Goal: Task Accomplishment & Management: Use online tool/utility

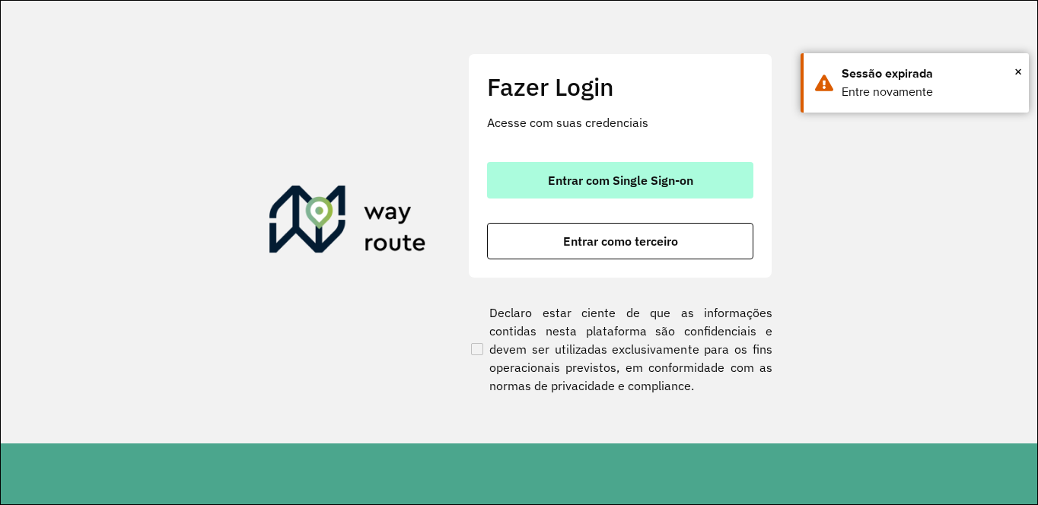
click at [606, 177] on span "Entrar com Single Sign-on" at bounding box center [620, 180] width 145 height 12
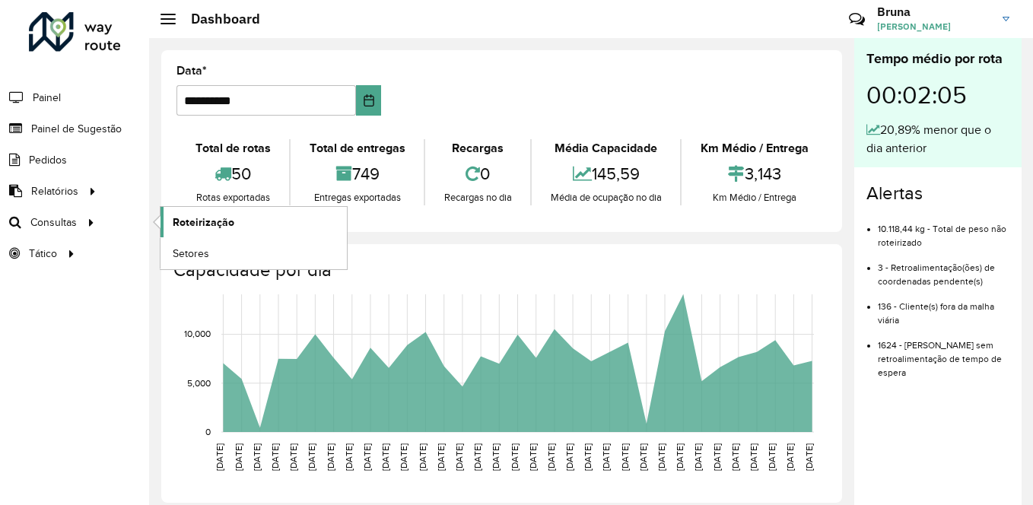
click at [186, 220] on span "Roteirização" at bounding box center [204, 223] width 62 height 16
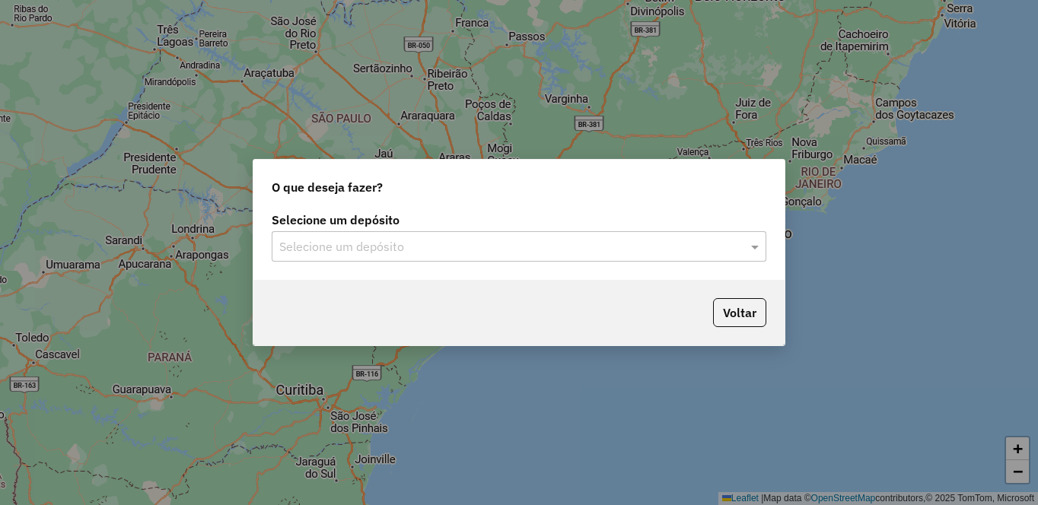
click at [656, 272] on div "Selecione um depósito Selecione um depósito" at bounding box center [518, 244] width 531 height 72
click at [641, 252] on input "text" at bounding box center [503, 247] width 449 height 18
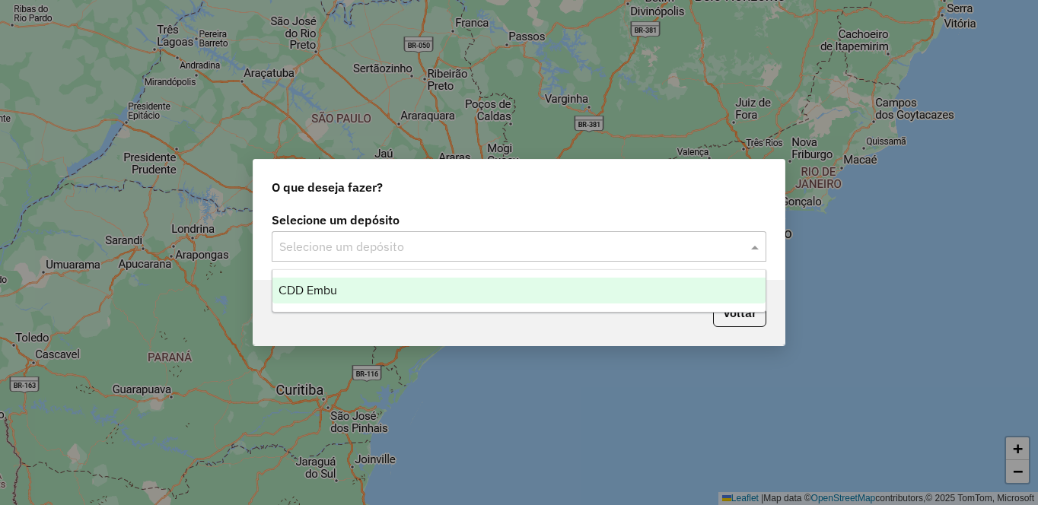
click at [486, 288] on div "CDD Embu" at bounding box center [518, 291] width 493 height 26
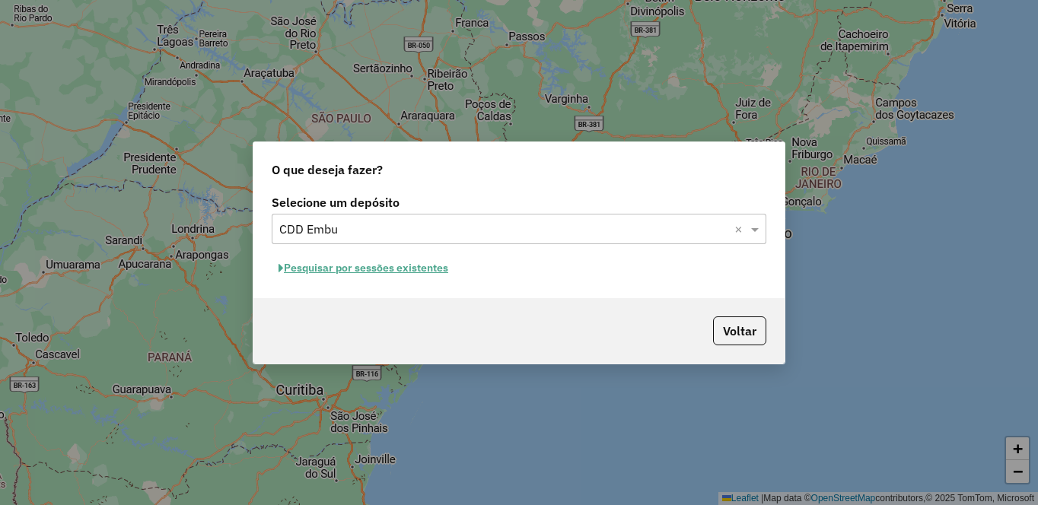
click at [313, 266] on button "Pesquisar por sessões existentes" at bounding box center [363, 268] width 183 height 24
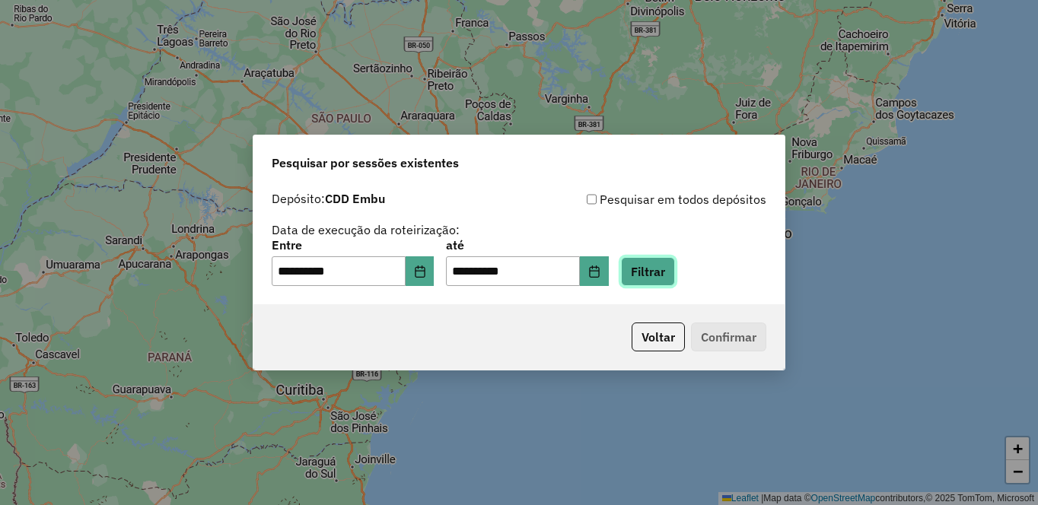
click at [675, 275] on button "Filtrar" at bounding box center [648, 271] width 54 height 29
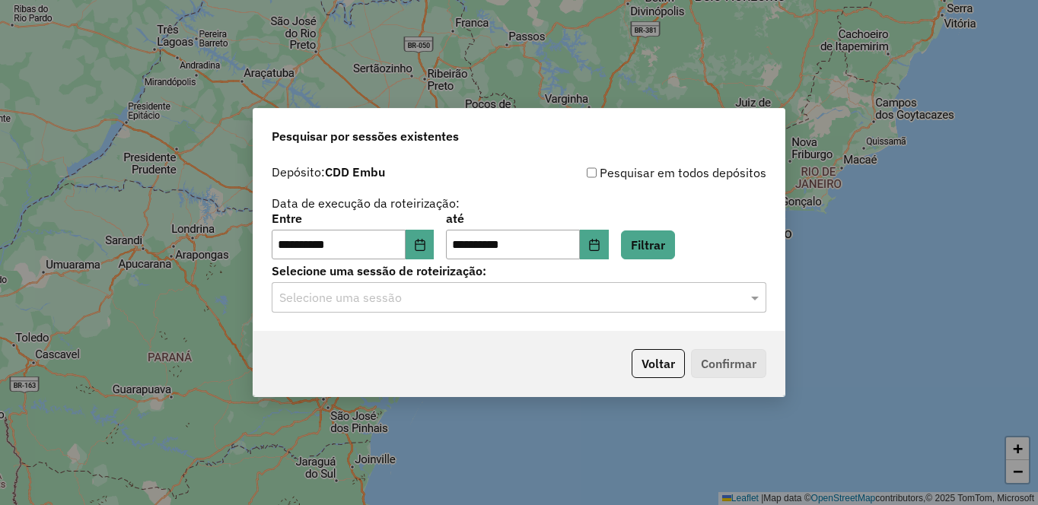
click at [502, 303] on input "text" at bounding box center [503, 298] width 449 height 18
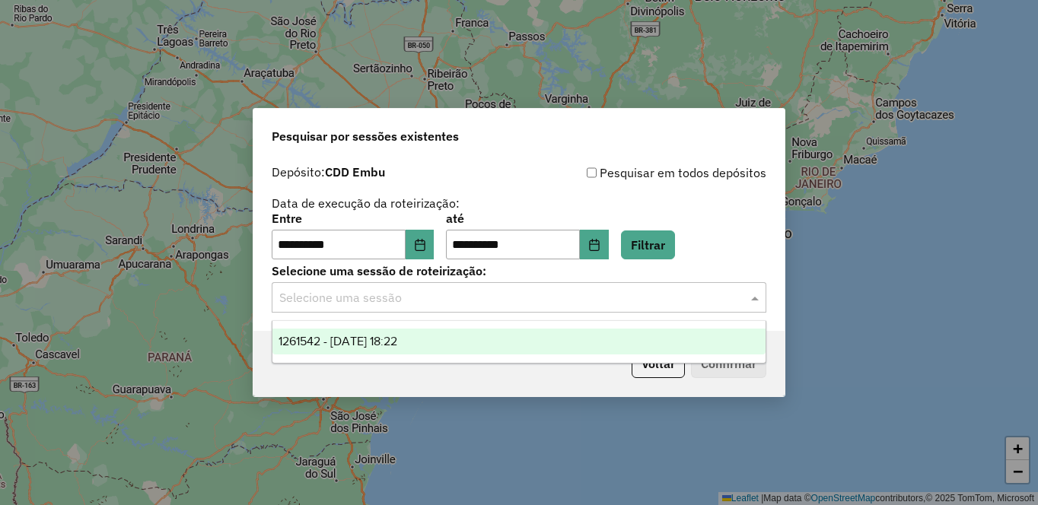
click at [378, 346] on span "1261542 - 08/09/2025 18:22" at bounding box center [337, 341] width 119 height 13
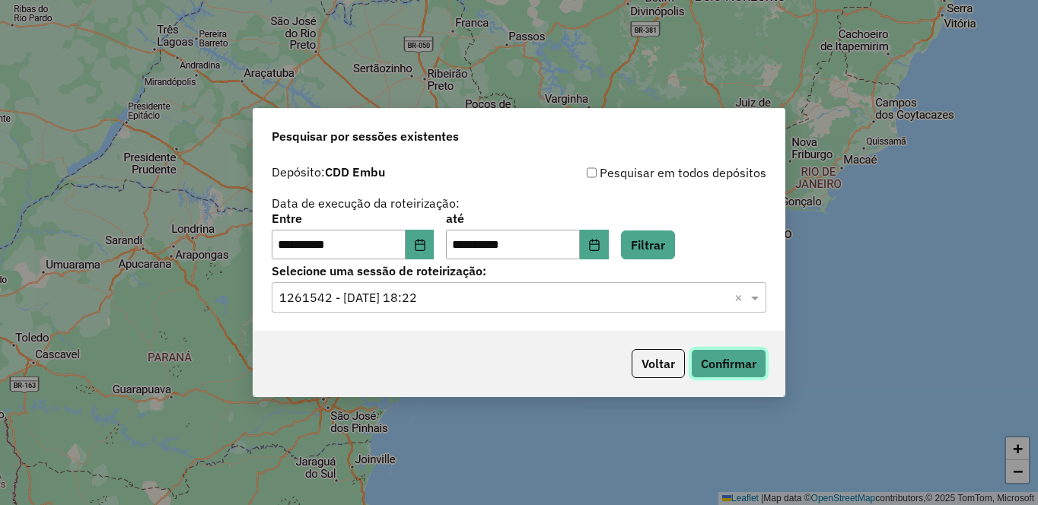
click at [740, 364] on button "Confirmar" at bounding box center [728, 363] width 75 height 29
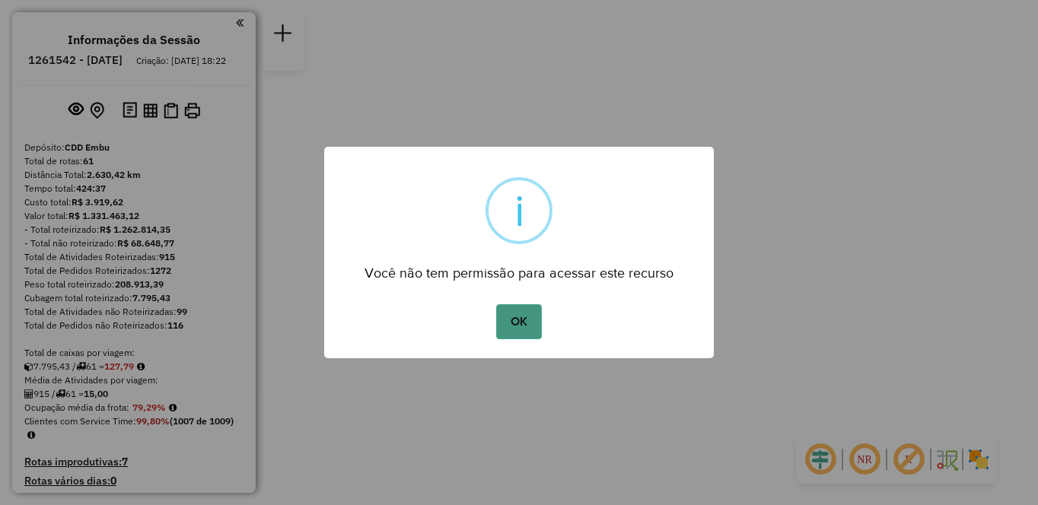
click at [531, 332] on button "OK" at bounding box center [518, 321] width 45 height 35
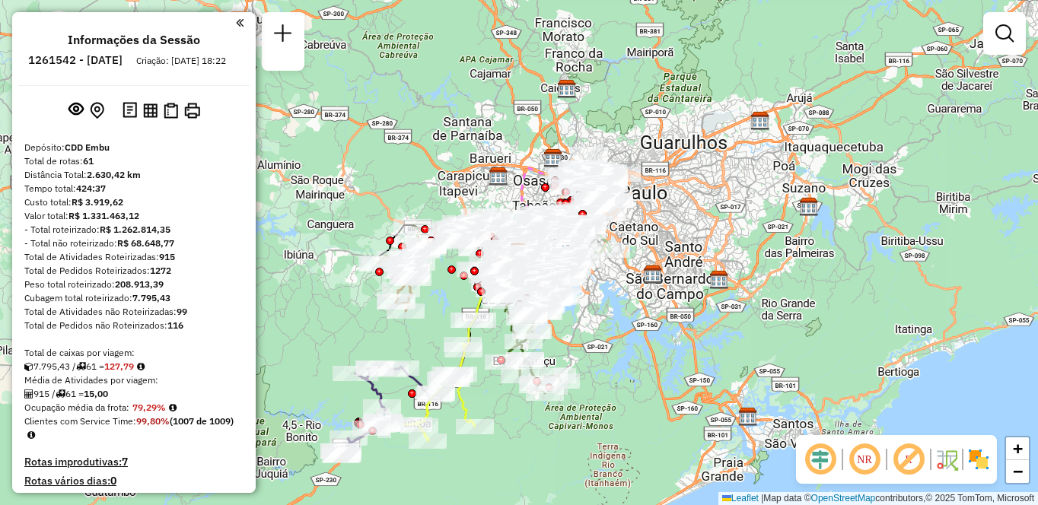
click at [858, 454] on em at bounding box center [864, 459] width 37 height 37
click at [920, 460] on em at bounding box center [908, 459] width 37 height 37
click at [980, 466] on img at bounding box center [978, 459] width 24 height 24
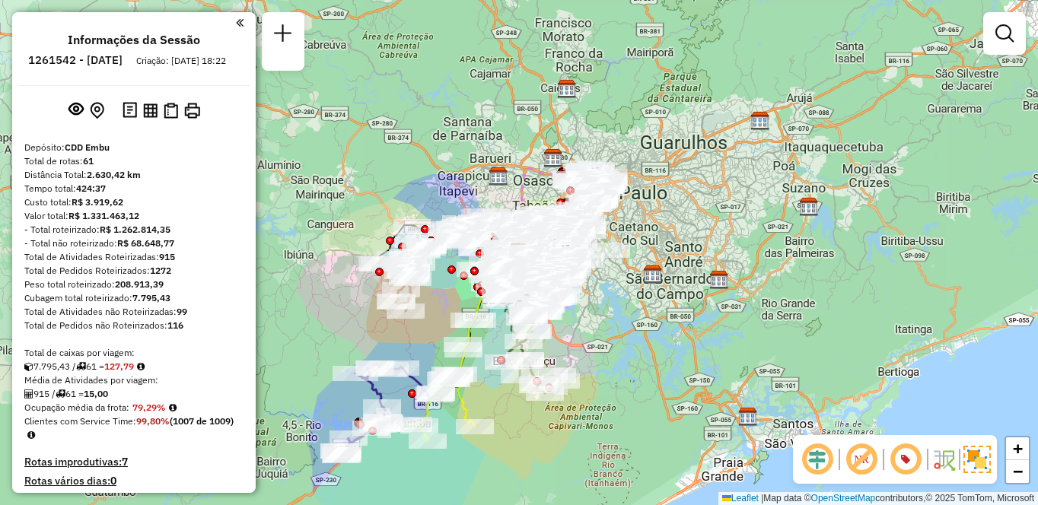
scroll to position [819, 0]
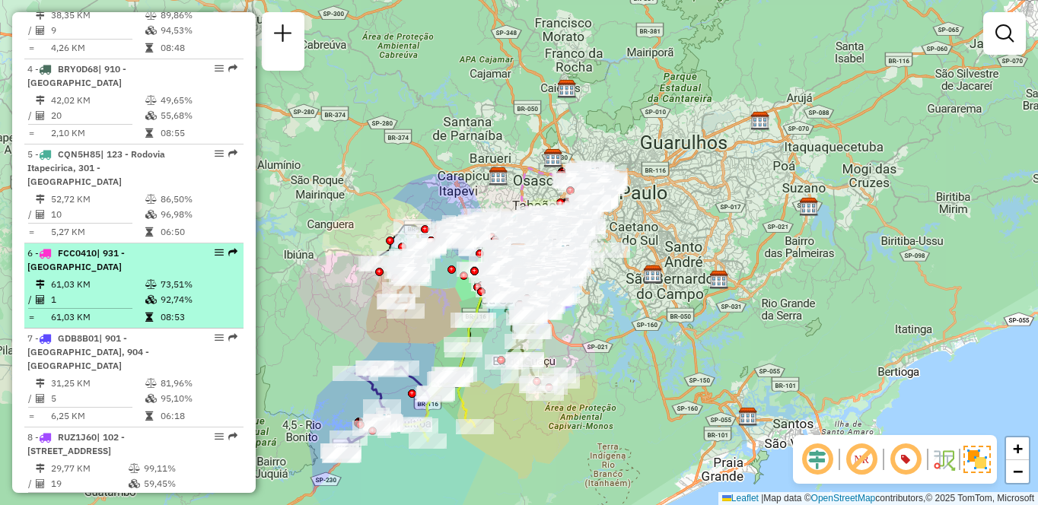
click at [129, 273] on div "6 - FCC0410 | 931 - [GEOGRAPHIC_DATA]" at bounding box center [107, 259] width 161 height 27
select select "**********"
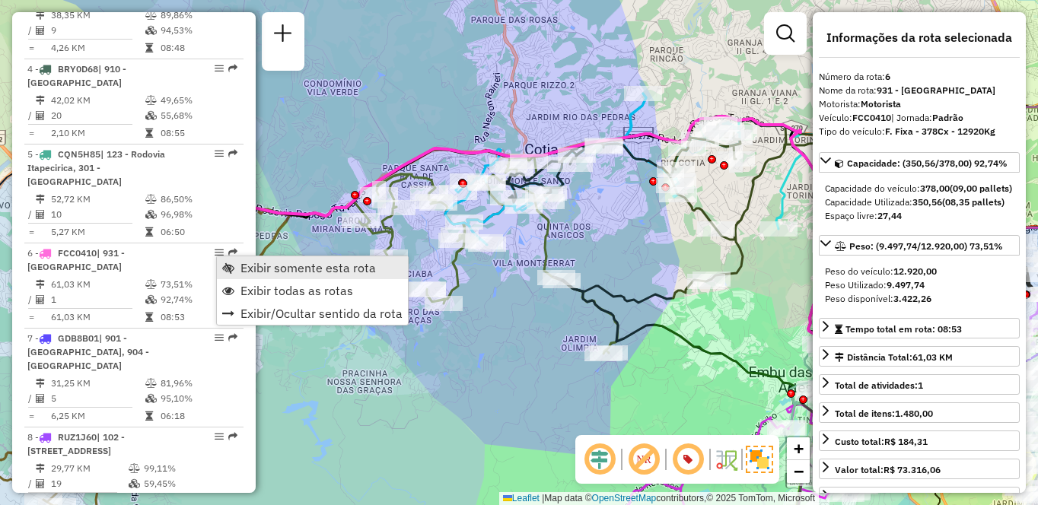
click at [300, 262] on span "Exibir somente esta rota" at bounding box center [307, 268] width 135 height 12
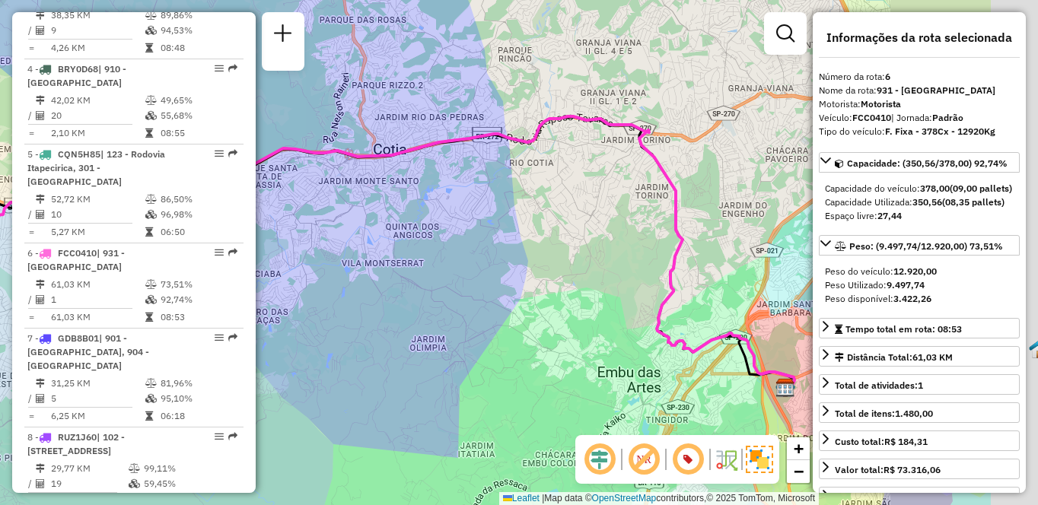
drag, startPoint x: 684, startPoint y: 369, endPoint x: 525, endPoint y: 370, distance: 159.0
click at [525, 370] on div "Janela de atendimento Grade de atendimento Capacidade Transportadoras Veículos …" at bounding box center [519, 252] width 1038 height 505
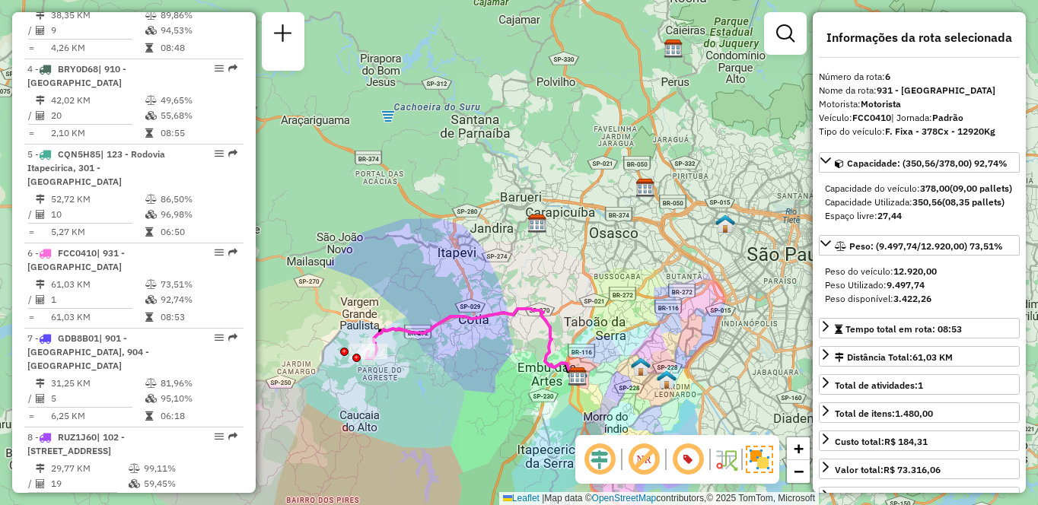
scroll to position [1286, 0]
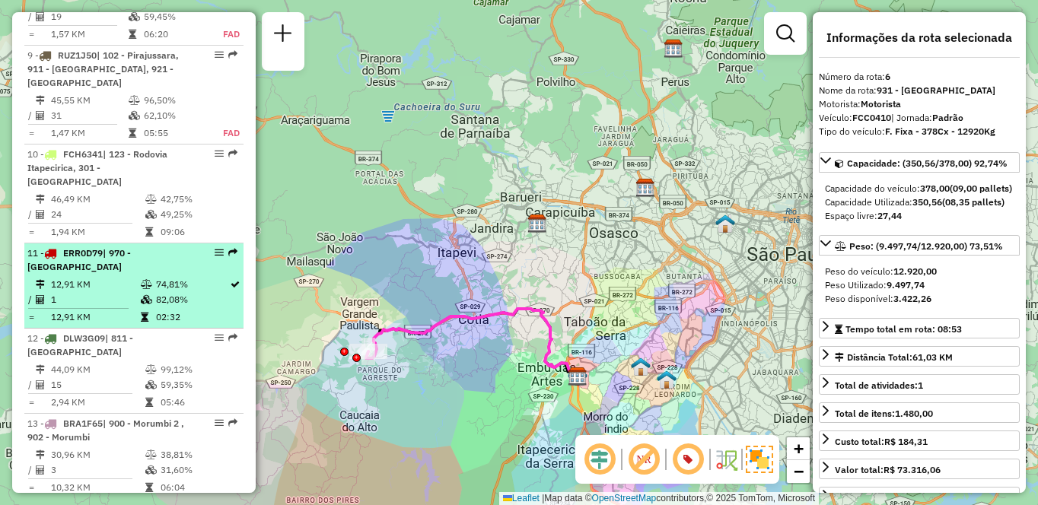
click at [160, 287] on td "74,81%" at bounding box center [192, 284] width 74 height 15
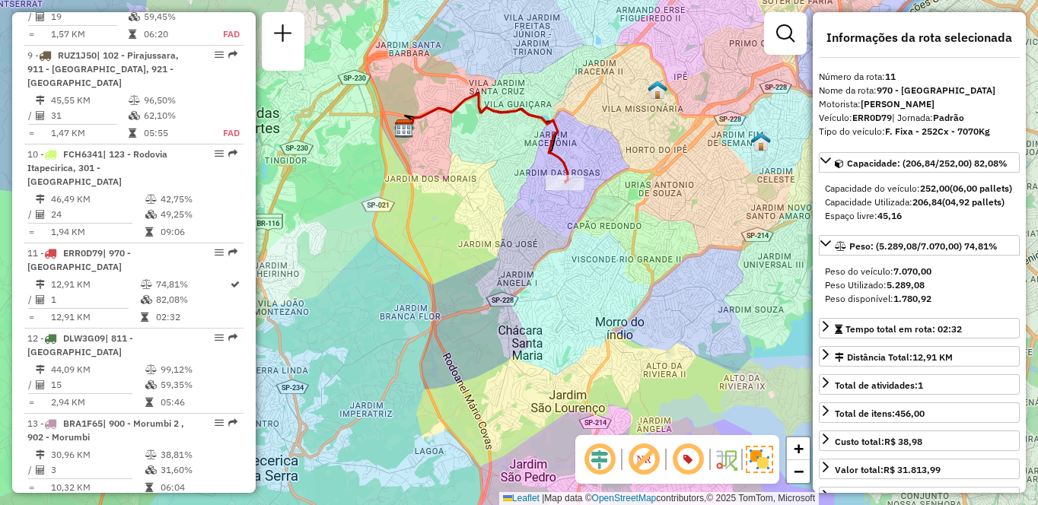
scroll to position [904, 0]
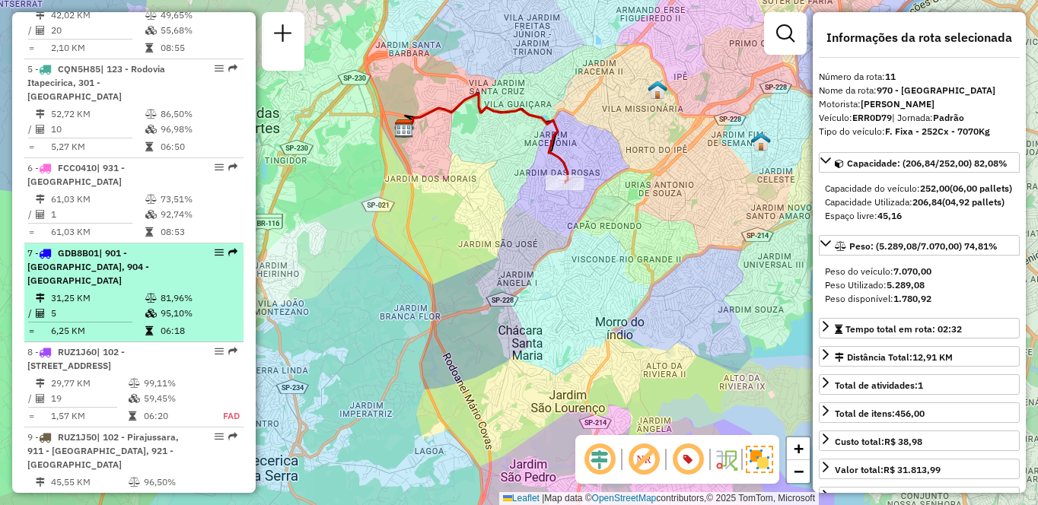
click at [181, 262] on div "7 - GDB8B01 | [STREET_ADDRESS]" at bounding box center [107, 266] width 161 height 41
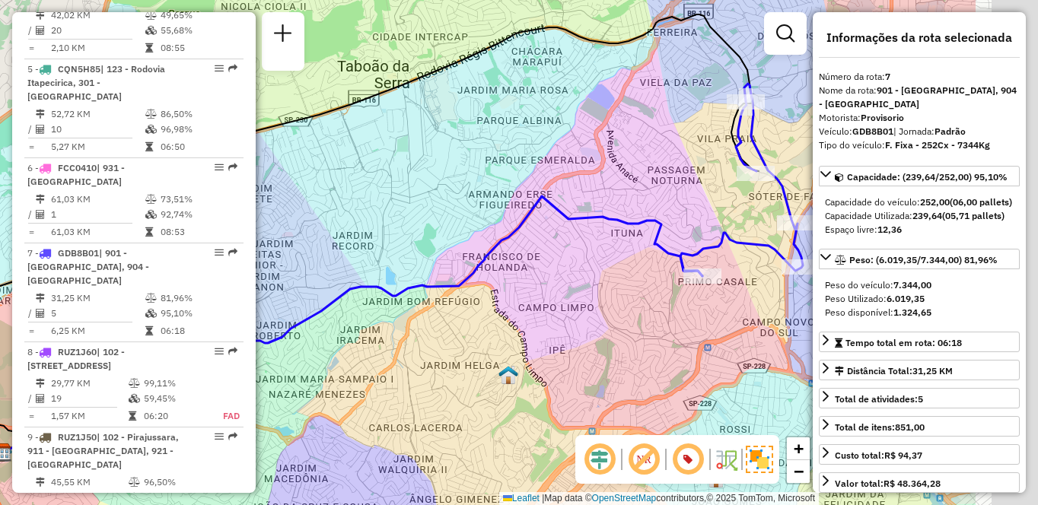
drag, startPoint x: 723, startPoint y: 254, endPoint x: 543, endPoint y: 237, distance: 180.3
click at [543, 237] on div "Janela de atendimento Grade de atendimento Capacidade Transportadoras Veículos …" at bounding box center [519, 252] width 1038 height 505
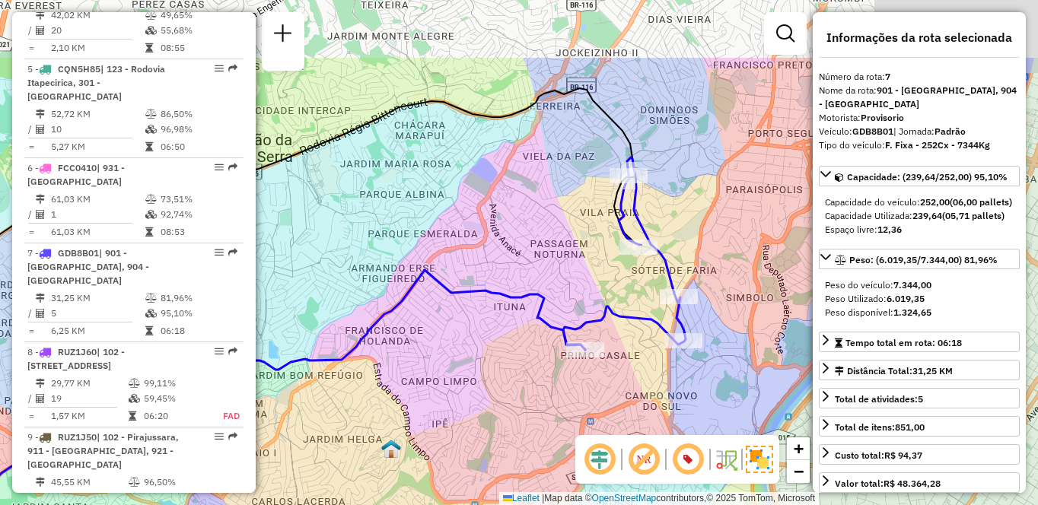
drag, startPoint x: 764, startPoint y: 283, endPoint x: 738, endPoint y: 391, distance: 111.1
click at [738, 391] on div "Janela de atendimento Grade de atendimento Capacidade Transportadoras Veículos …" at bounding box center [519, 252] width 1038 height 505
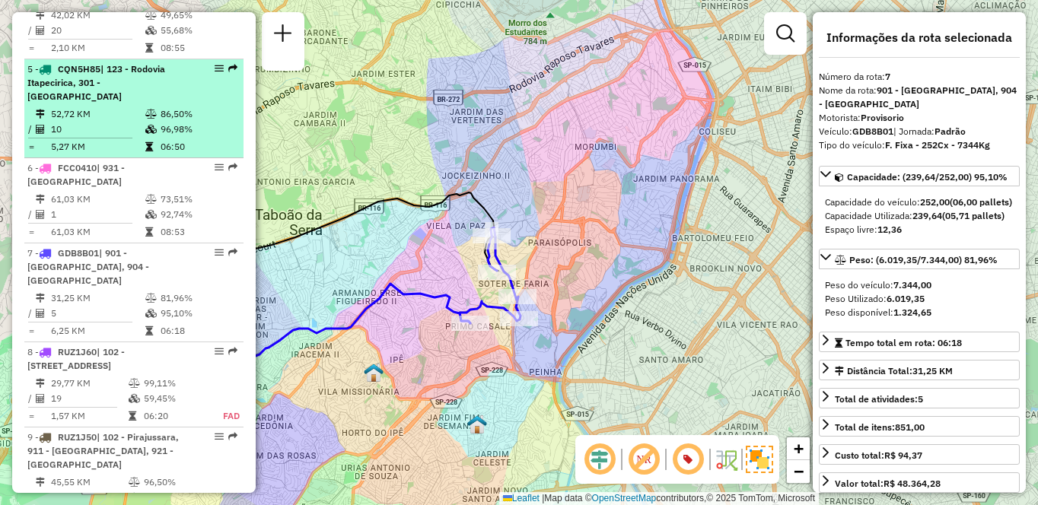
click at [197, 118] on td "86,50%" at bounding box center [198, 114] width 77 height 15
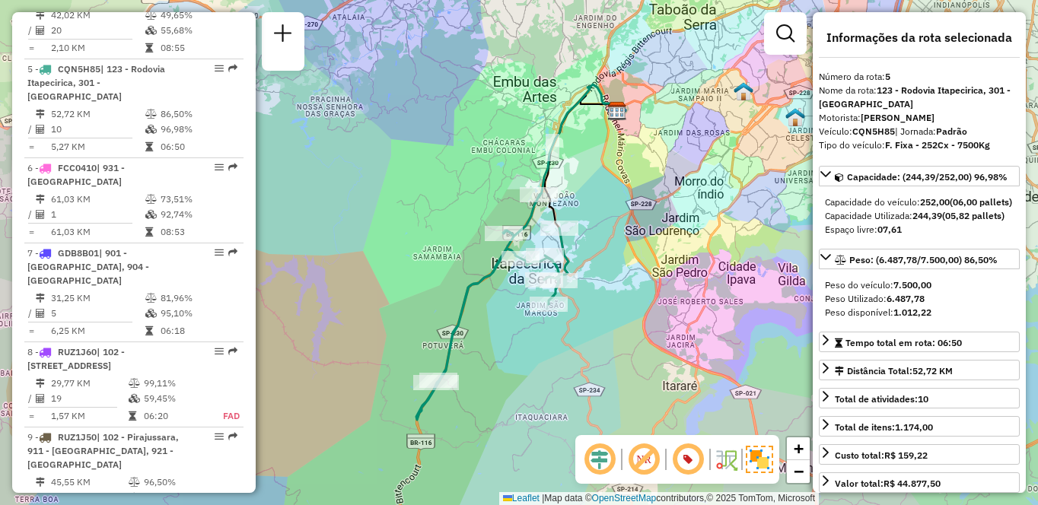
scroll to position [563, 0]
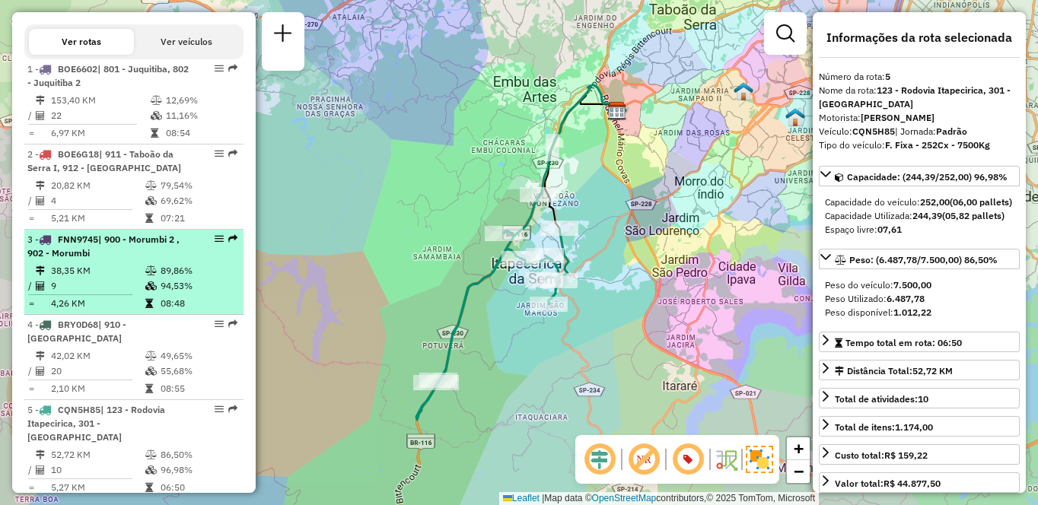
click at [145, 277] on td at bounding box center [152, 270] width 15 height 15
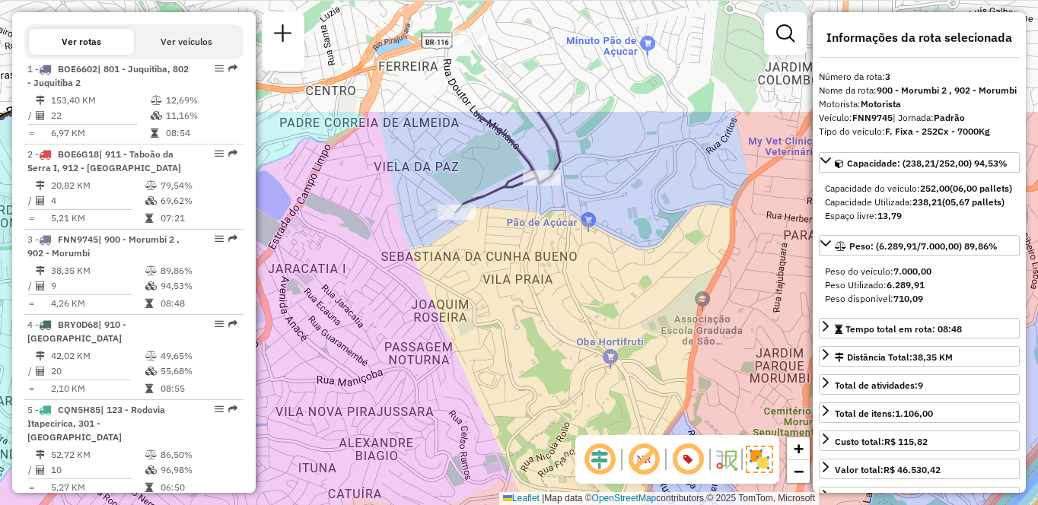
drag, startPoint x: 606, startPoint y: 135, endPoint x: 602, endPoint y: 297, distance: 162.1
click at [602, 304] on div "Janela de atendimento Grade de atendimento Capacidade Transportadoras Veículos …" at bounding box center [519, 252] width 1038 height 505
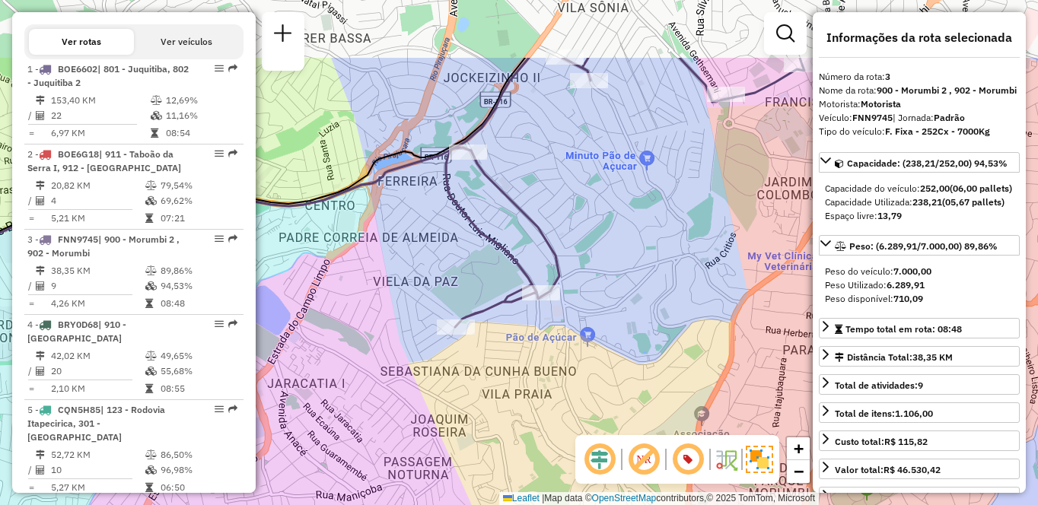
drag, startPoint x: 602, startPoint y: 175, endPoint x: 598, endPoint y: 307, distance: 131.7
click at [598, 307] on div "Janela de atendimento Grade de atendimento Capacidade Transportadoras Veículos …" at bounding box center [519, 252] width 1038 height 505
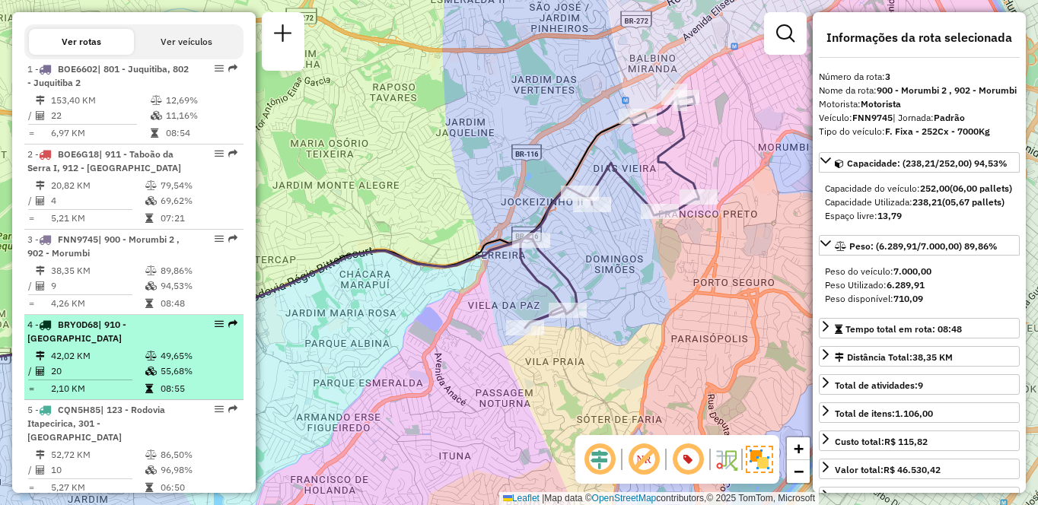
click at [86, 370] on td "20" at bounding box center [97, 371] width 94 height 15
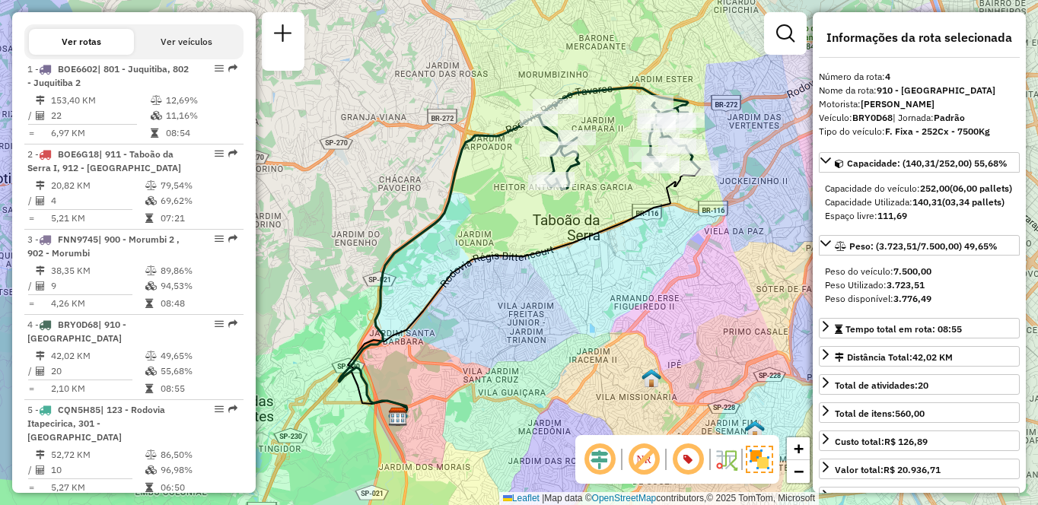
scroll to position [1626, 0]
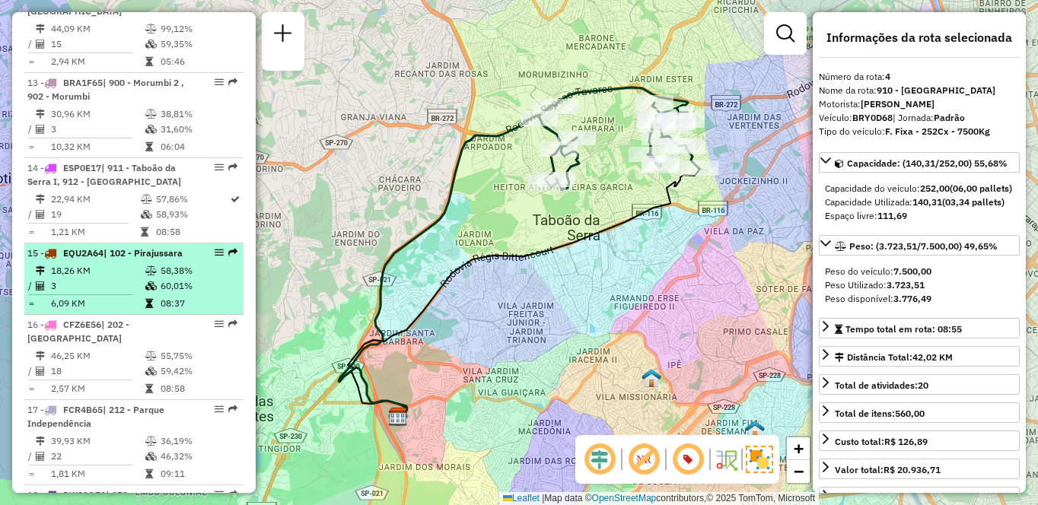
click at [162, 260] on div "15 - EQU2A64 | 102 - Pirajussara" at bounding box center [107, 253] width 161 height 14
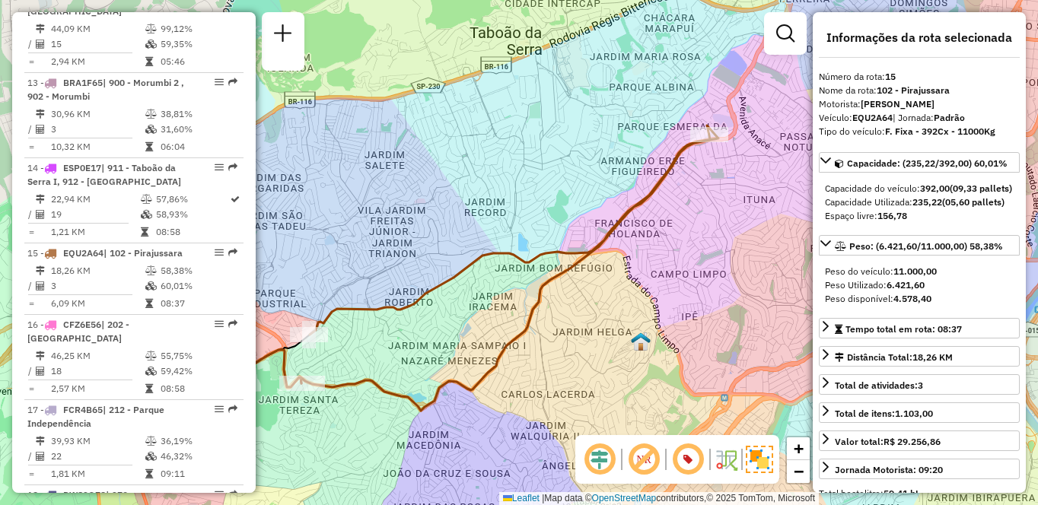
drag, startPoint x: 695, startPoint y: 292, endPoint x: 603, endPoint y: 313, distance: 94.5
click at [603, 313] on div "Janela de atendimento Grade de atendimento Capacidade Transportadoras Veículos …" at bounding box center [519, 252] width 1038 height 505
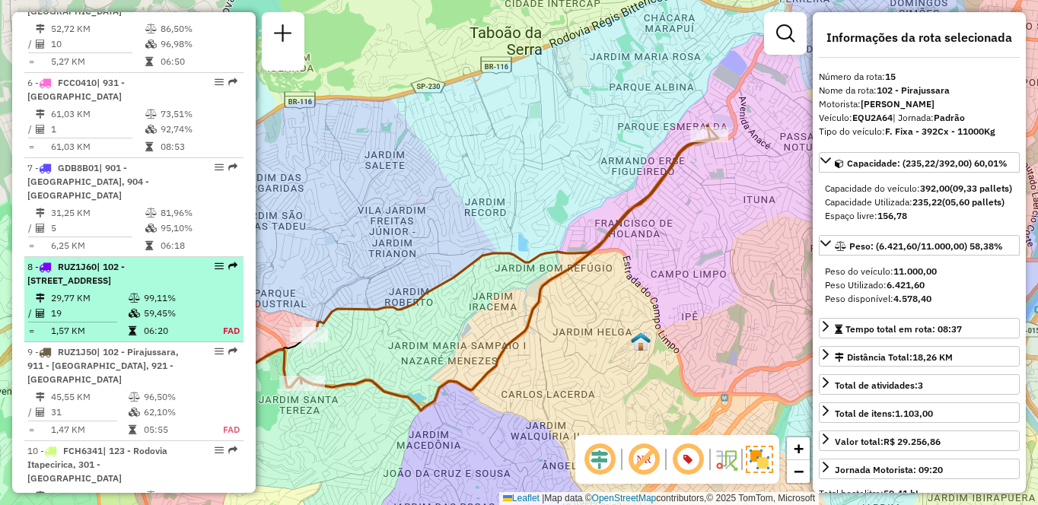
click at [107, 306] on td "19" at bounding box center [89, 313] width 78 height 15
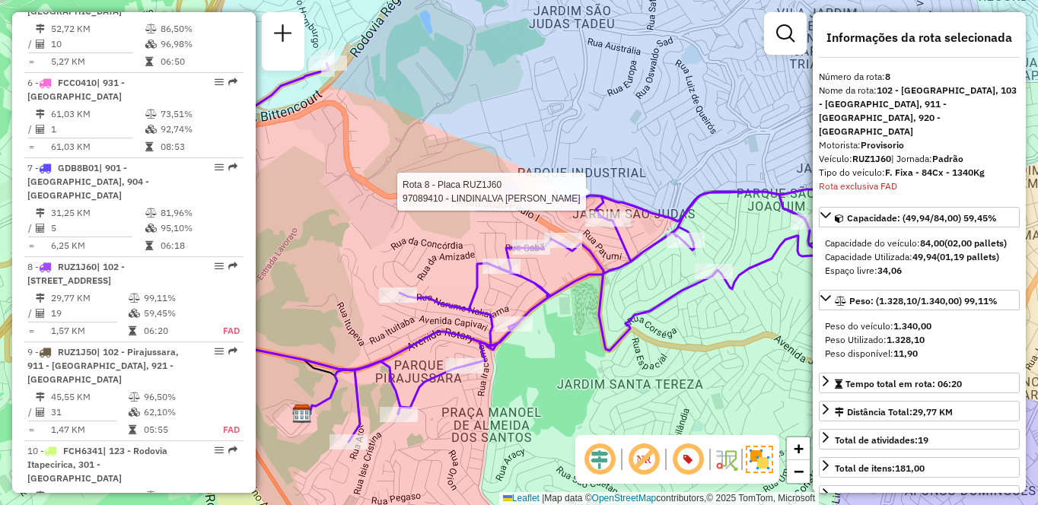
scroll to position [1220, 0]
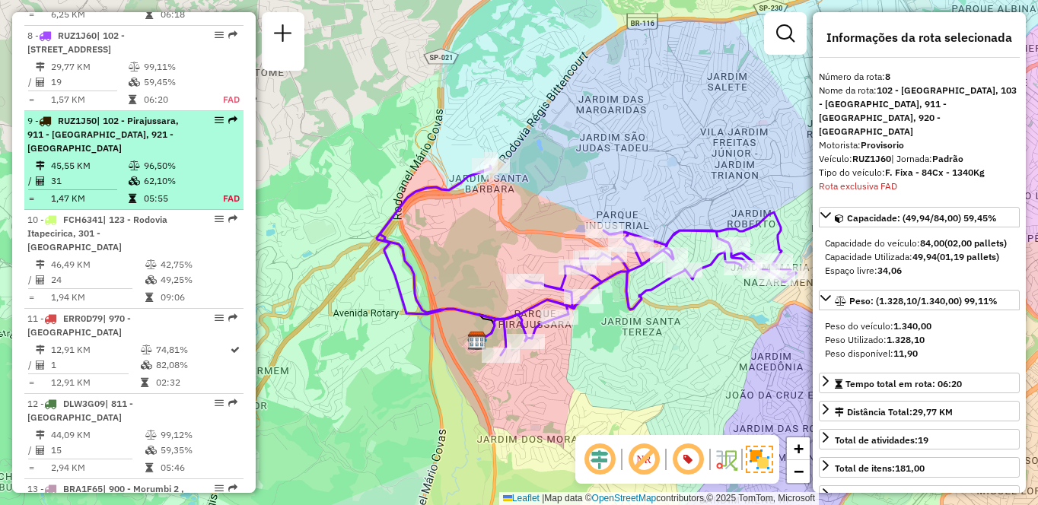
click at [138, 129] on span "| 102 - Pirajussara, 911 - [GEOGRAPHIC_DATA], 921 - [GEOGRAPHIC_DATA]" at bounding box center [102, 134] width 151 height 39
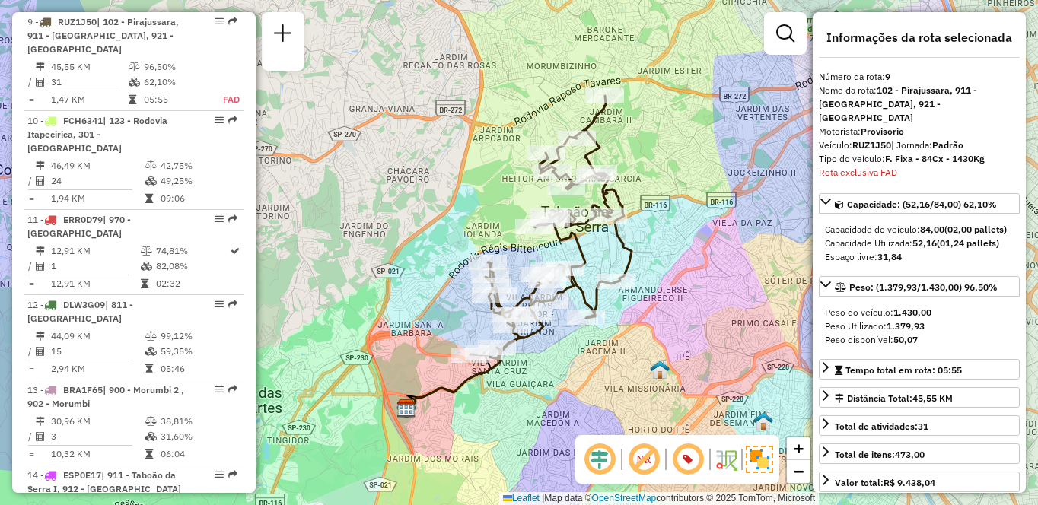
scroll to position [1712, 0]
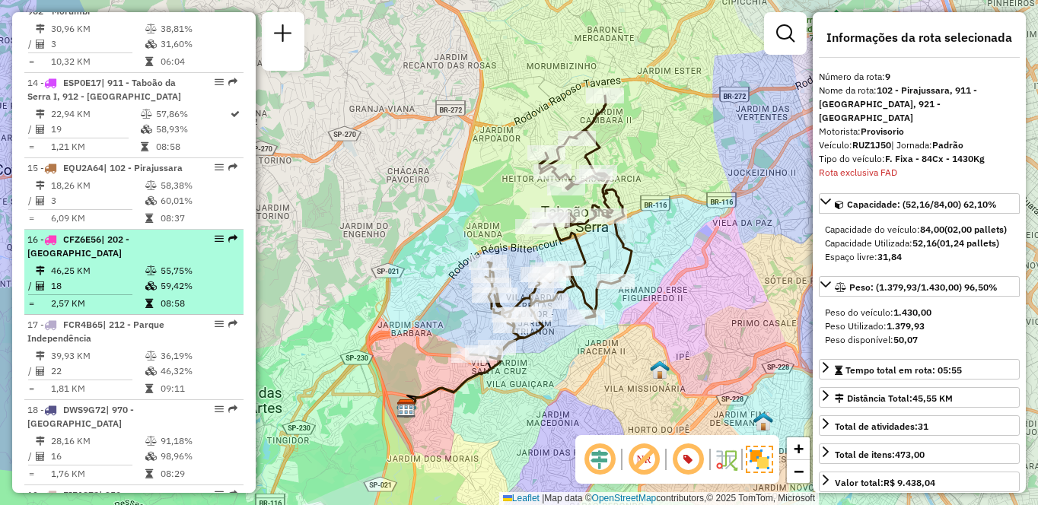
click at [135, 278] on td "46,25 KM" at bounding box center [97, 270] width 94 height 15
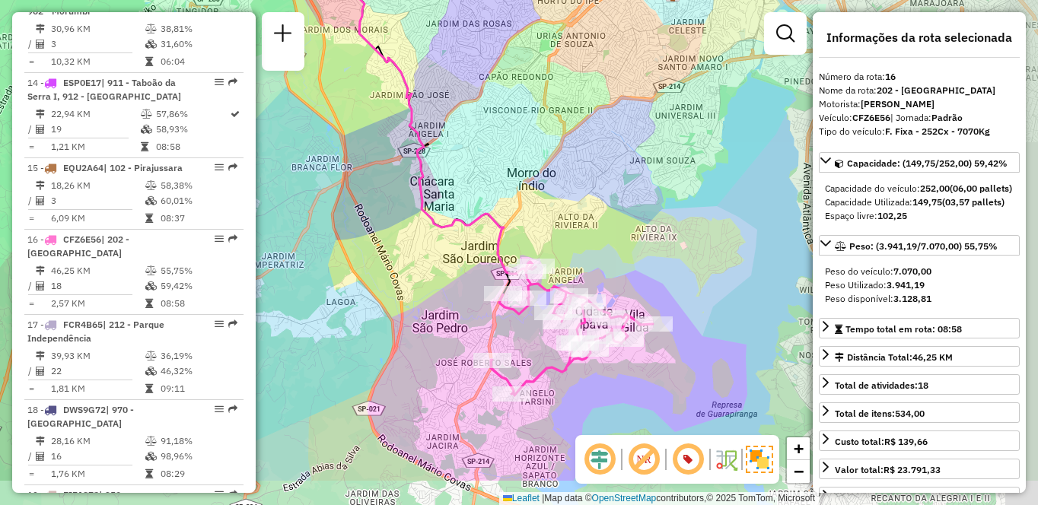
drag, startPoint x: 678, startPoint y: 341, endPoint x: 644, endPoint y: 251, distance: 95.8
click at [644, 251] on div "Janela de atendimento Grade de atendimento Capacidade Transportadoras Veículos …" at bounding box center [519, 252] width 1038 height 505
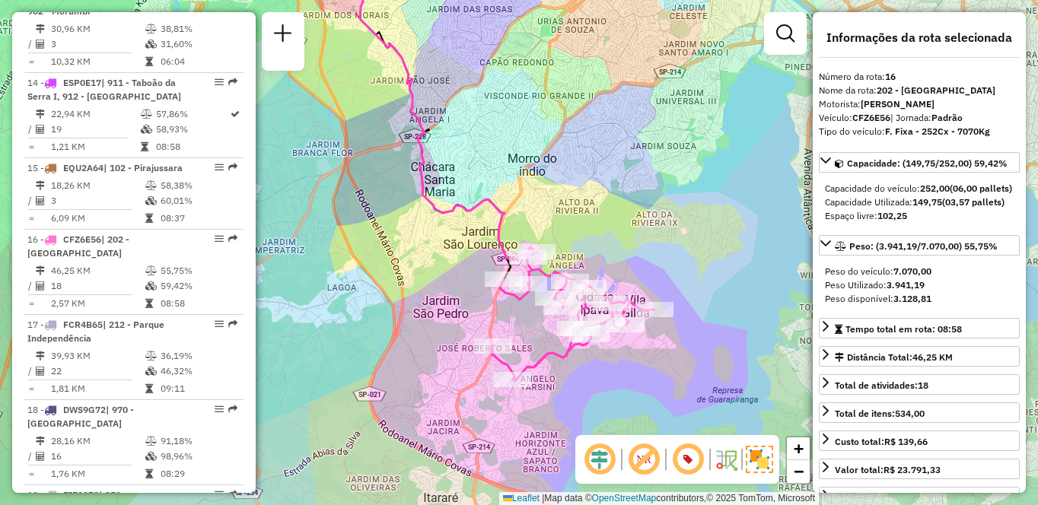
scroll to position [2478, 0]
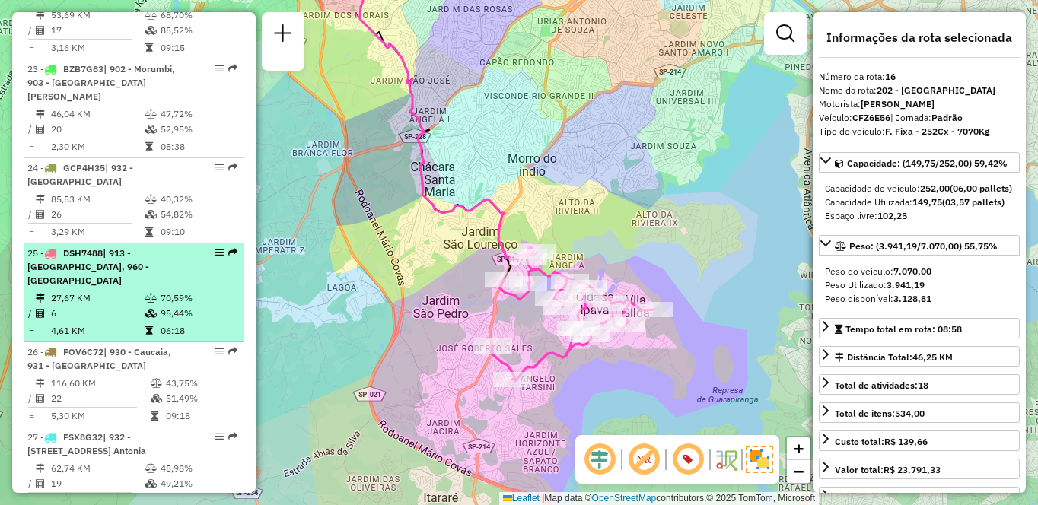
click at [179, 291] on td "70,59%" at bounding box center [198, 298] width 77 height 15
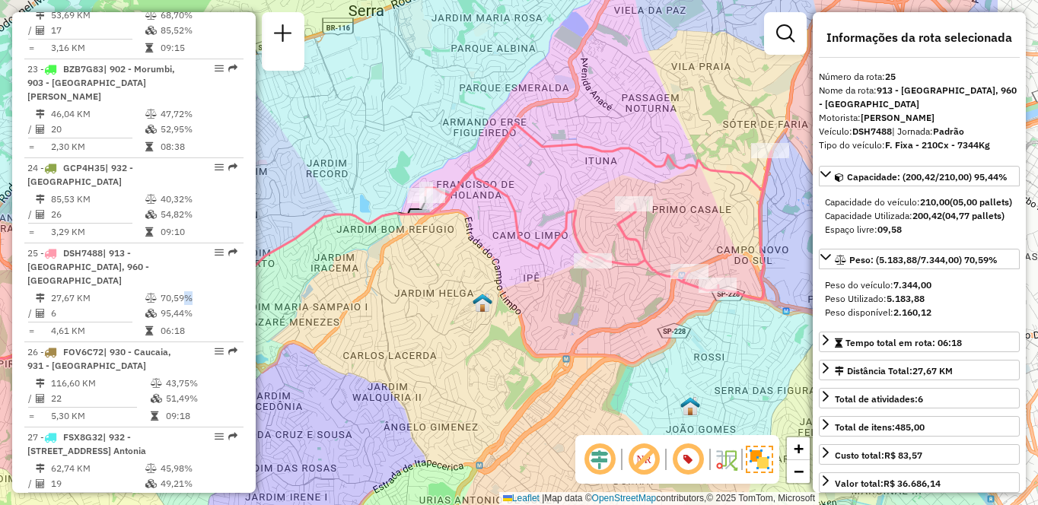
drag, startPoint x: 713, startPoint y: 313, endPoint x: 568, endPoint y: 314, distance: 145.3
click at [568, 314] on div "Janela de atendimento Grade de atendimento Capacidade Transportadoras Veículos …" at bounding box center [519, 252] width 1038 height 505
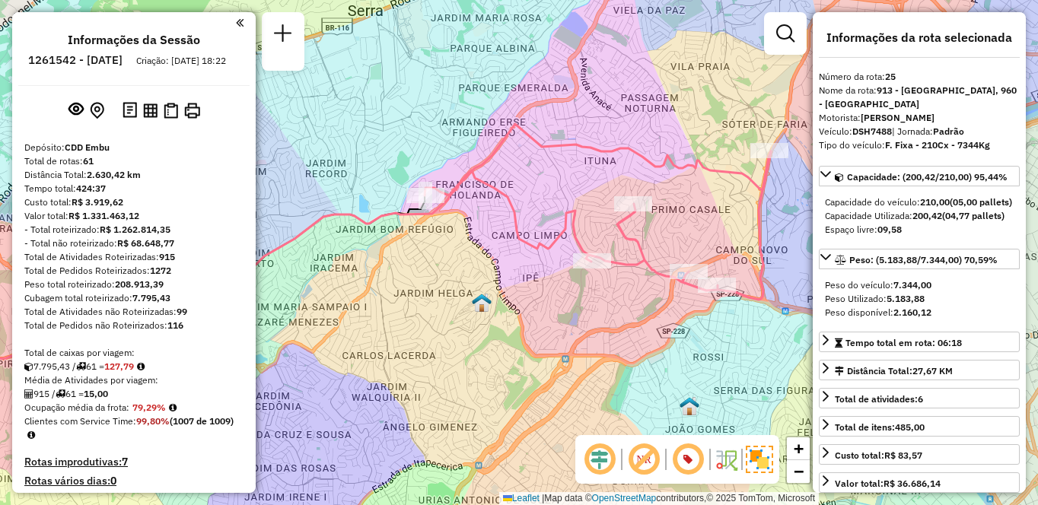
scroll to position [1967, 0]
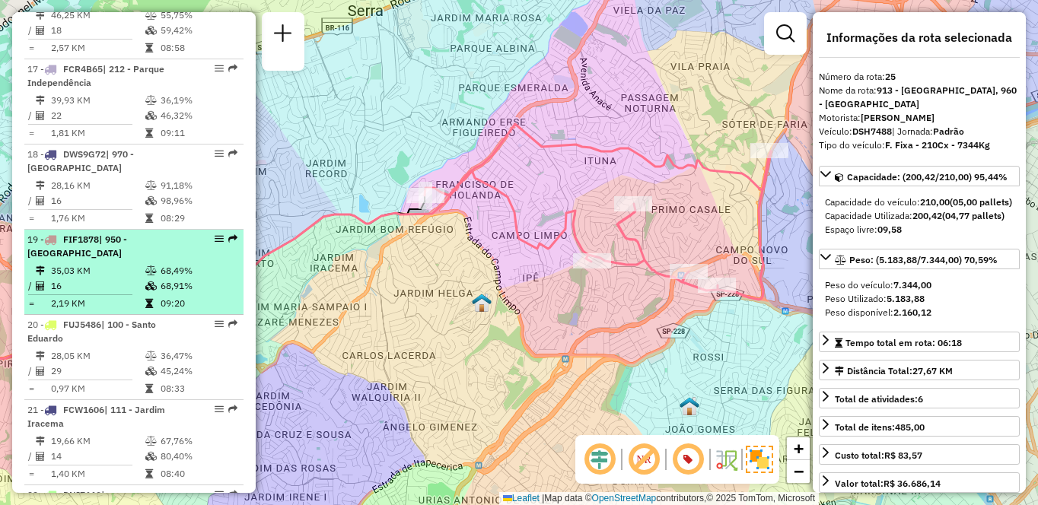
click at [145, 275] on icon at bounding box center [150, 270] width 11 height 9
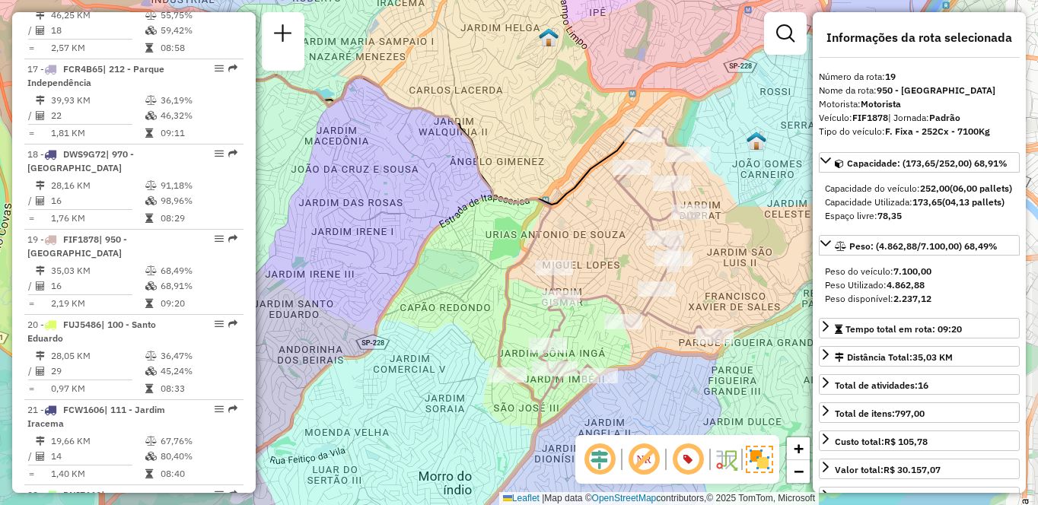
drag, startPoint x: 606, startPoint y: 299, endPoint x: 478, endPoint y: 283, distance: 129.6
click at [478, 283] on div "Janela de atendimento Grade de atendimento Capacidade Transportadoras Veículos …" at bounding box center [519, 252] width 1038 height 505
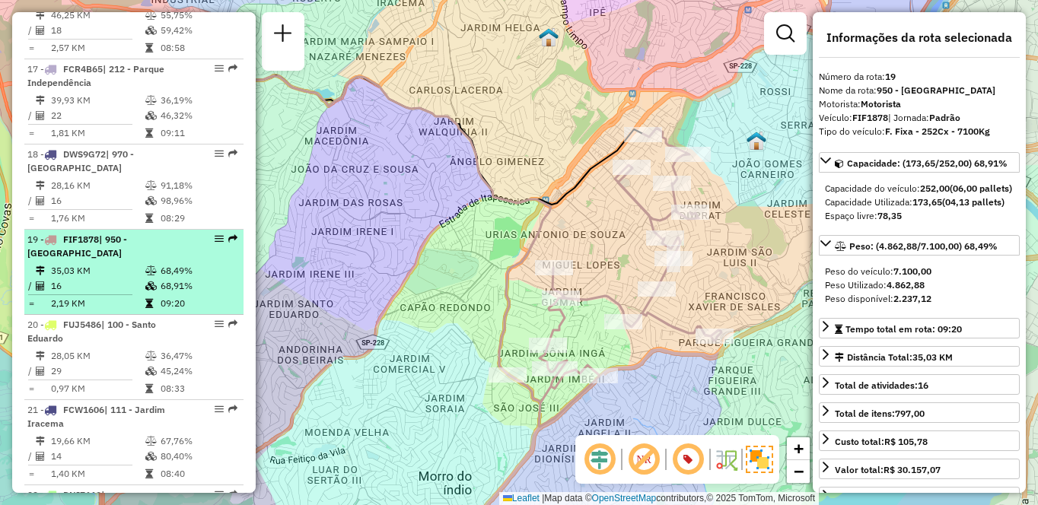
click at [145, 276] on td at bounding box center [152, 270] width 15 height 15
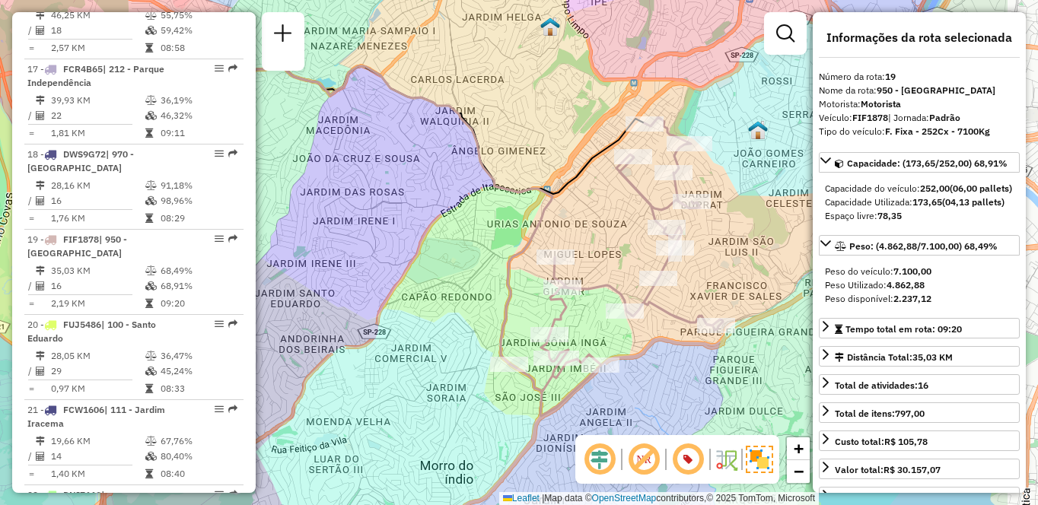
drag, startPoint x: 676, startPoint y: 218, endPoint x: 529, endPoint y: 188, distance: 149.9
click at [529, 188] on icon at bounding box center [298, 199] width 507 height 329
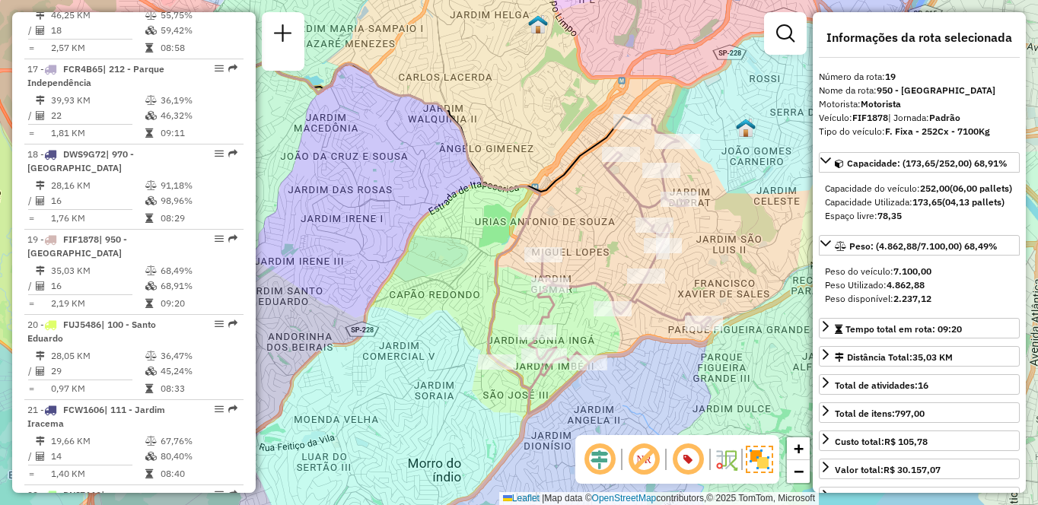
scroll to position [1541, 0]
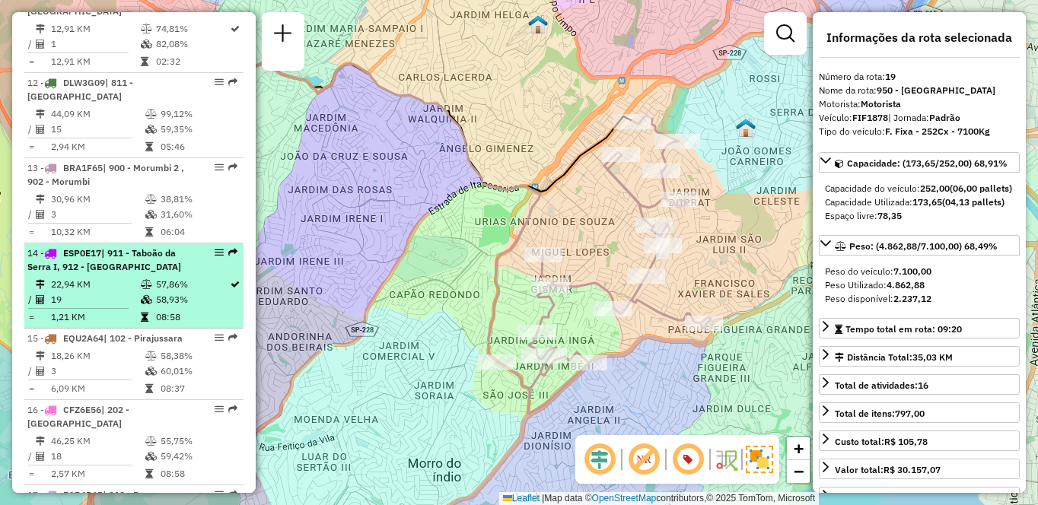
click at [151, 260] on span "| 911 - Taboão da Serra I, 912 - [GEOGRAPHIC_DATA]" at bounding box center [104, 259] width 154 height 25
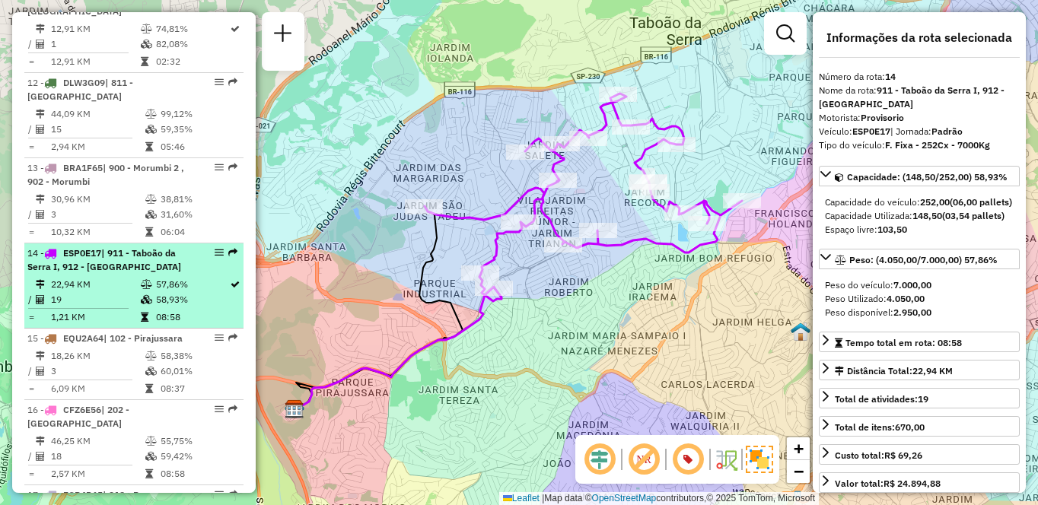
click at [147, 281] on icon at bounding box center [146, 284] width 11 height 9
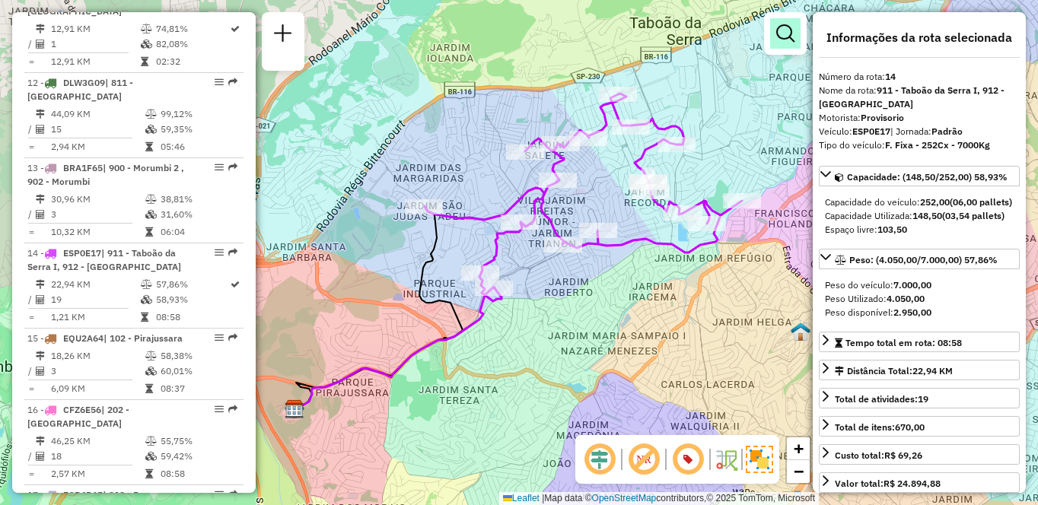
scroll to position [2308, 0]
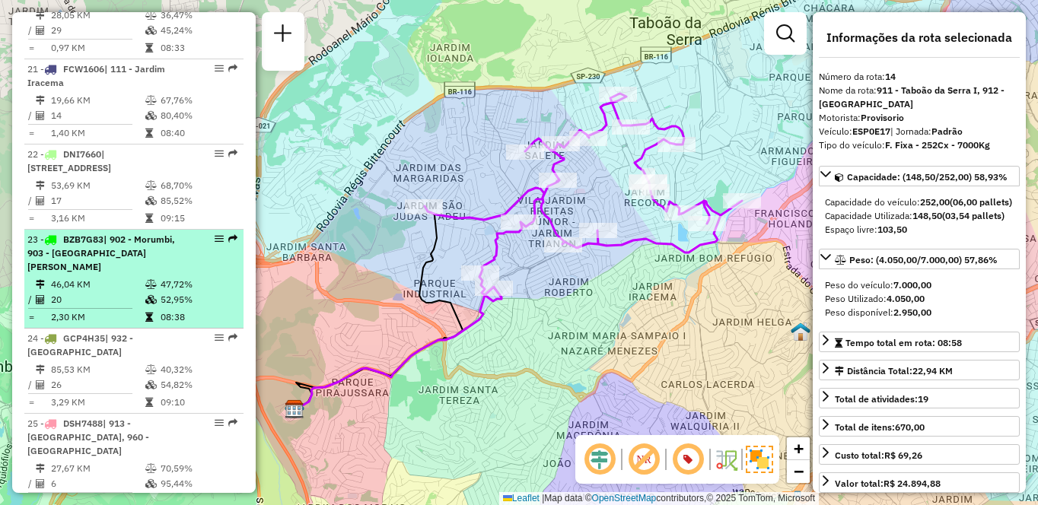
click at [152, 269] on span "| 902 - Morumbi, 903 - [GEOGRAPHIC_DATA][PERSON_NAME]" at bounding box center [101, 253] width 148 height 39
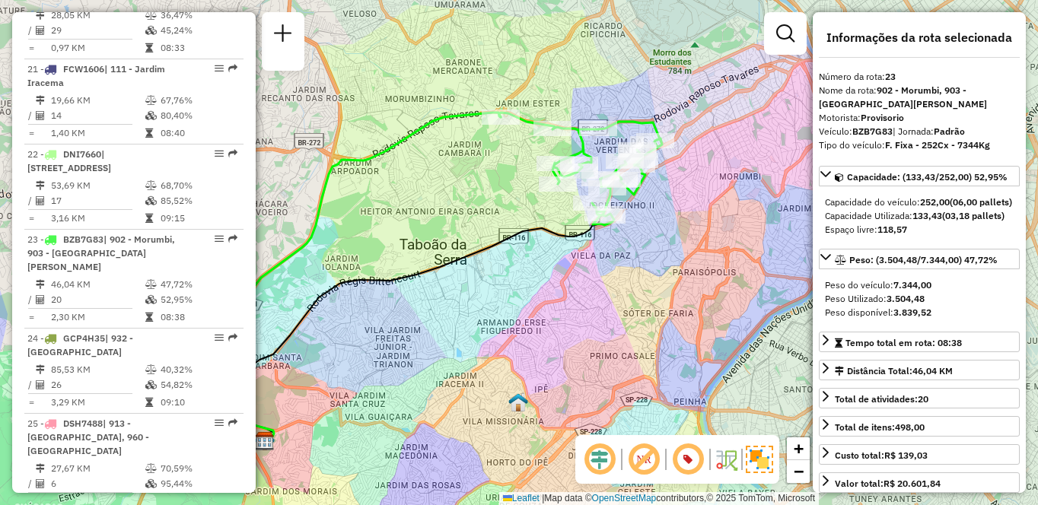
drag, startPoint x: 657, startPoint y: 288, endPoint x: 572, endPoint y: 313, distance: 88.8
click at [572, 313] on div "Janela de atendimento Grade de atendimento Capacidade Transportadoras Veículos …" at bounding box center [519, 252] width 1038 height 505
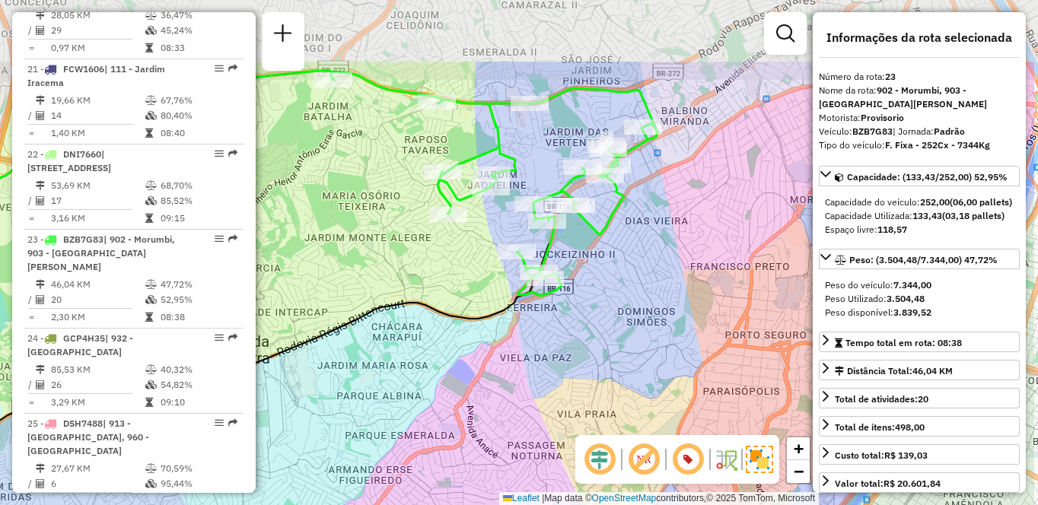
drag, startPoint x: 577, startPoint y: 265, endPoint x: 504, endPoint y: 351, distance: 112.3
click at [504, 351] on div "Janela de atendimento Grade de atendimento Capacidade Transportadoras Veículos …" at bounding box center [519, 252] width 1038 height 505
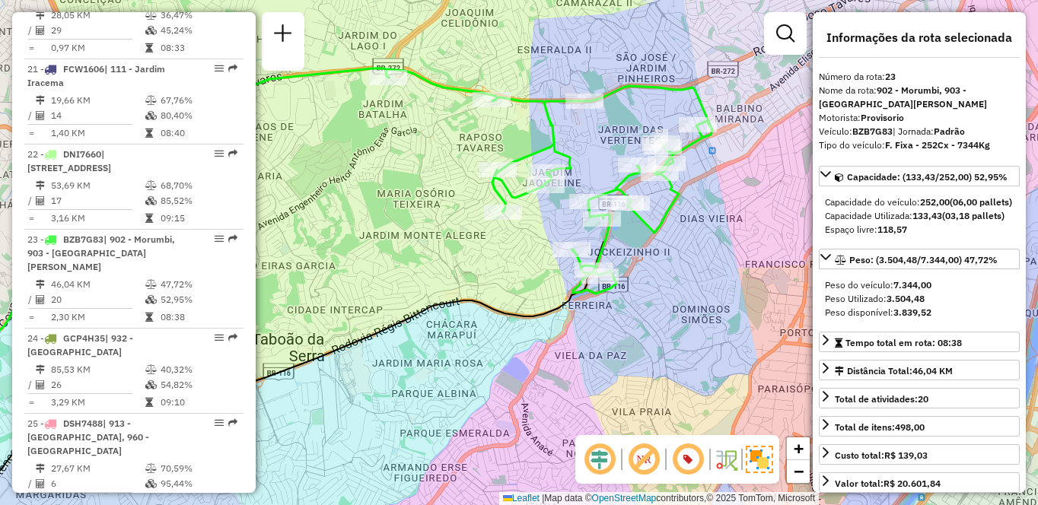
drag, startPoint x: 504, startPoint y: 351, endPoint x: 561, endPoint y: 346, distance: 58.0
click at [561, 346] on div "Janela de atendimento Grade de atendimento Capacidade Transportadoras Veículos …" at bounding box center [519, 252] width 1038 height 505
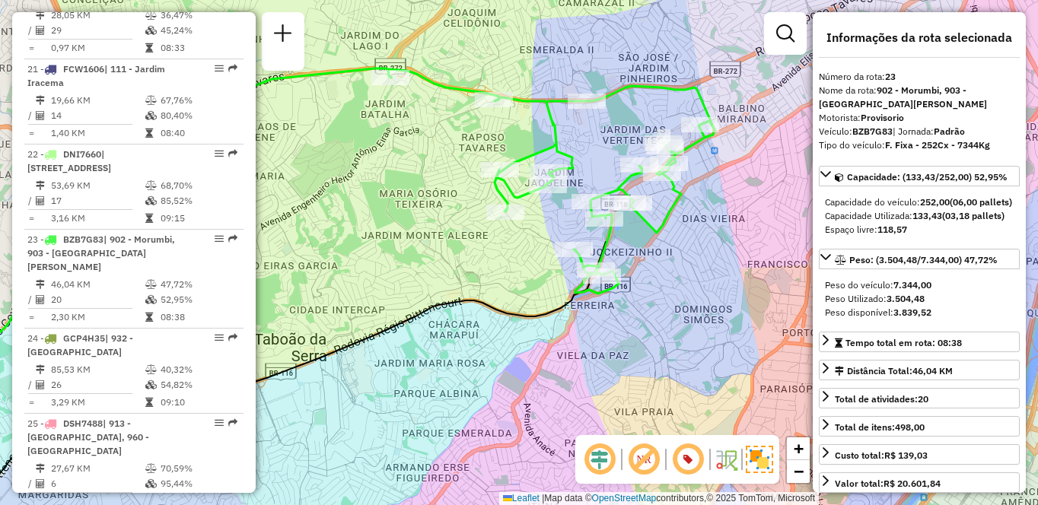
scroll to position [1187, 0]
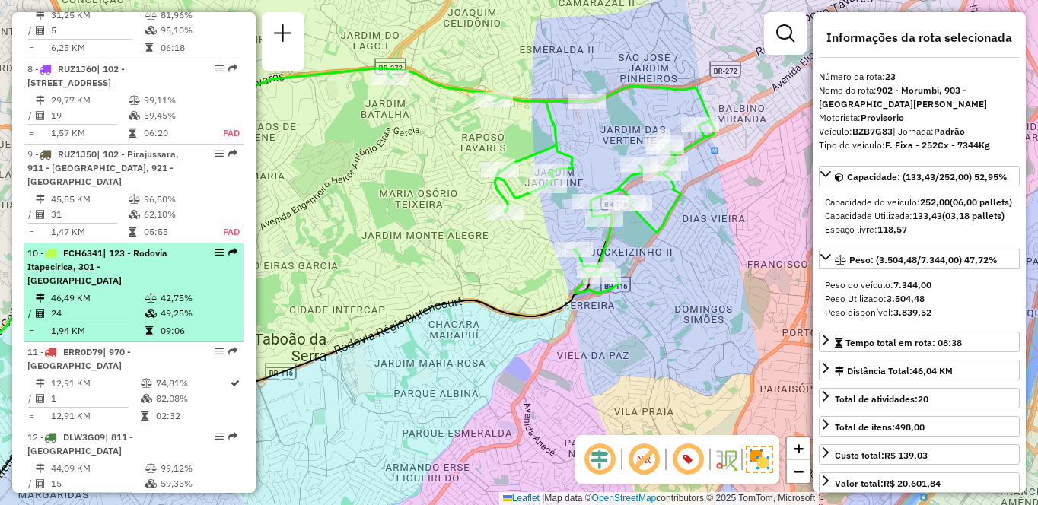
click at [156, 266] on span "| 123 - Rodovia Itapecirica, 301 - [GEOGRAPHIC_DATA]" at bounding box center [97, 266] width 140 height 39
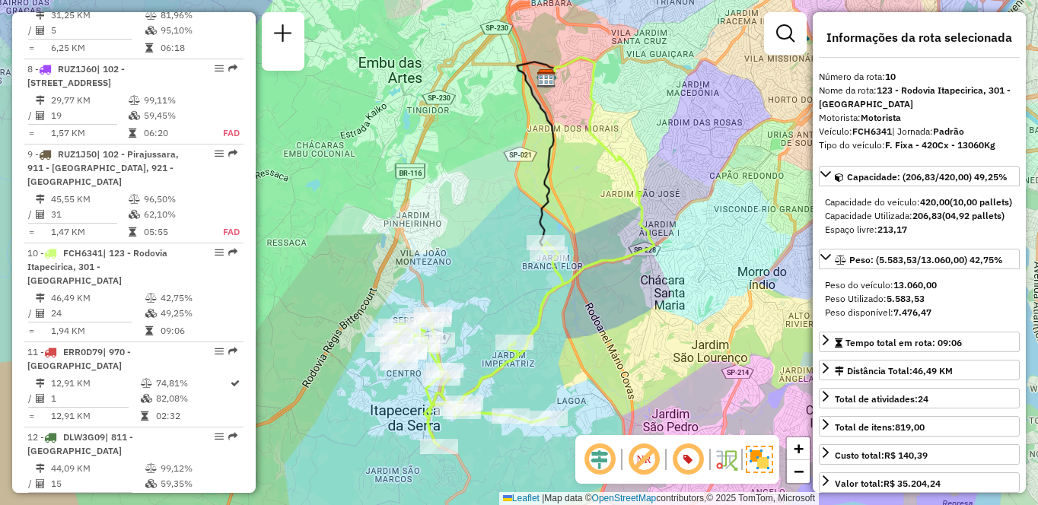
scroll to position [2138, 0]
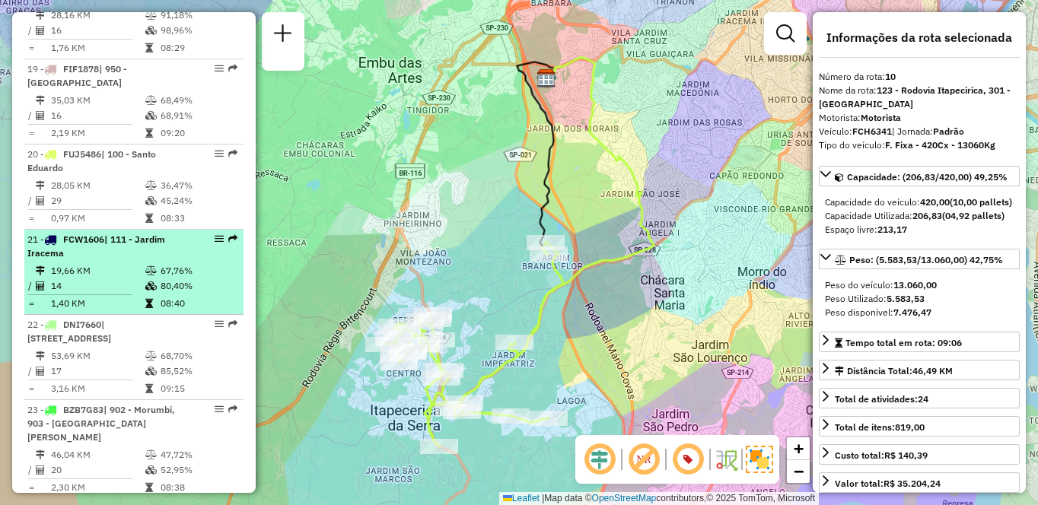
click at [192, 278] on td "67,76%" at bounding box center [198, 270] width 77 height 15
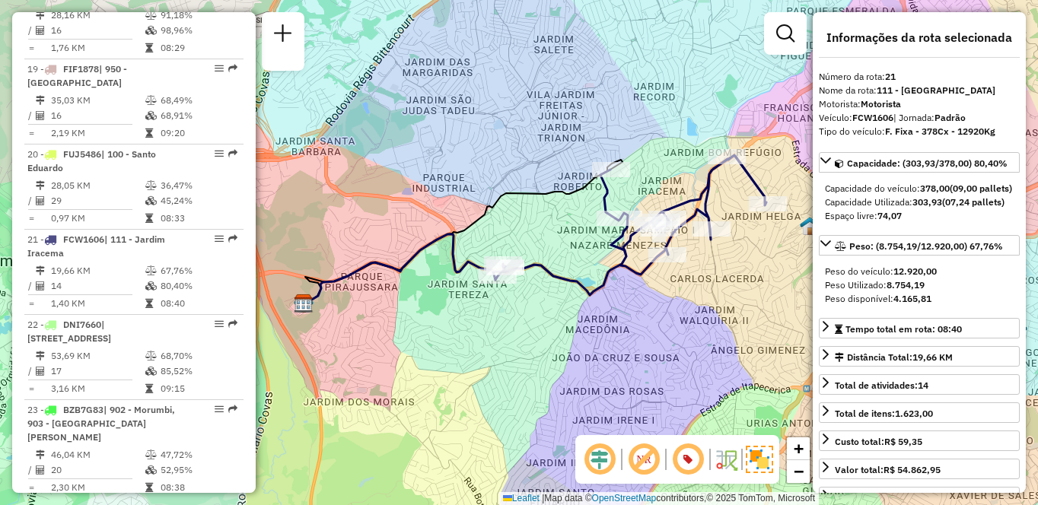
scroll to position [1797, 0]
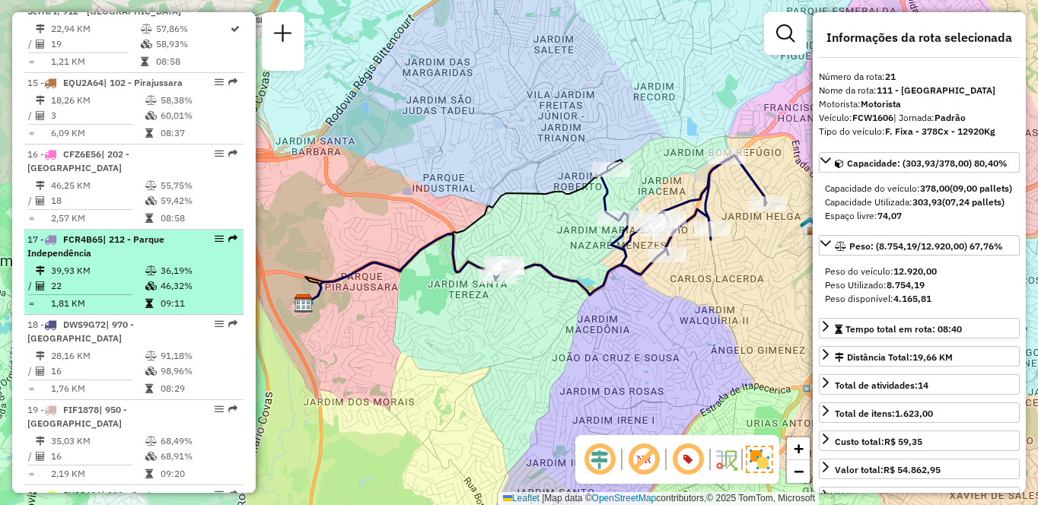
click at [153, 278] on td at bounding box center [152, 270] width 15 height 15
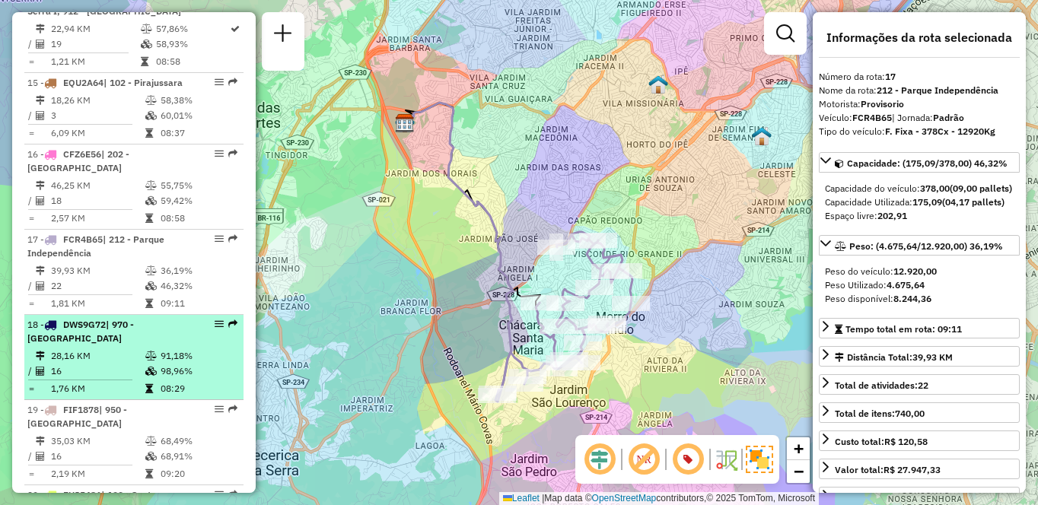
click at [138, 364] on td "28,16 KM" at bounding box center [97, 355] width 94 height 15
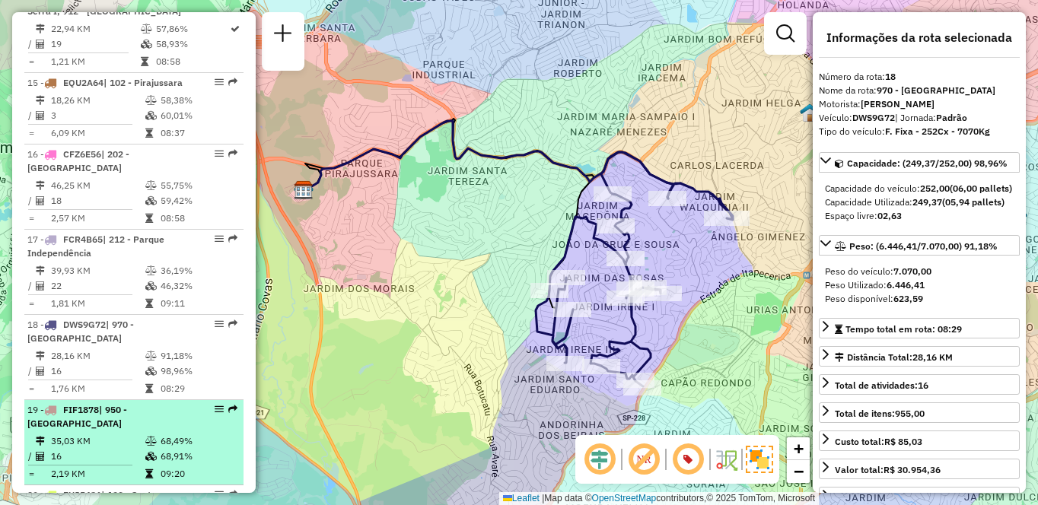
click at [129, 444] on li "19 - FIF1878 | 950 - [GEOGRAPHIC_DATA] 35,03 KM 68,49% / 16 68,91% = 2,19 KM 09…" at bounding box center [133, 442] width 219 height 85
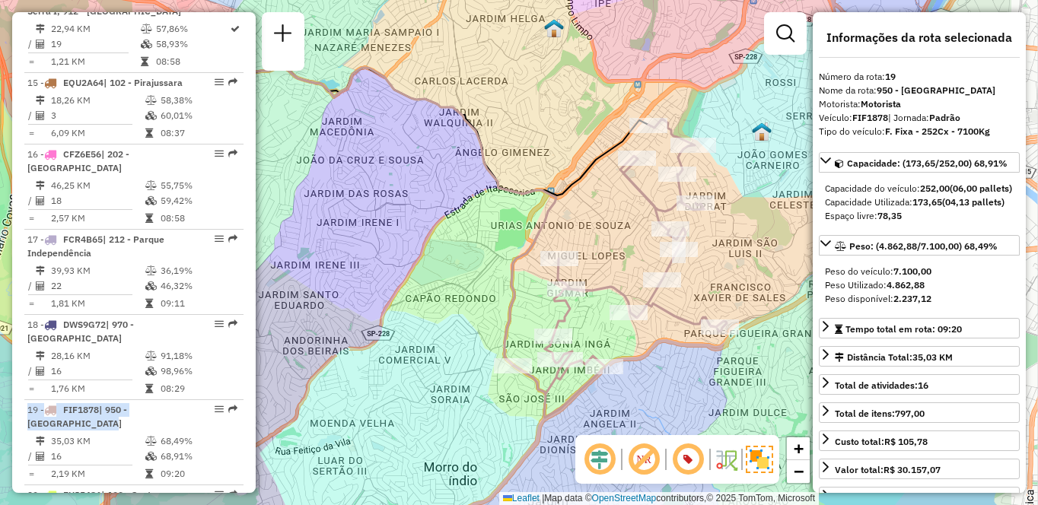
drag, startPoint x: 593, startPoint y: 312, endPoint x: 459, endPoint y: 285, distance: 136.5
click at [459, 285] on div "Janela de atendimento Grade de atendimento Capacidade Transportadoras Veículos …" at bounding box center [519, 252] width 1038 height 505
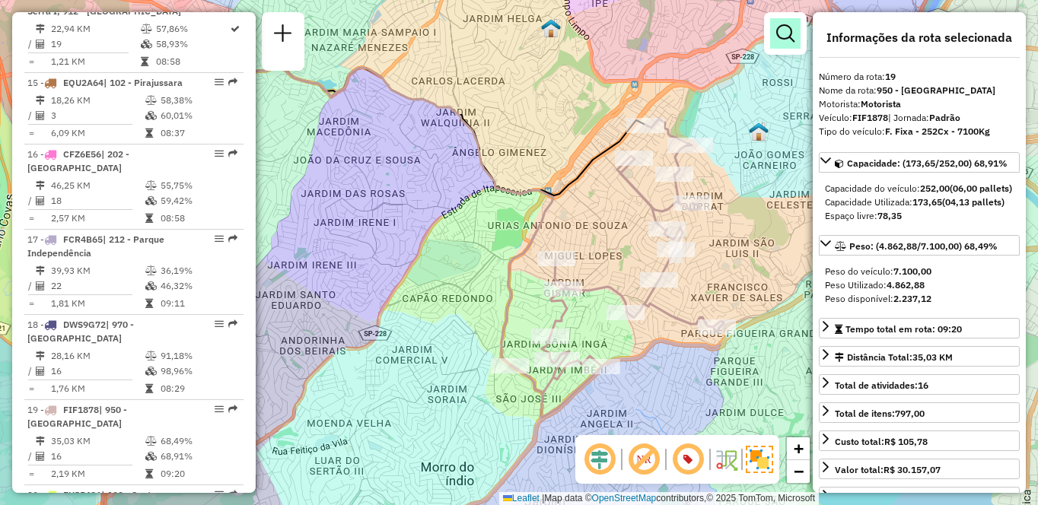
scroll to position [5219, 0]
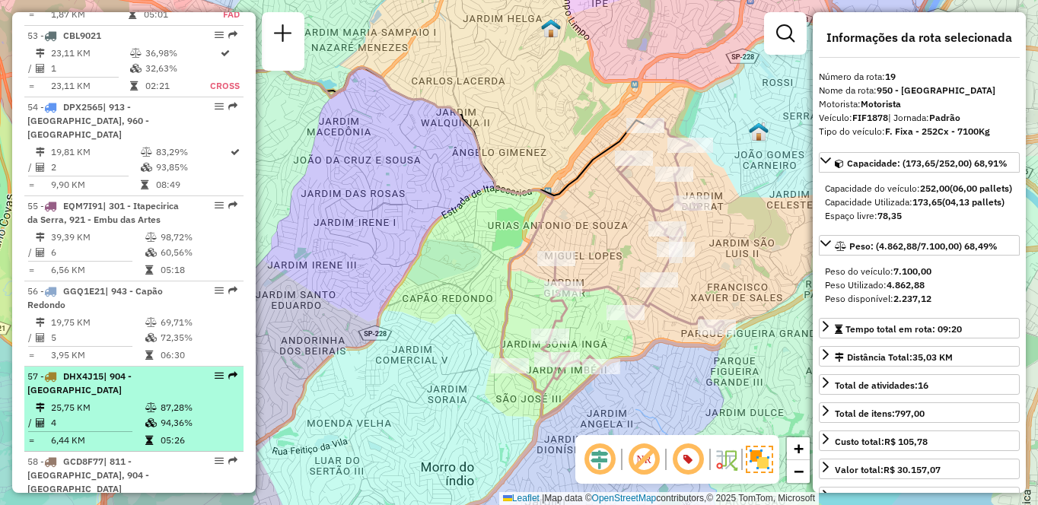
click at [148, 370] on div "57 - DHX4J15 | 904 - [PERSON_NAME]" at bounding box center [107, 383] width 161 height 27
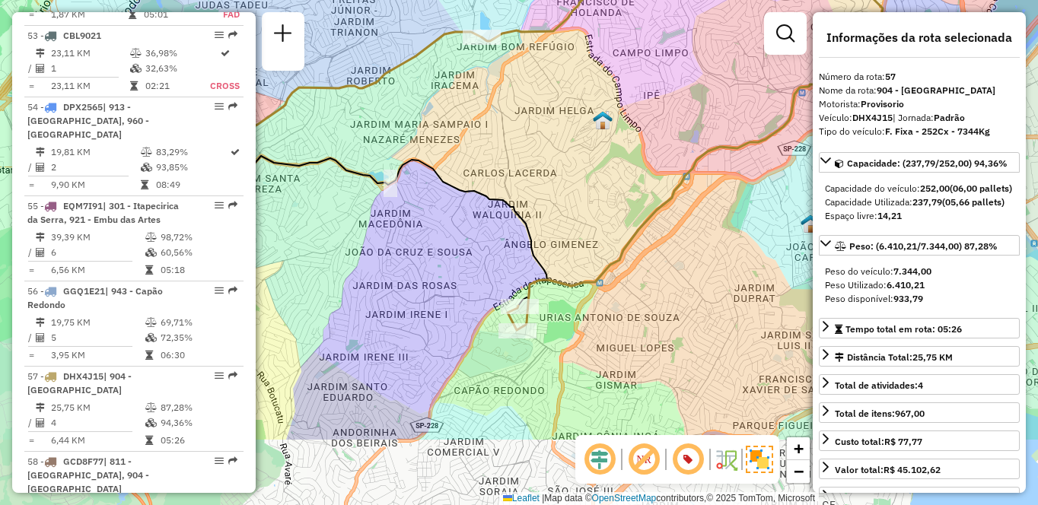
drag, startPoint x: 620, startPoint y: 370, endPoint x: 590, endPoint y: 246, distance: 127.7
click at [590, 246] on div "Janela de atendimento Grade de atendimento Capacidade Transportadoras Veículos …" at bounding box center [519, 252] width 1038 height 505
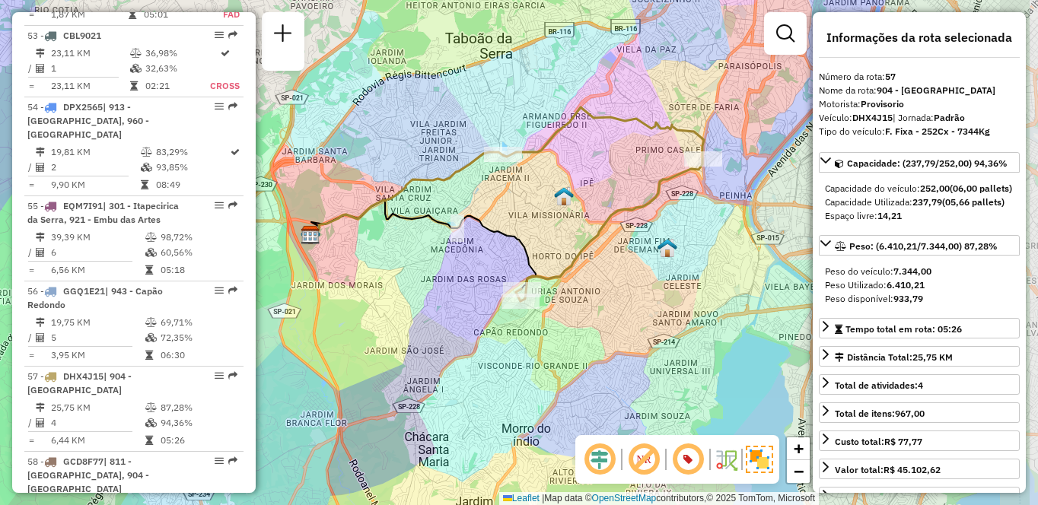
drag, startPoint x: 718, startPoint y: 252, endPoint x: 606, endPoint y: 243, distance: 112.9
click at [606, 243] on div "Janela de atendimento Grade de atendimento Capacidade Transportadoras Veículos …" at bounding box center [519, 252] width 1038 height 505
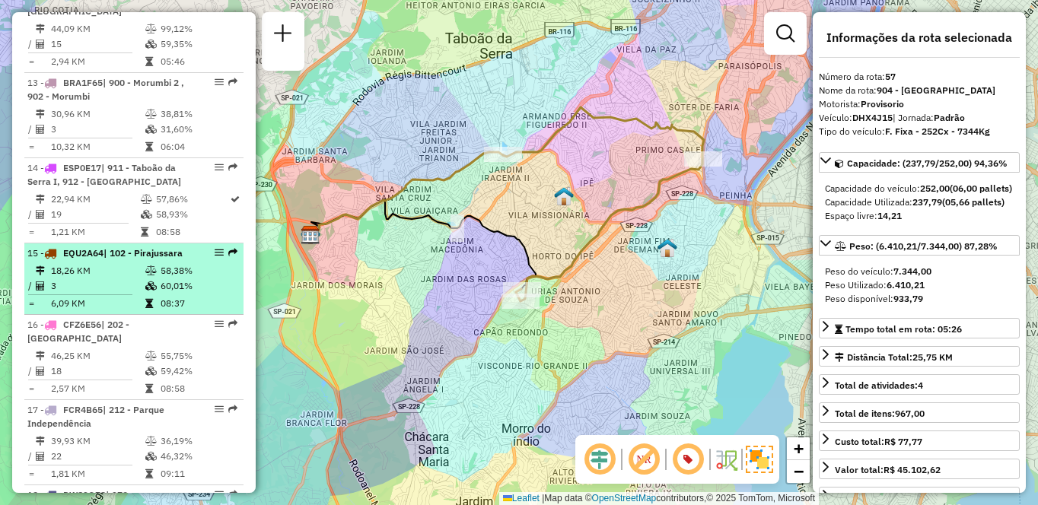
click at [132, 260] on div "15 - EQU2A64 | 102 - Pirajussara" at bounding box center [107, 253] width 161 height 14
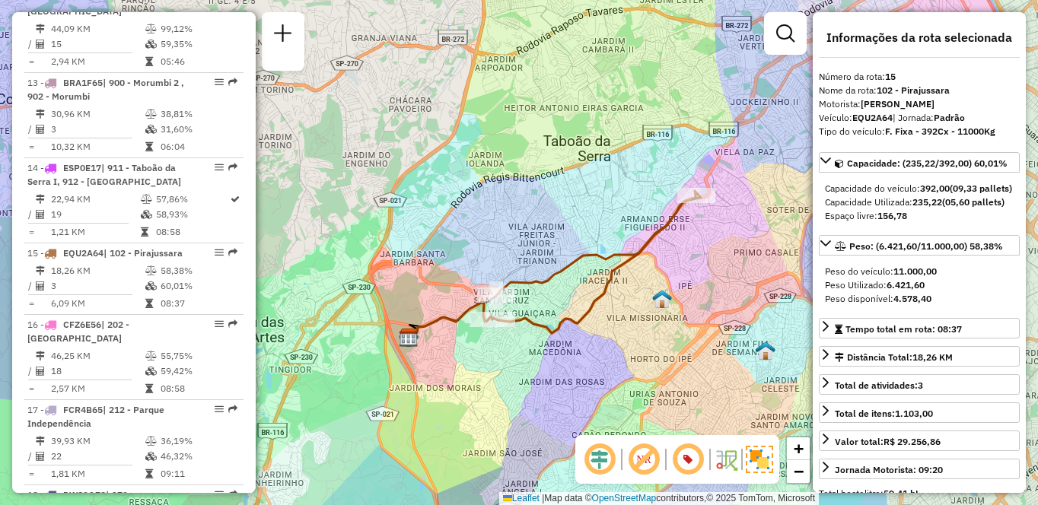
drag, startPoint x: 764, startPoint y: 331, endPoint x: 707, endPoint y: 316, distance: 58.9
click at [707, 316] on div "Janela de atendimento Grade de atendimento Capacidade Transportadoras Veículos …" at bounding box center [519, 252] width 1038 height 505
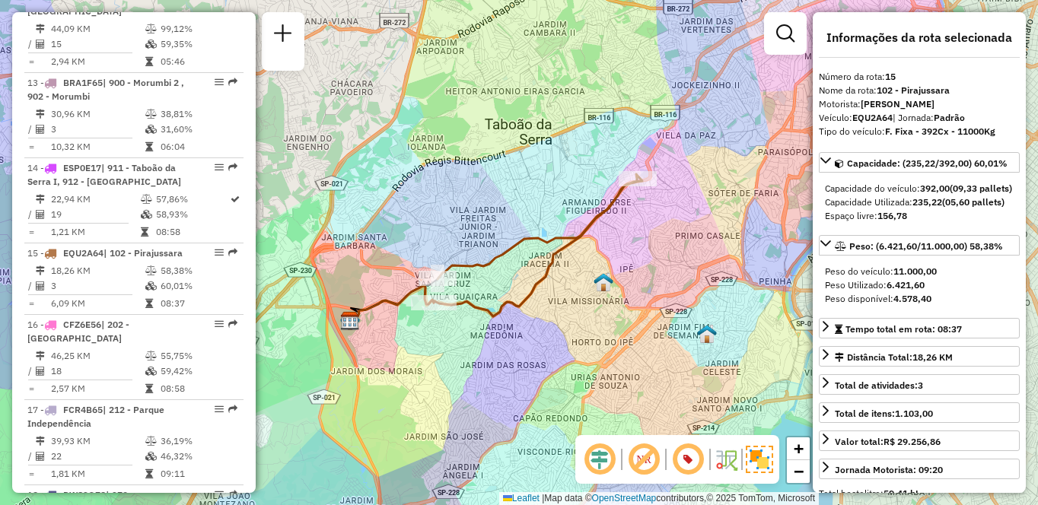
drag, startPoint x: 772, startPoint y: 370, endPoint x: 741, endPoint y: 329, distance: 51.6
click at [723, 348] on div "Janela de atendimento Grade de atendimento Capacidade Transportadoras Veículos …" at bounding box center [519, 252] width 1038 height 505
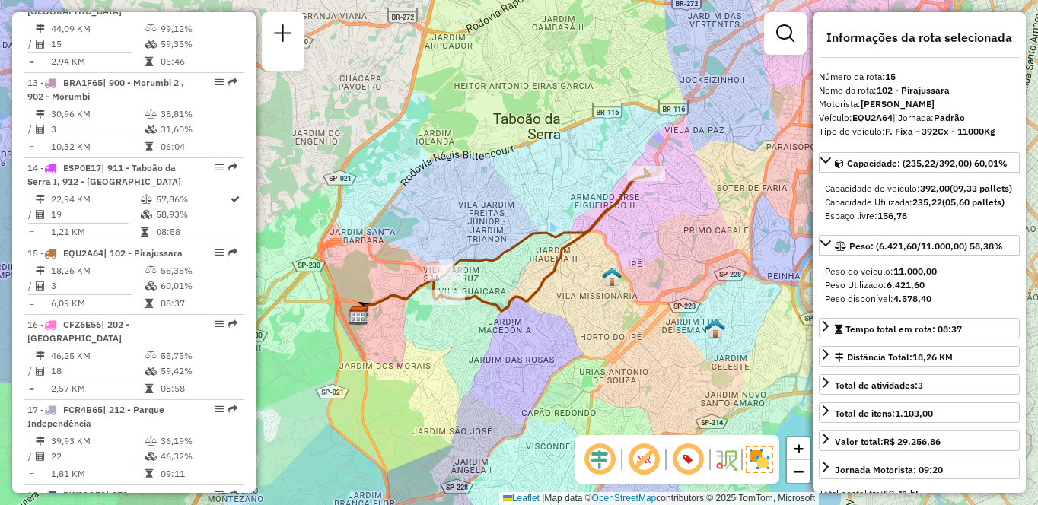
scroll to position [2308, 0]
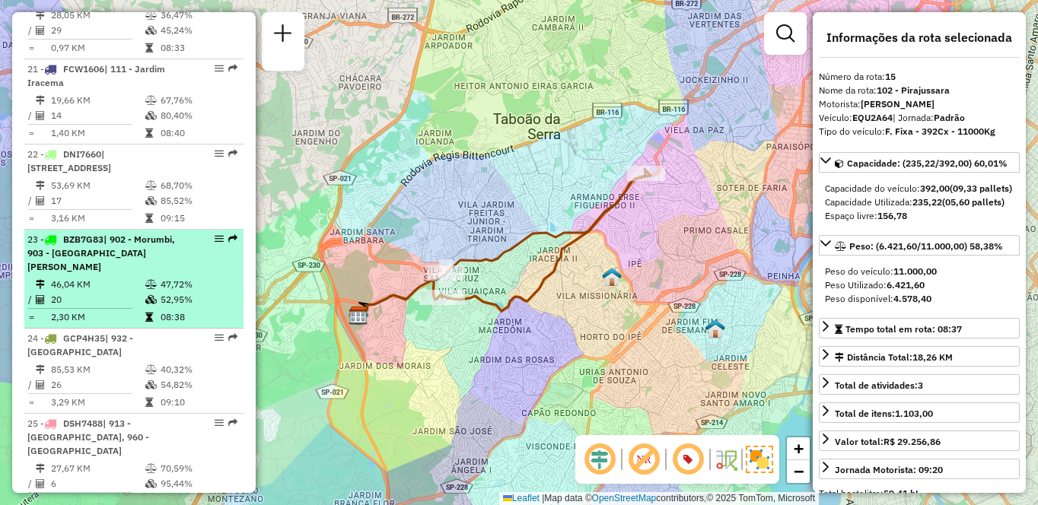
click at [144, 259] on div "23 - BZB7G83 | 902 - Morumbi, 903 - [GEOGRAPHIC_DATA][PERSON_NAME]" at bounding box center [107, 253] width 161 height 41
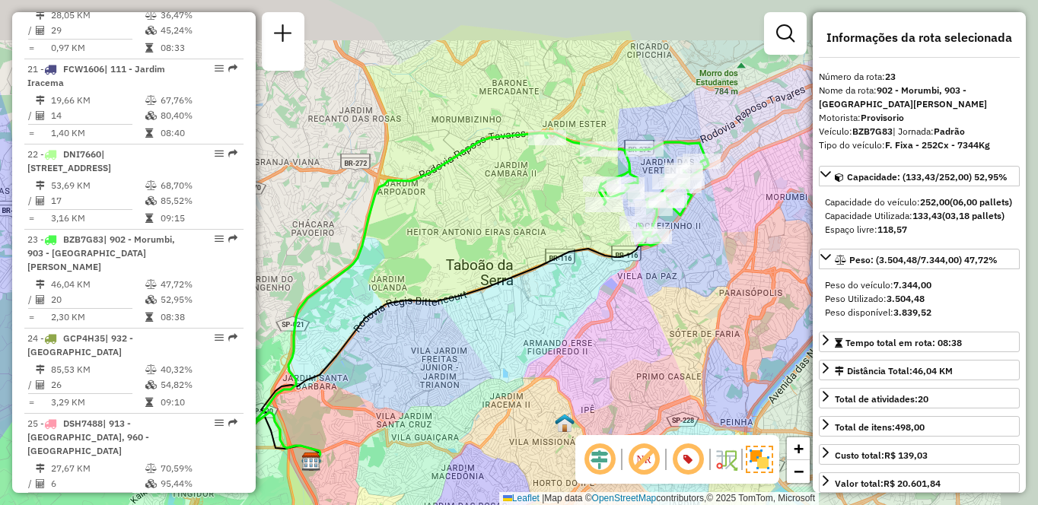
drag, startPoint x: 694, startPoint y: 237, endPoint x: 651, endPoint y: 288, distance: 67.0
click at [651, 288] on div "Janela de atendimento Grade de atendimento Capacidade Transportadoras Veículos …" at bounding box center [519, 252] width 1038 height 505
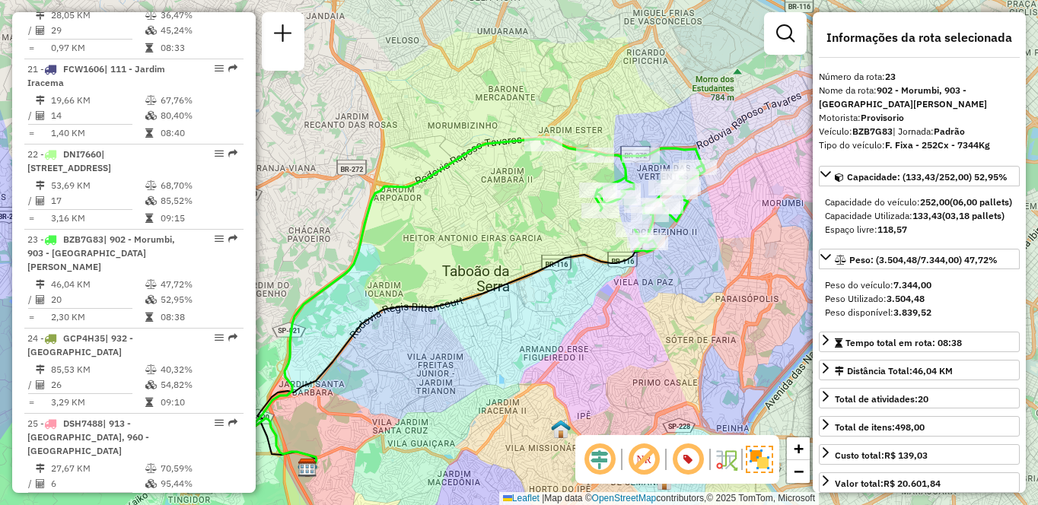
scroll to position [3569, 0]
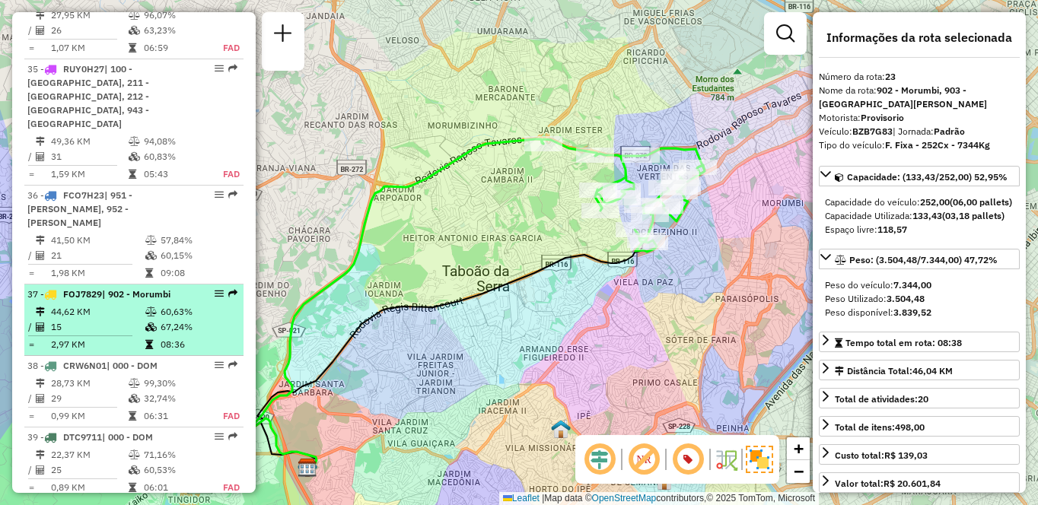
click at [175, 288] on div "37 - FOJ7829 | 902 - Morumbi" at bounding box center [107, 295] width 161 height 14
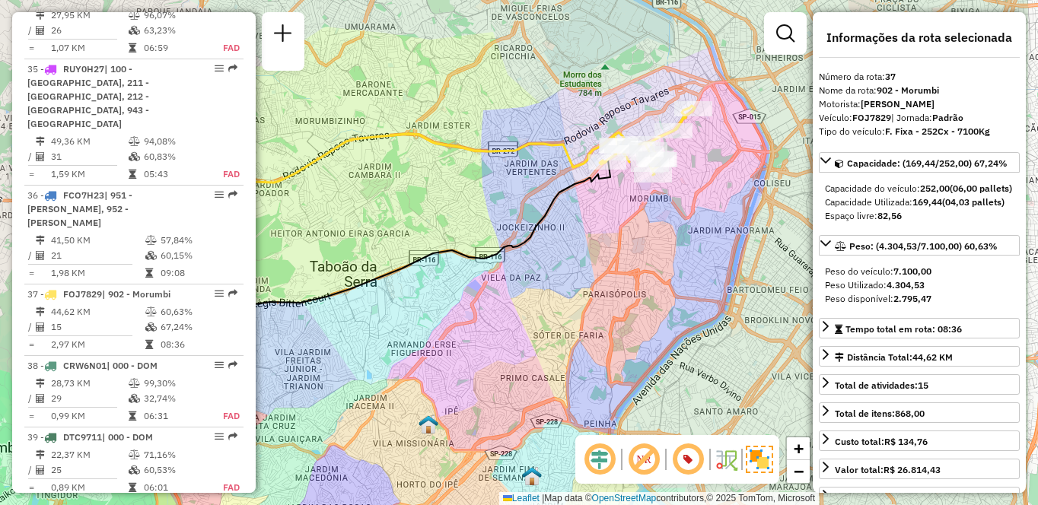
drag, startPoint x: 728, startPoint y: 258, endPoint x: 563, endPoint y: 331, distance: 180.5
click at [563, 331] on div "Janela de atendimento Grade de atendimento Capacidade Transportadoras Veículos …" at bounding box center [519, 252] width 1038 height 505
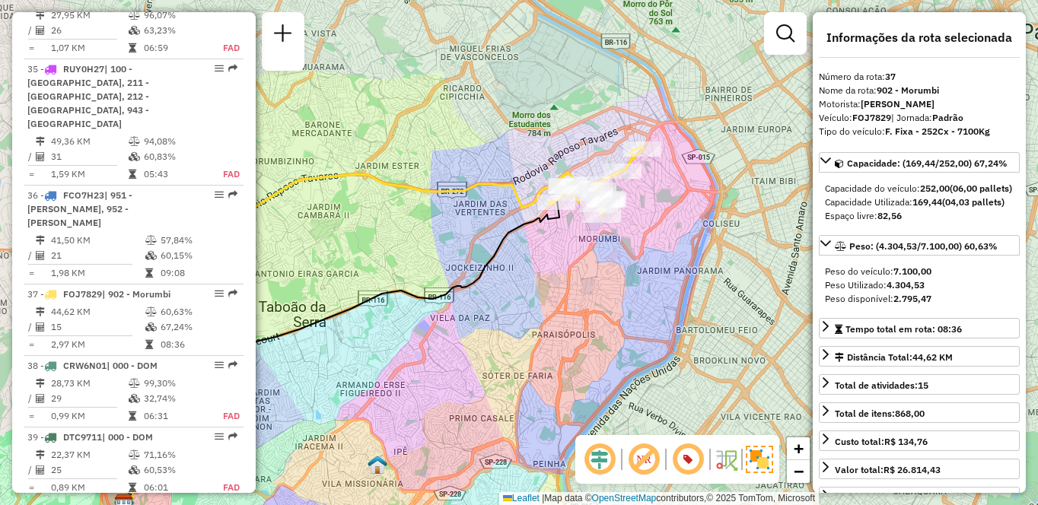
scroll to position [5219, 0]
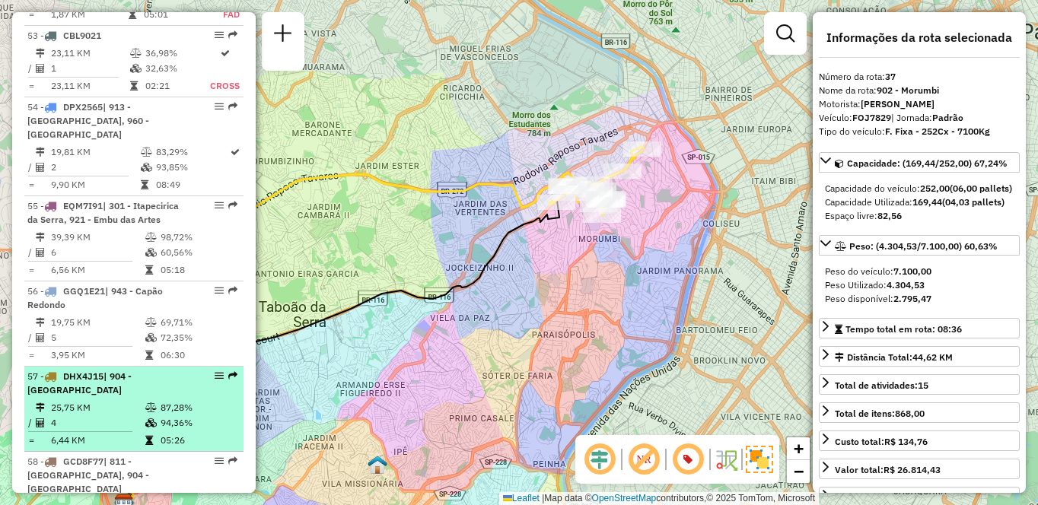
click at [189, 367] on li "57 - DHX4J15 | 904 - Vila Andrade 25,75 KM 87,28% / 4 94,36% = 6,44 KM 05:26" at bounding box center [133, 409] width 219 height 85
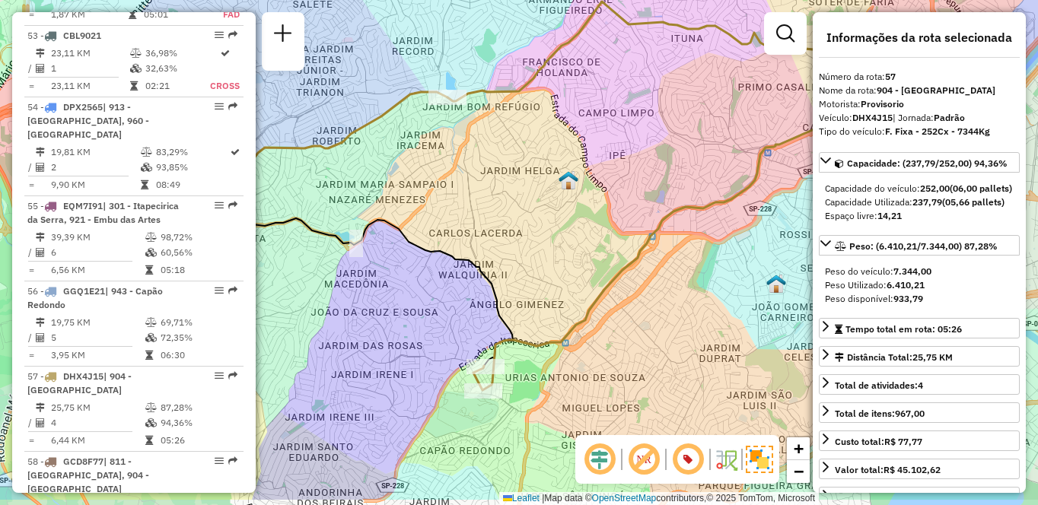
drag, startPoint x: 635, startPoint y: 340, endPoint x: 572, endPoint y: 284, distance: 84.6
click at [572, 284] on div "Janela de atendimento Grade de atendimento Capacidade Transportadoras Veículos …" at bounding box center [519, 252] width 1038 height 505
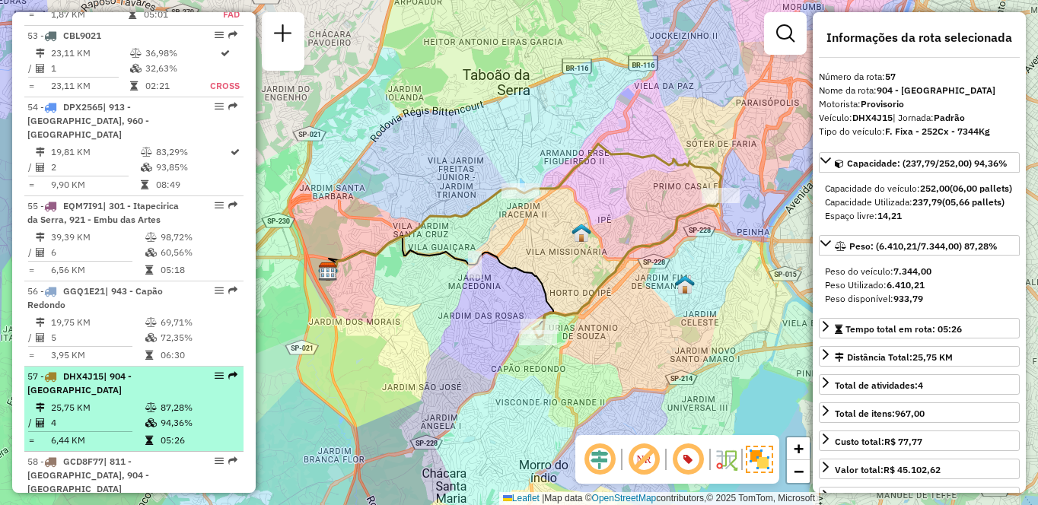
scroll to position [1626, 0]
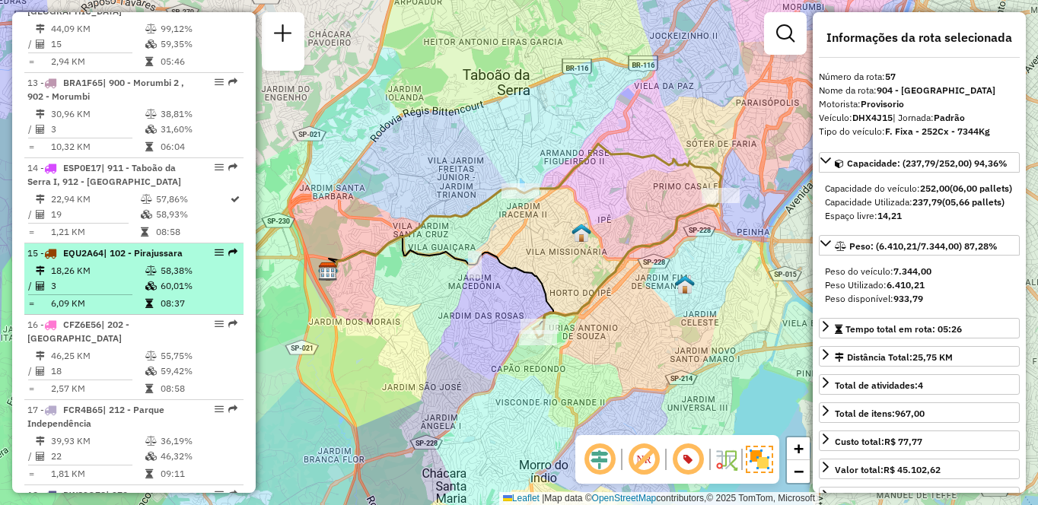
click at [192, 278] on td "58,38%" at bounding box center [198, 270] width 77 height 15
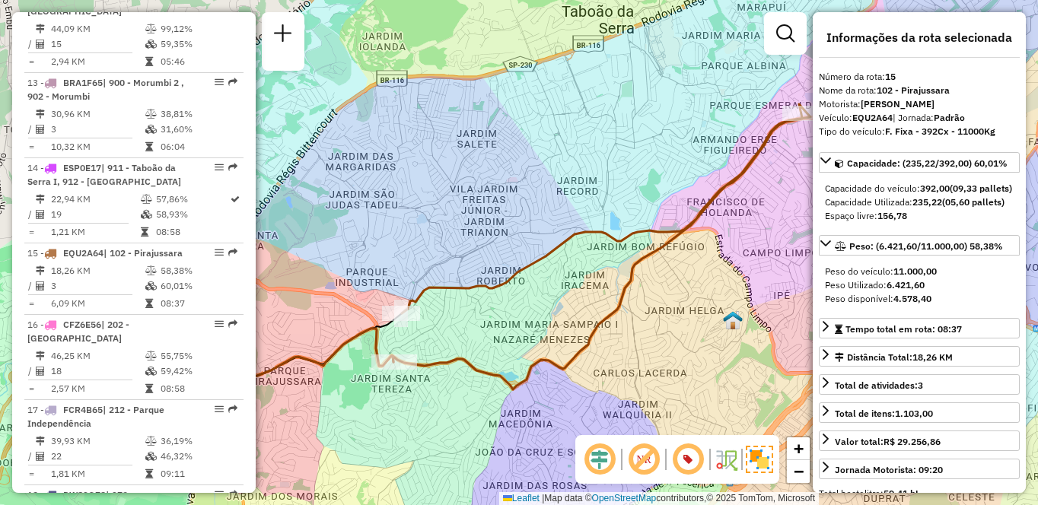
scroll to position [3372, 0]
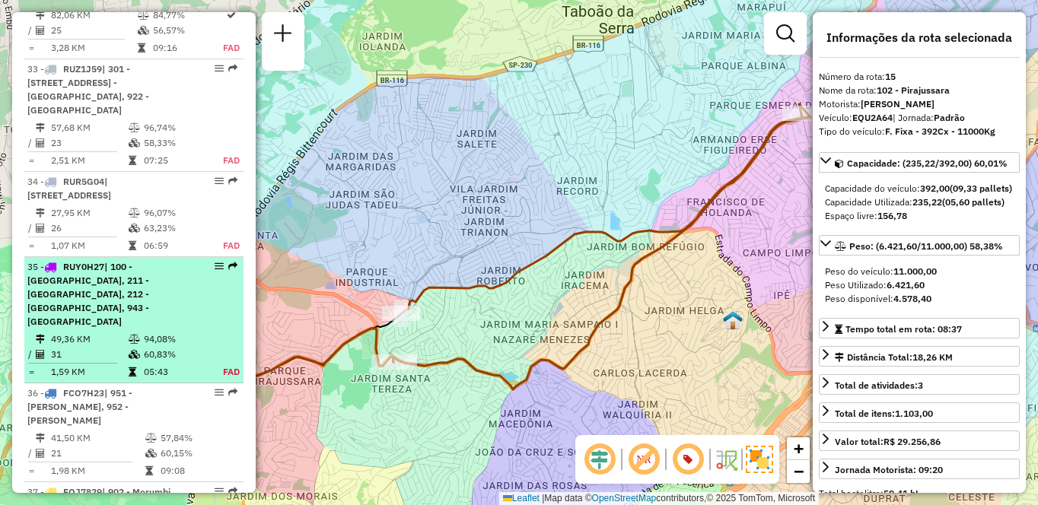
click at [137, 300] on div "35 - RUY0H27 | 100 - [GEOGRAPHIC_DATA], 211 - [GEOGRAPHIC_DATA], 212 - [GEOGRAP…" at bounding box center [107, 294] width 161 height 68
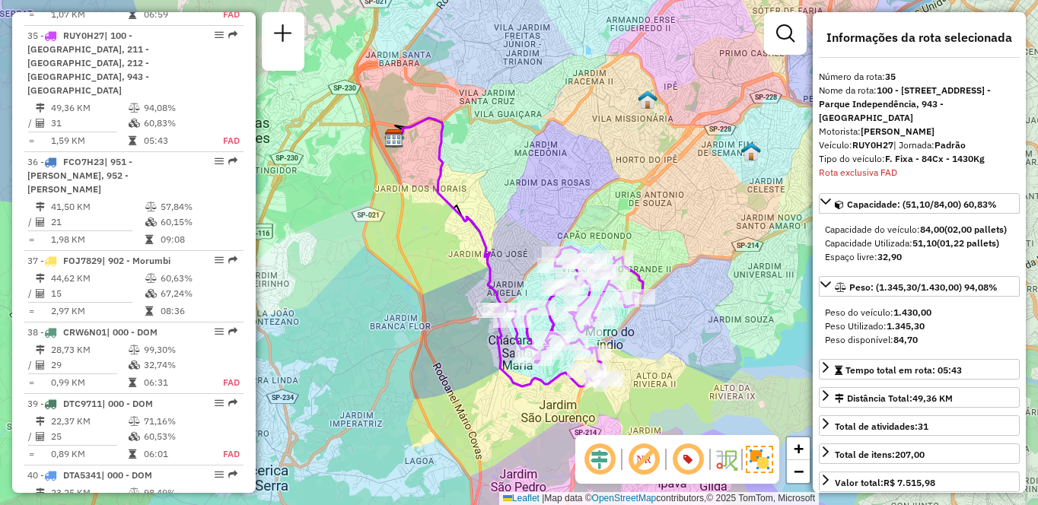
scroll to position [3273, 0]
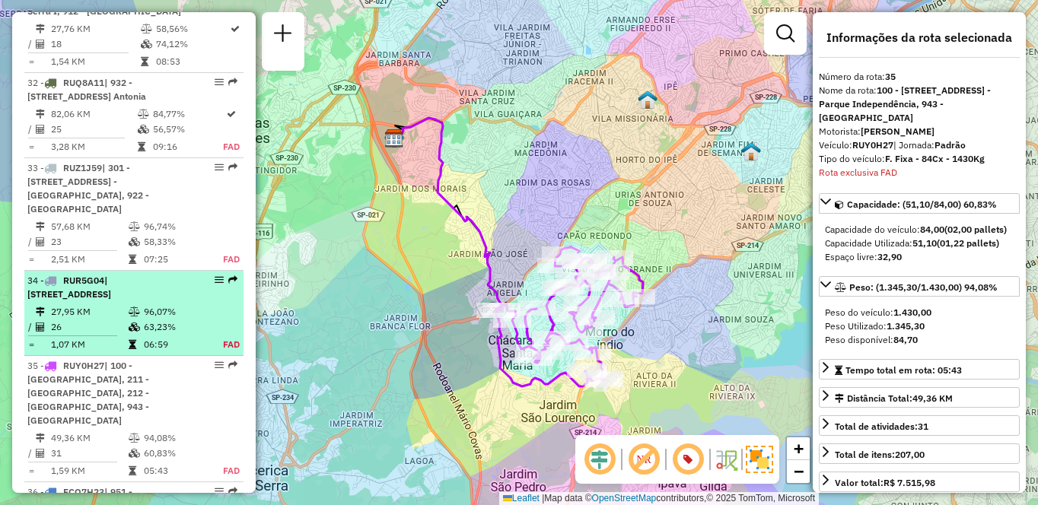
click at [145, 281] on div "34 - RUR5G04 | 101 - [STREET_ADDRESS]" at bounding box center [107, 287] width 161 height 27
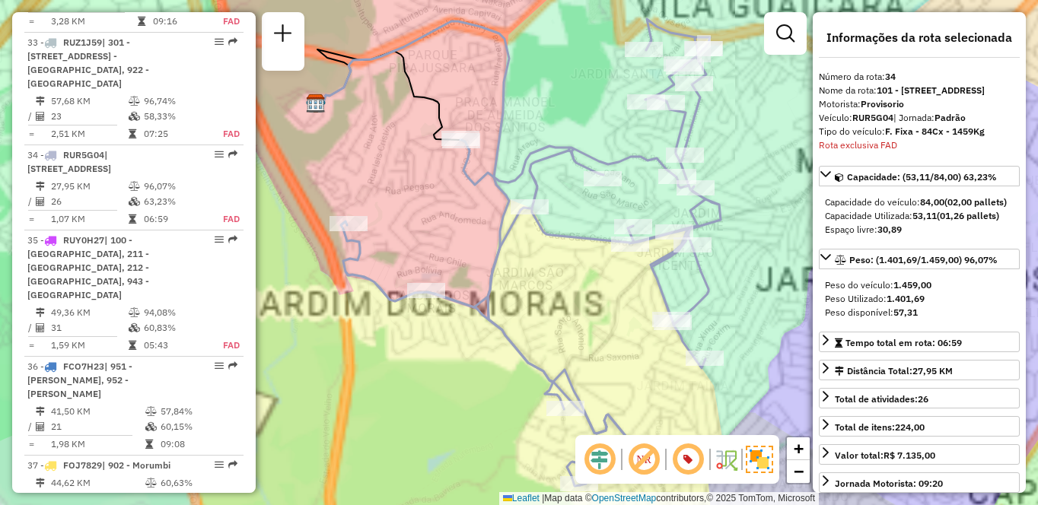
scroll to position [3504, 0]
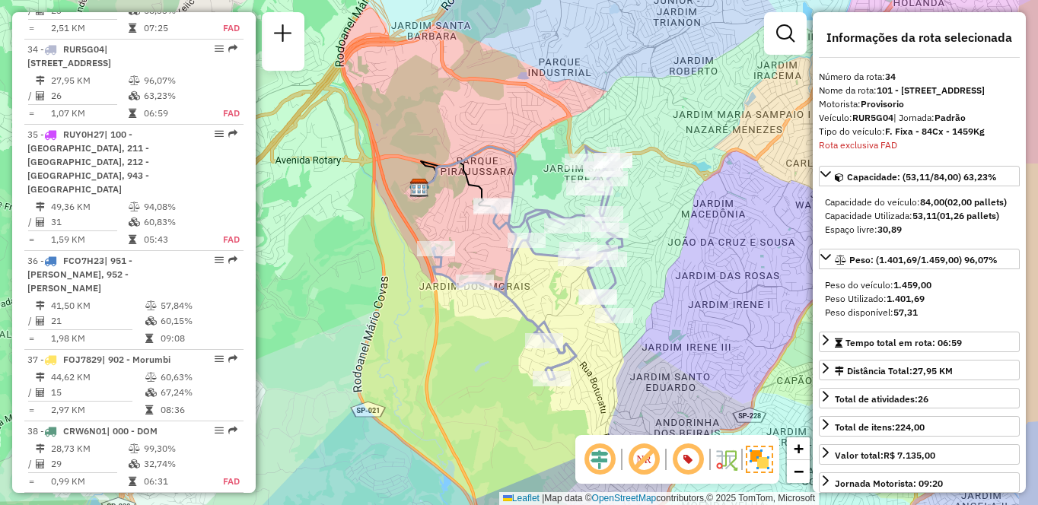
drag, startPoint x: 686, startPoint y: 335, endPoint x: 660, endPoint y: 323, distance: 28.3
click at [660, 323] on div "Janela de atendimento Grade de atendimento Capacidade Transportadoras Veículos …" at bounding box center [519, 252] width 1038 height 505
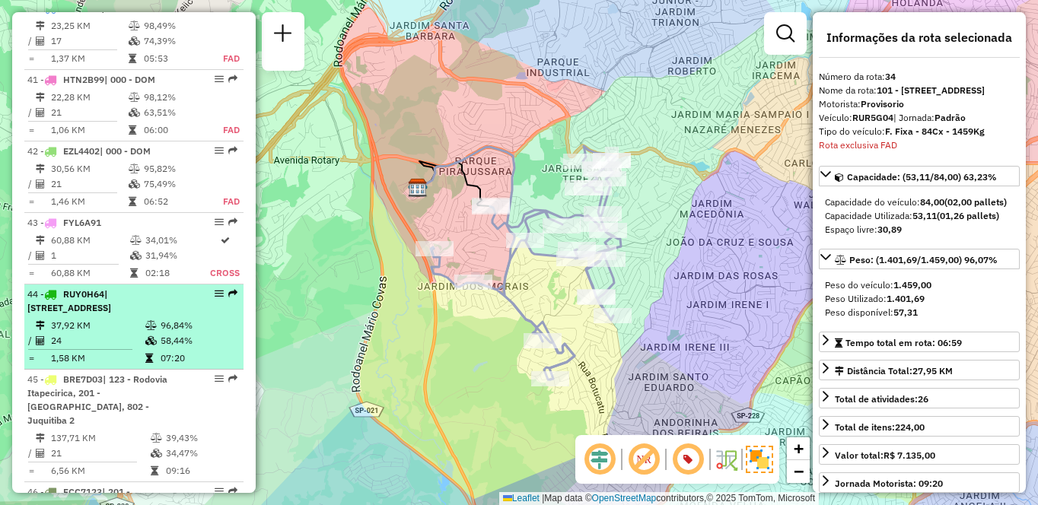
click at [115, 333] on td "24" at bounding box center [97, 340] width 94 height 15
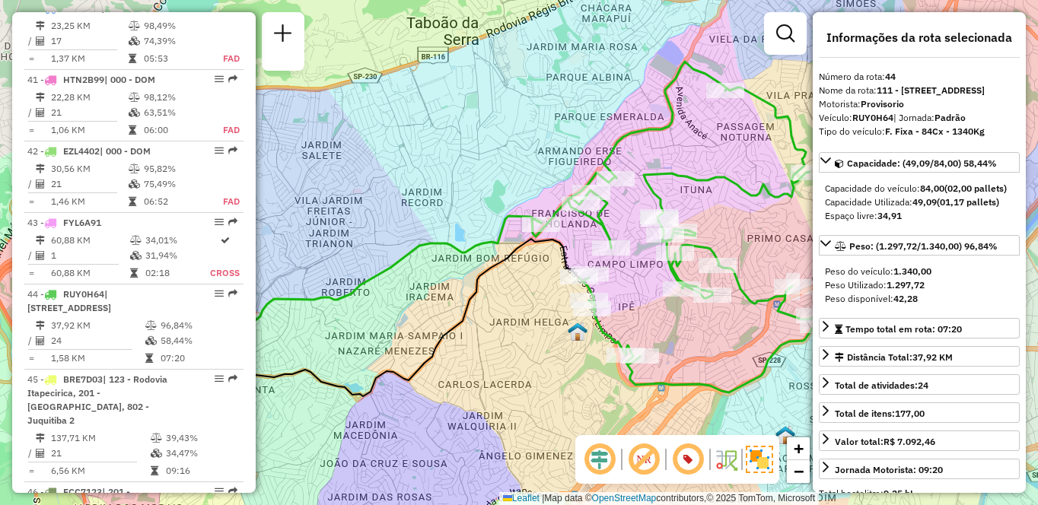
drag, startPoint x: 676, startPoint y: 304, endPoint x: 635, endPoint y: 298, distance: 41.5
click at [635, 298] on div "Janela de atendimento Grade de atendimento Capacidade Transportadoras Veículos …" at bounding box center [519, 252] width 1038 height 505
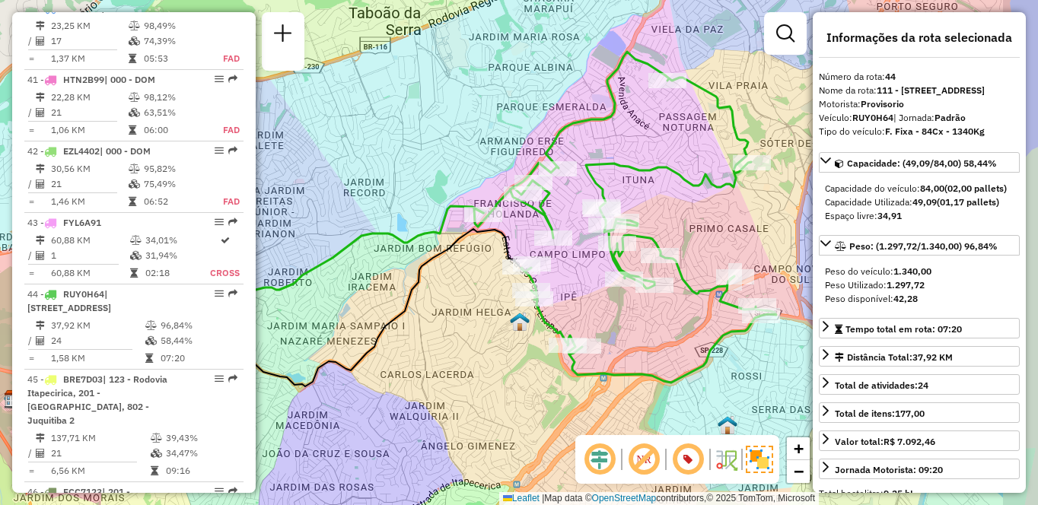
drag, startPoint x: 718, startPoint y: 320, endPoint x: 663, endPoint y: 312, distance: 56.2
click at [663, 312] on div "Janela de atendimento Grade de atendimento Capacidade Transportadoras Veículos …" at bounding box center [519, 252] width 1038 height 505
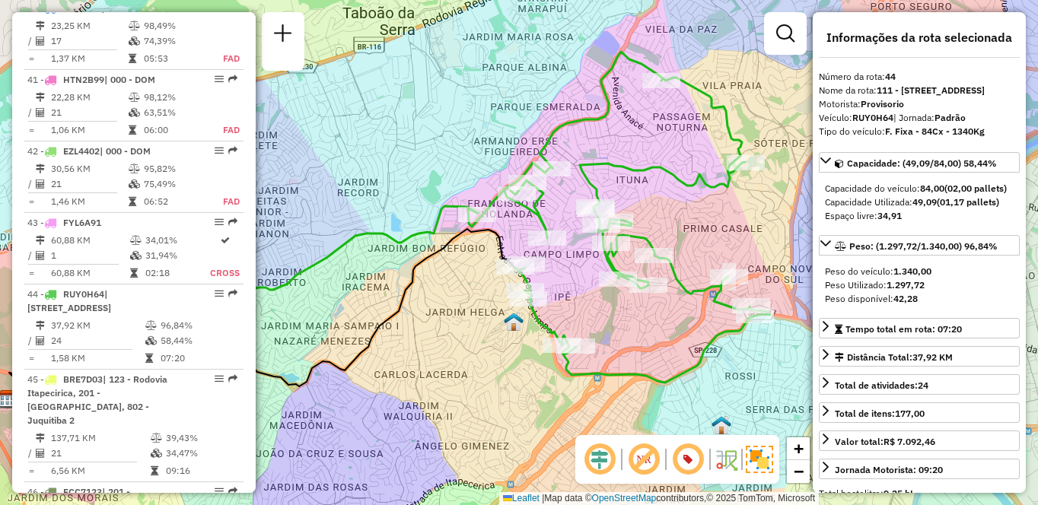
scroll to position [3174, 0]
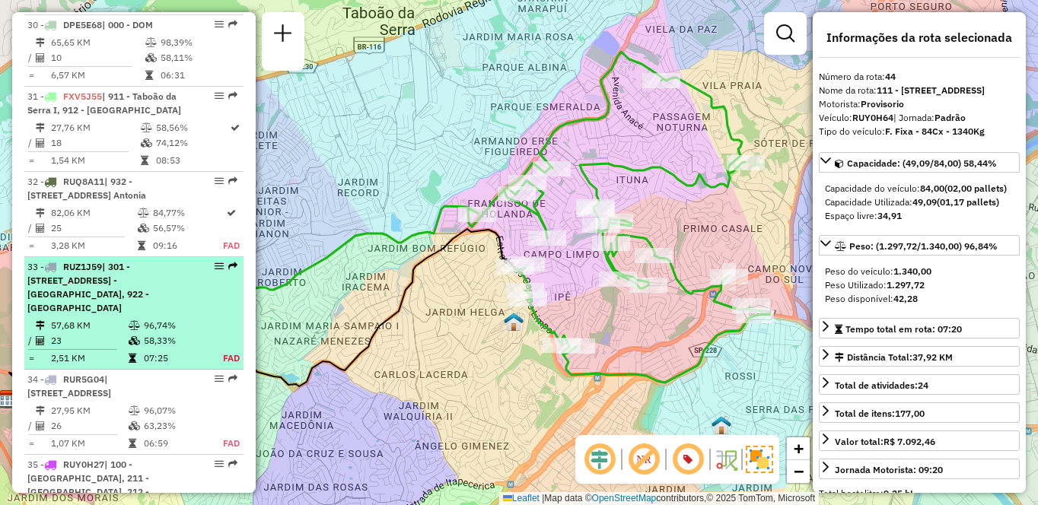
click at [97, 269] on span "| 301 - [STREET_ADDRESS] - [GEOGRAPHIC_DATA], 922 - [GEOGRAPHIC_DATA]" at bounding box center [88, 287] width 122 height 52
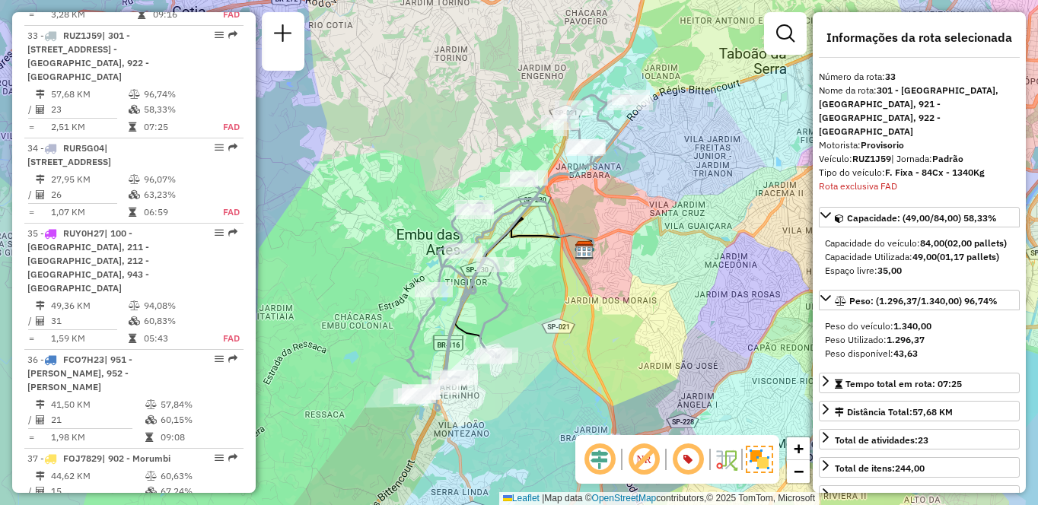
scroll to position [4268, 0]
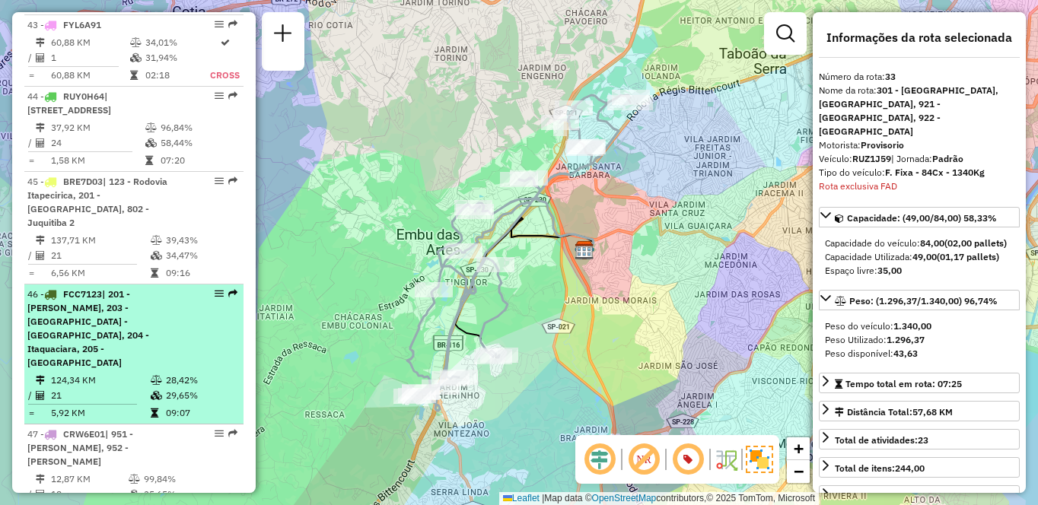
click at [183, 288] on div "46 - FCC7123 | 201 - [PERSON_NAME], 203 - [GEOGRAPHIC_DATA] - [GEOGRAPHIC_DATA]…" at bounding box center [107, 329] width 161 height 82
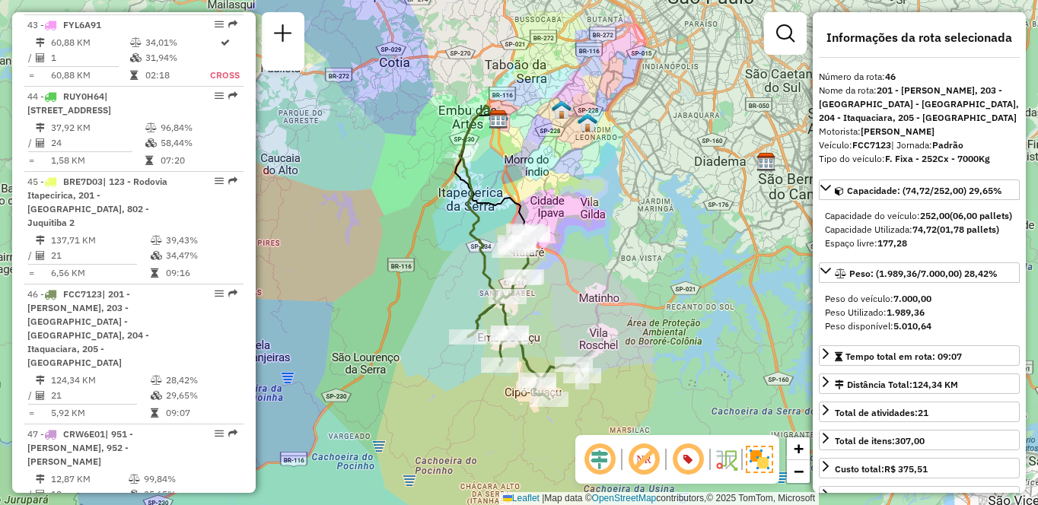
scroll to position [648, 0]
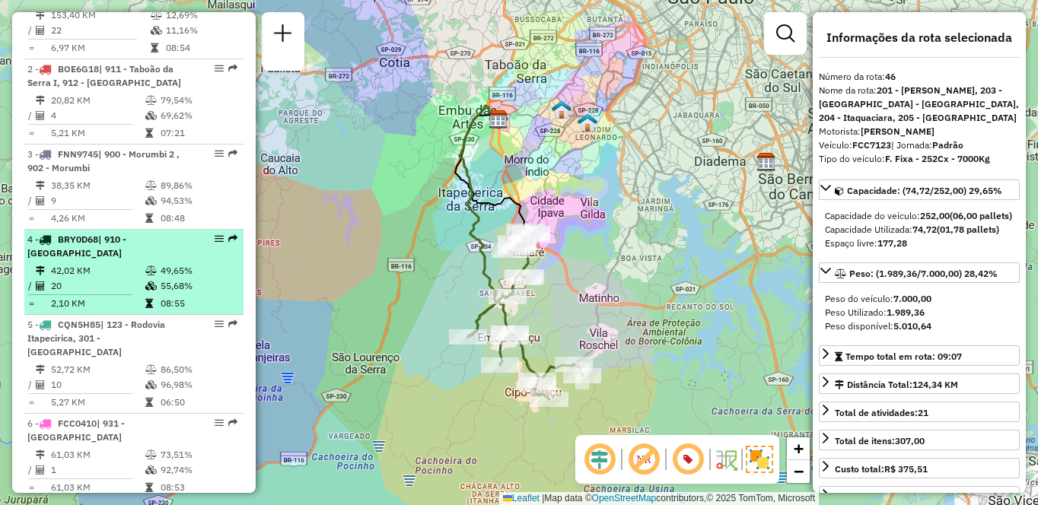
click at [109, 276] on td "42,02 KM" at bounding box center [97, 270] width 94 height 15
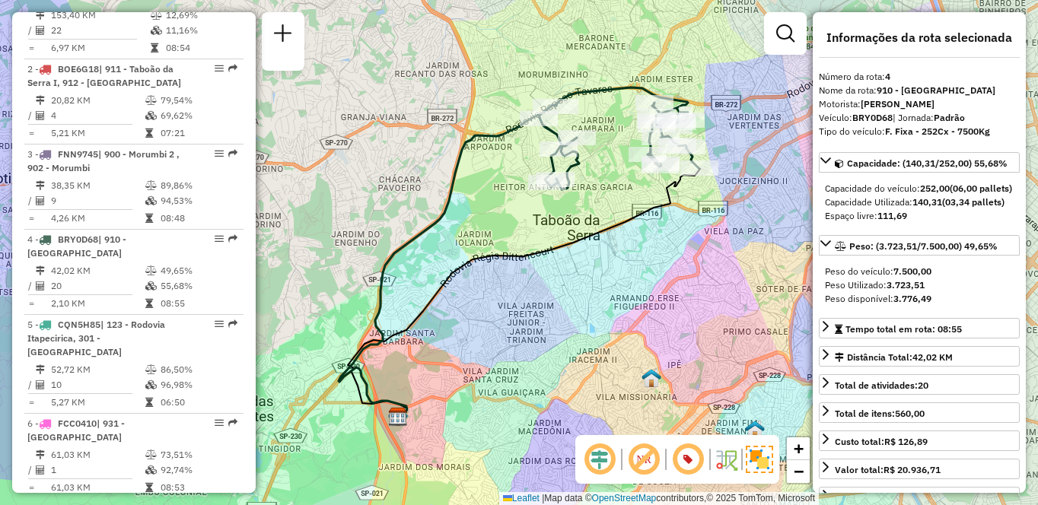
scroll to position [1541, 0]
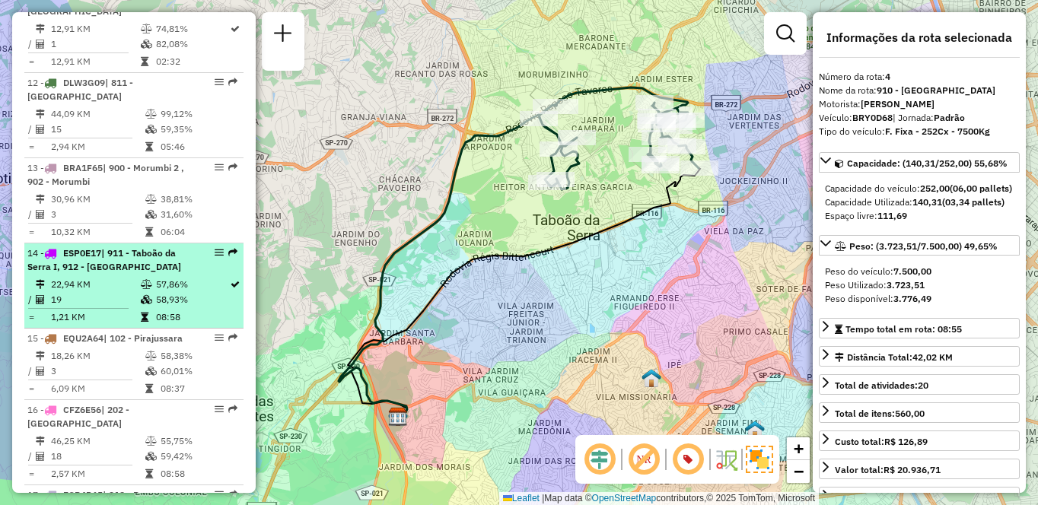
click at [165, 259] on div "14 - ESP0E17 | 911 - [GEOGRAPHIC_DATA], 912 - [GEOGRAPHIC_DATA]" at bounding box center [107, 259] width 161 height 27
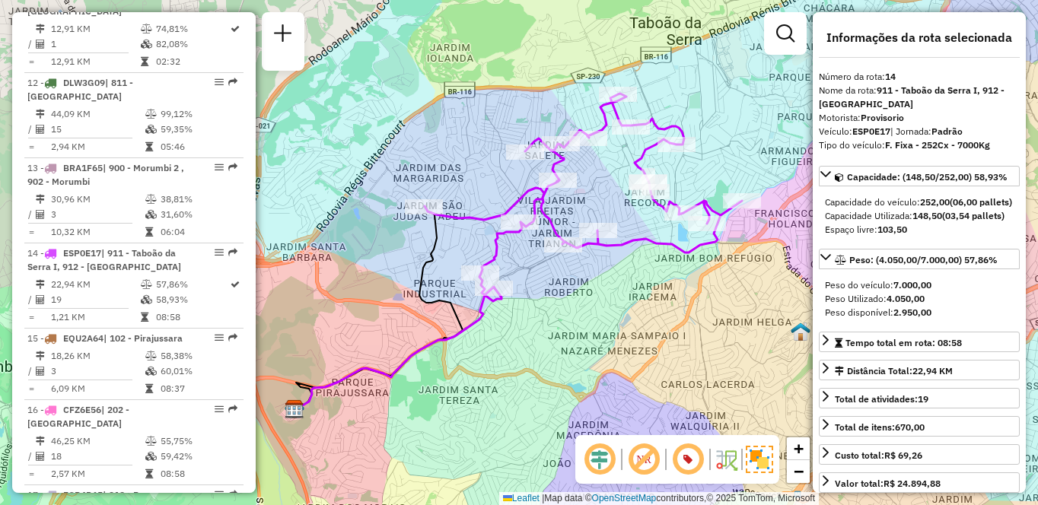
scroll to position [2990, 0]
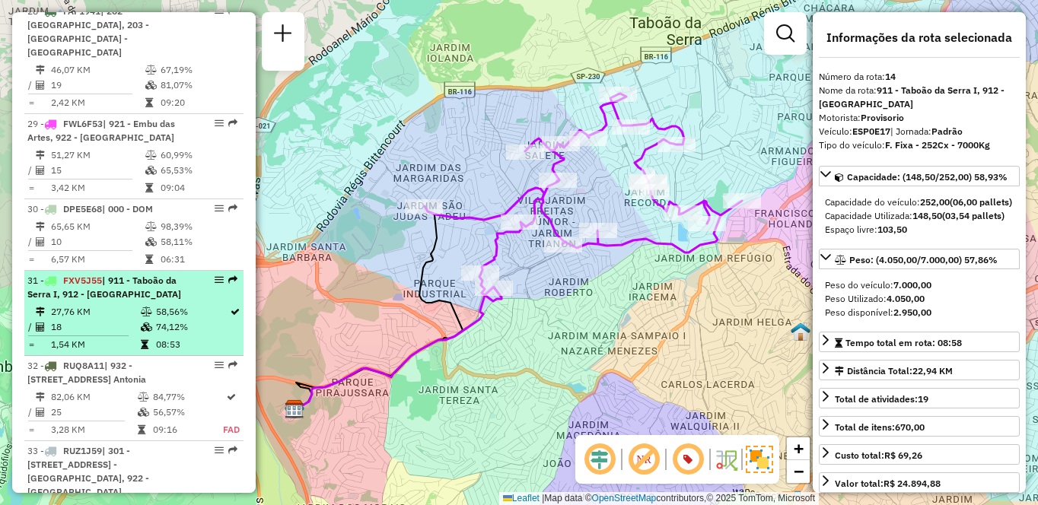
click at [105, 275] on span "| 911 - Taboão da Serra I, 912 - [GEOGRAPHIC_DATA]" at bounding box center [104, 287] width 154 height 25
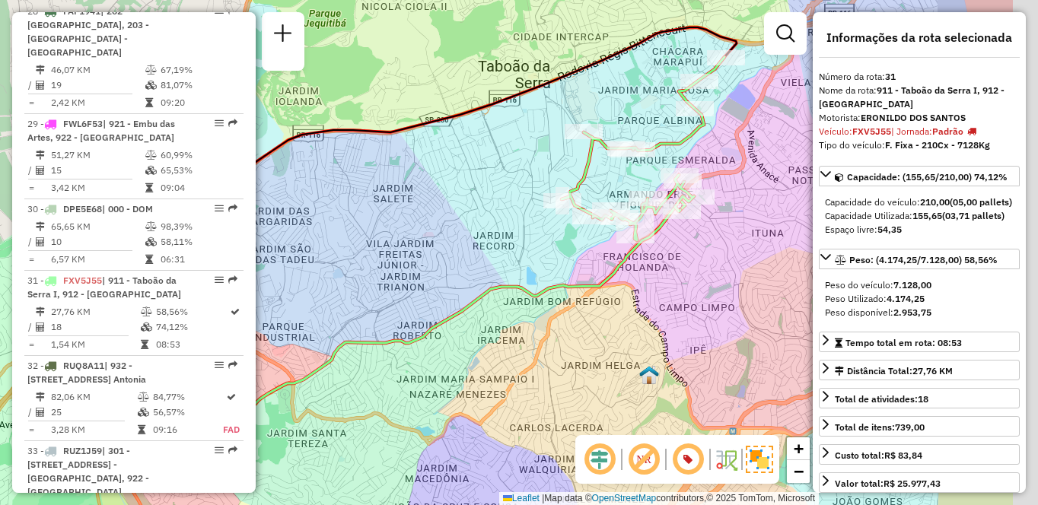
drag, startPoint x: 596, startPoint y: 263, endPoint x: 475, endPoint y: 252, distance: 121.5
click at [463, 252] on div "Janela de atendimento Grade de atendimento Capacidade Transportadoras Veículos …" at bounding box center [519, 252] width 1038 height 505
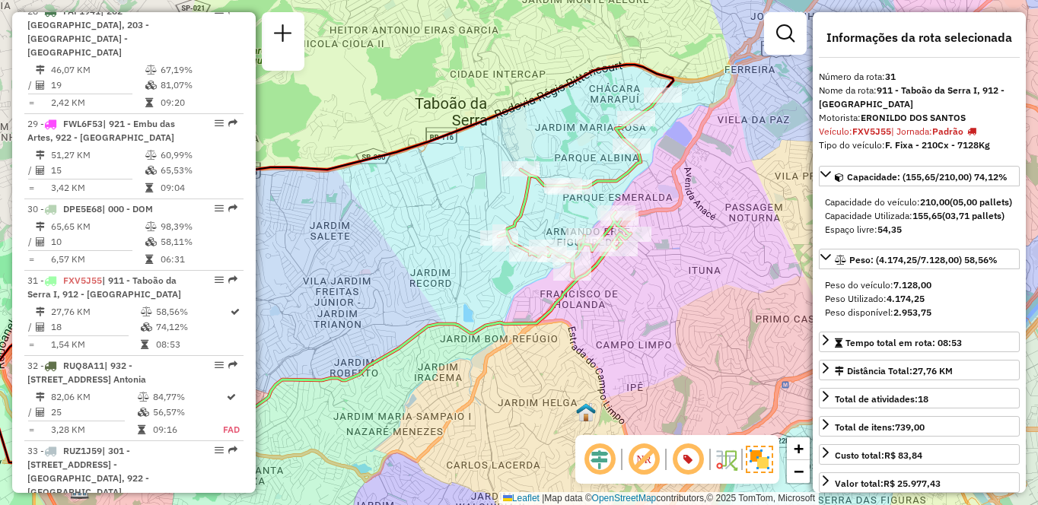
drag, startPoint x: 699, startPoint y: 245, endPoint x: 639, endPoint y: 282, distance: 70.7
click at [639, 282] on div "Janela de atendimento Grade de atendimento Capacidade Transportadoras Veículos …" at bounding box center [519, 252] width 1038 height 505
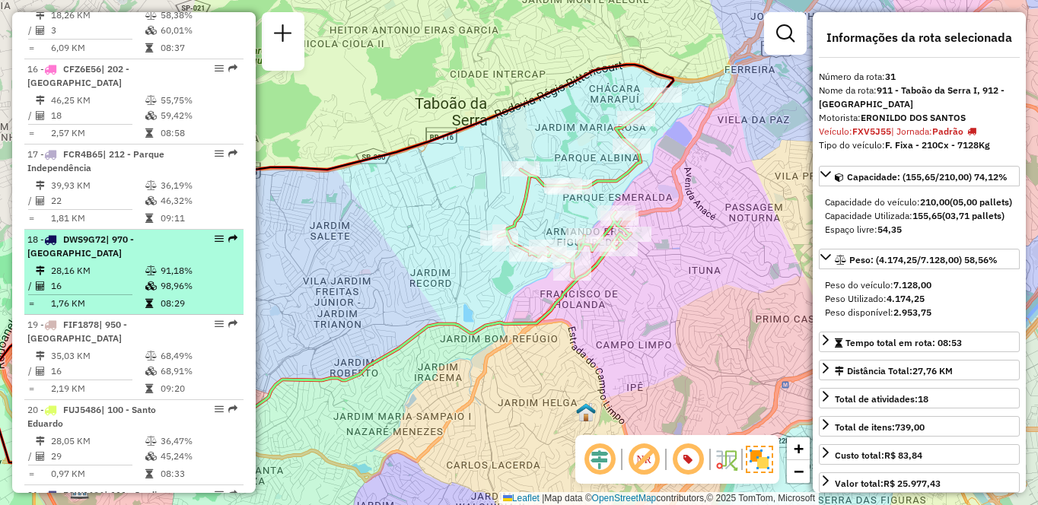
click at [145, 276] on td at bounding box center [152, 270] width 15 height 15
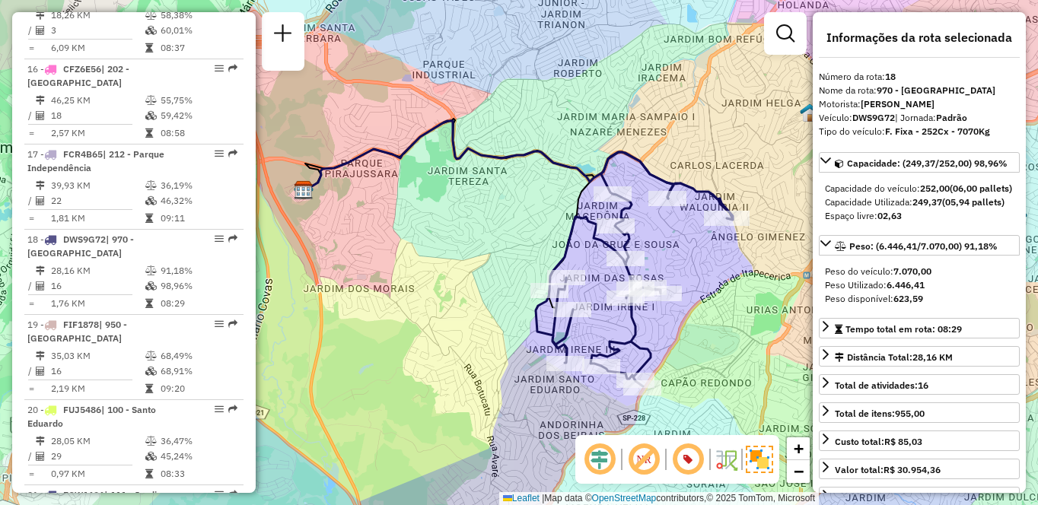
scroll to position [2833, 0]
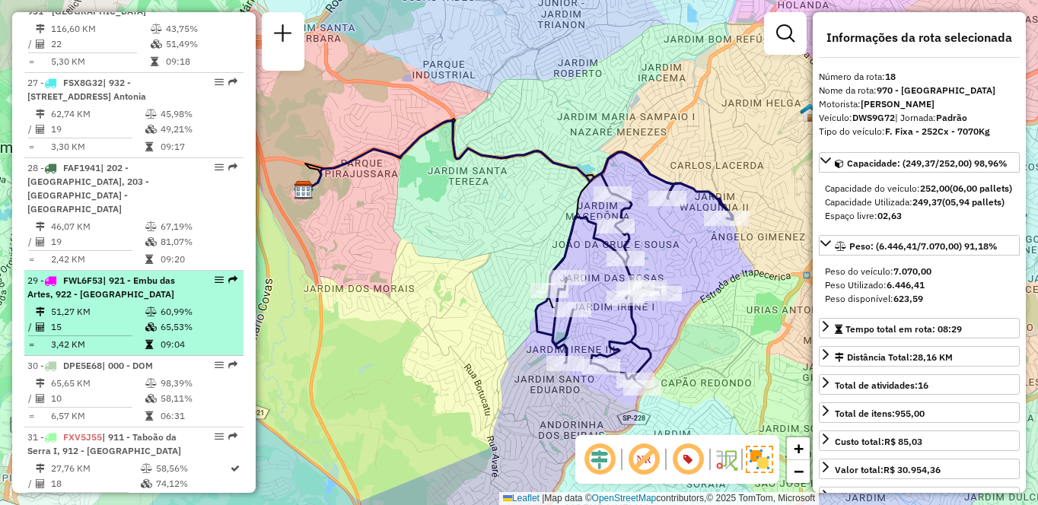
click at [78, 320] on td "15" at bounding box center [97, 327] width 94 height 15
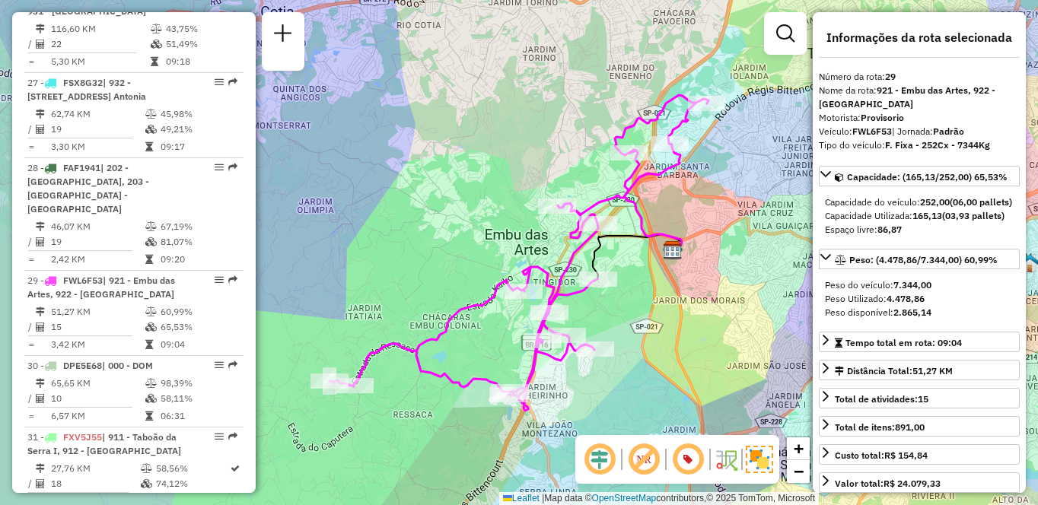
scroll to position [2138, 0]
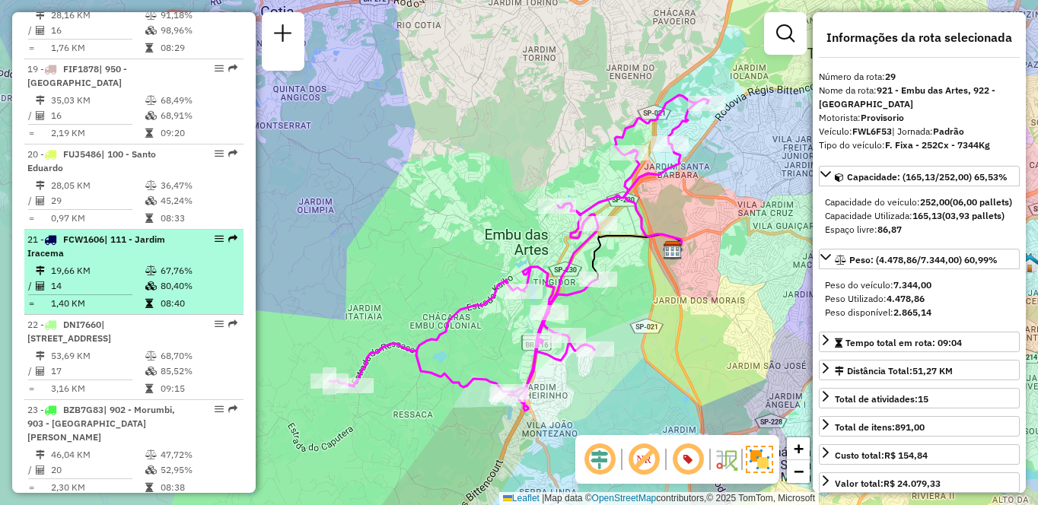
click at [123, 278] on td "19,66 KM" at bounding box center [97, 270] width 94 height 15
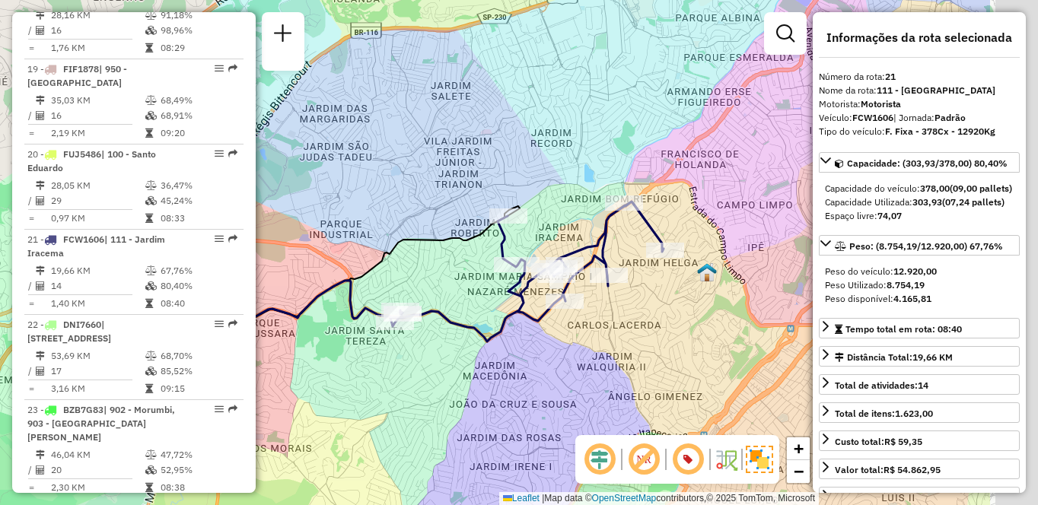
drag, startPoint x: 672, startPoint y: 334, endPoint x: 571, endPoint y: 331, distance: 102.0
click at [571, 331] on div "Janela de atendimento Grade de atendimento Capacidade Transportadoras Veículos …" at bounding box center [519, 252] width 1038 height 505
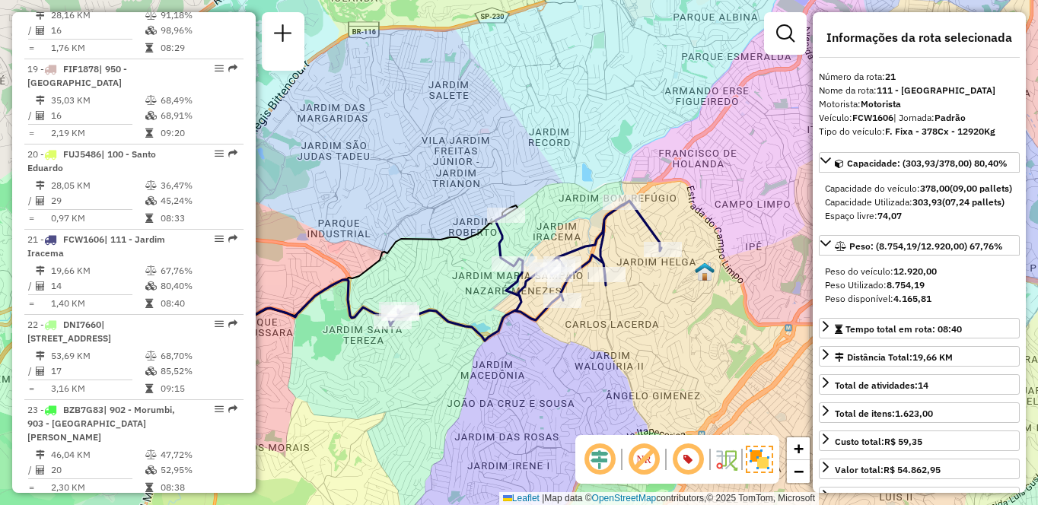
scroll to position [563, 0]
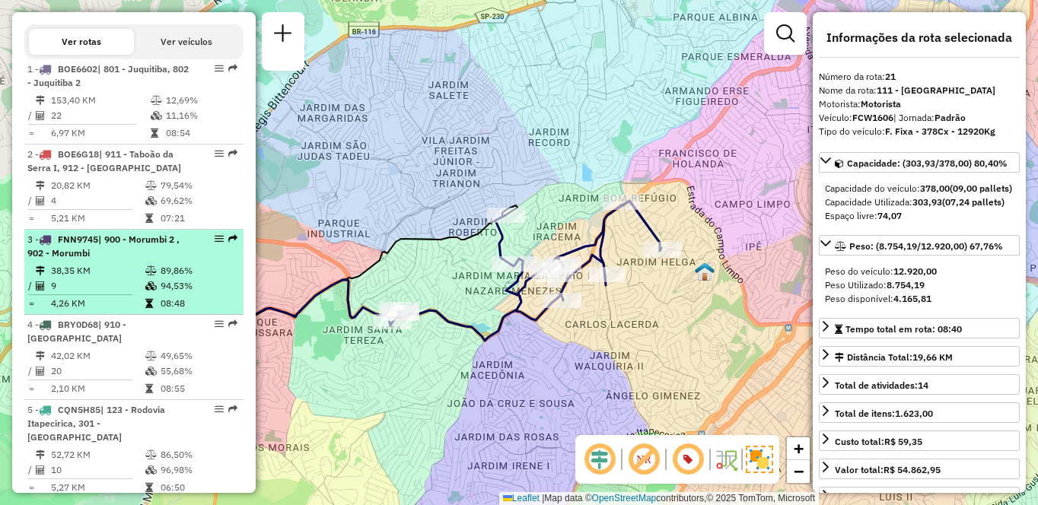
click at [113, 260] on div "3 - FNN9745 | 900 - Morumbi 2 , 902 - Morumbi" at bounding box center [107, 246] width 161 height 27
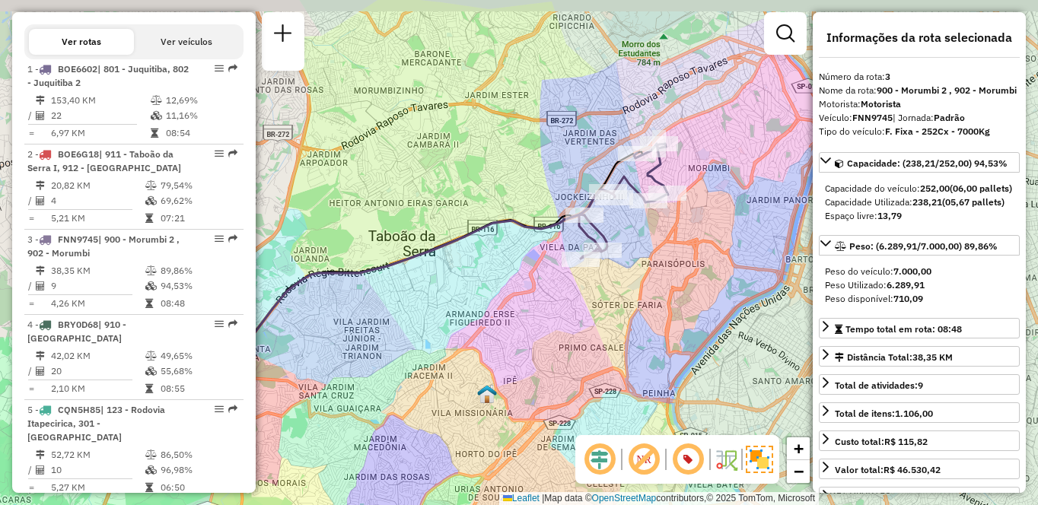
drag, startPoint x: 660, startPoint y: 283, endPoint x: 560, endPoint y: 320, distance: 106.4
click at [560, 320] on div "Janela de atendimento Grade de atendimento Capacidade Transportadoras Veículos …" at bounding box center [519, 252] width 1038 height 505
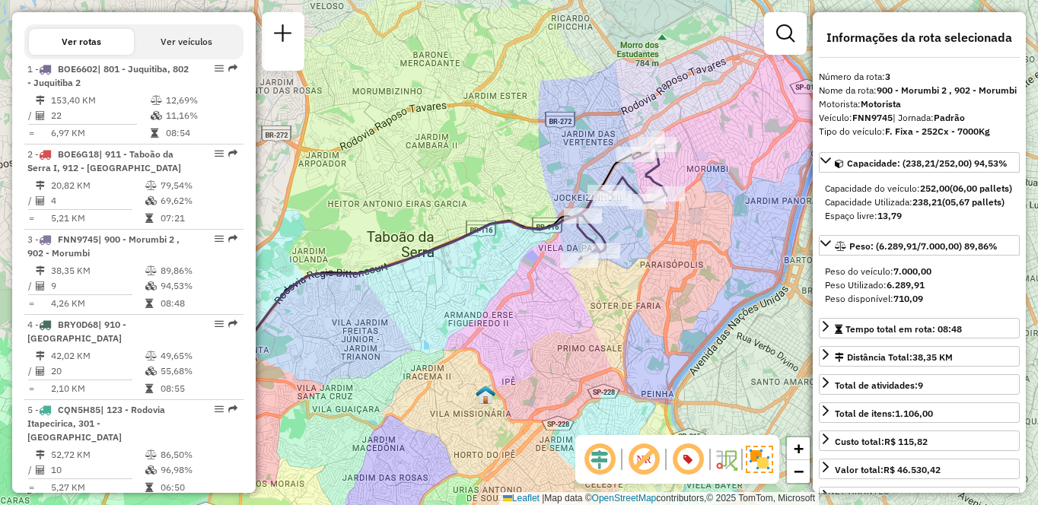
scroll to position [904, 0]
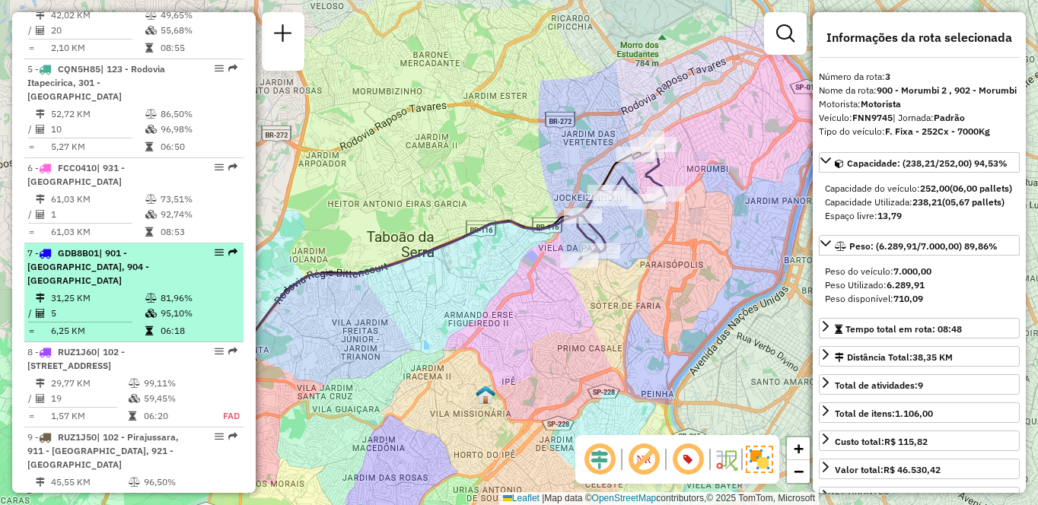
click at [161, 291] on td "81,96%" at bounding box center [198, 298] width 77 height 15
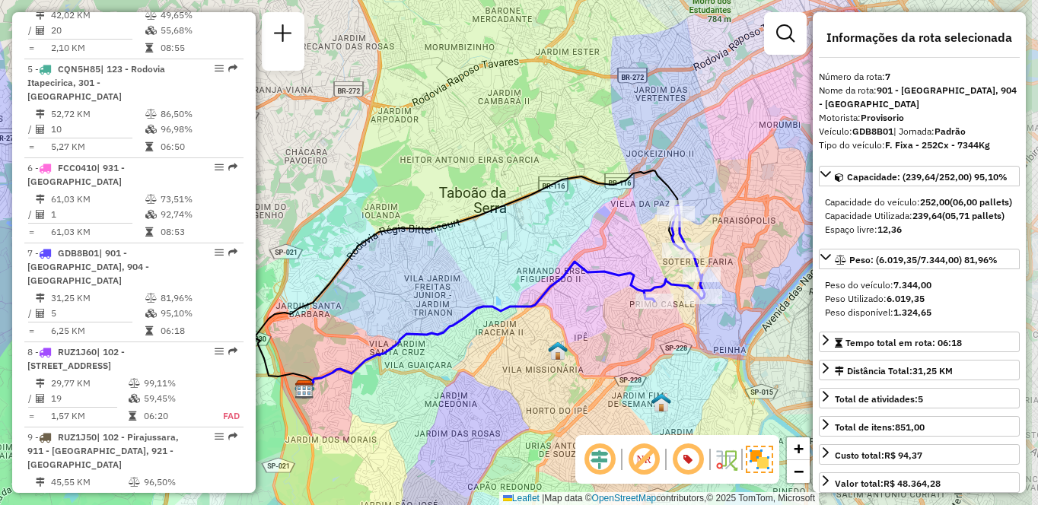
drag, startPoint x: 698, startPoint y: 342, endPoint x: 606, endPoint y: 342, distance: 92.0
click at [606, 342] on div "Janela de atendimento Grade de atendimento Capacidade Transportadoras Veículos …" at bounding box center [519, 252] width 1038 height 505
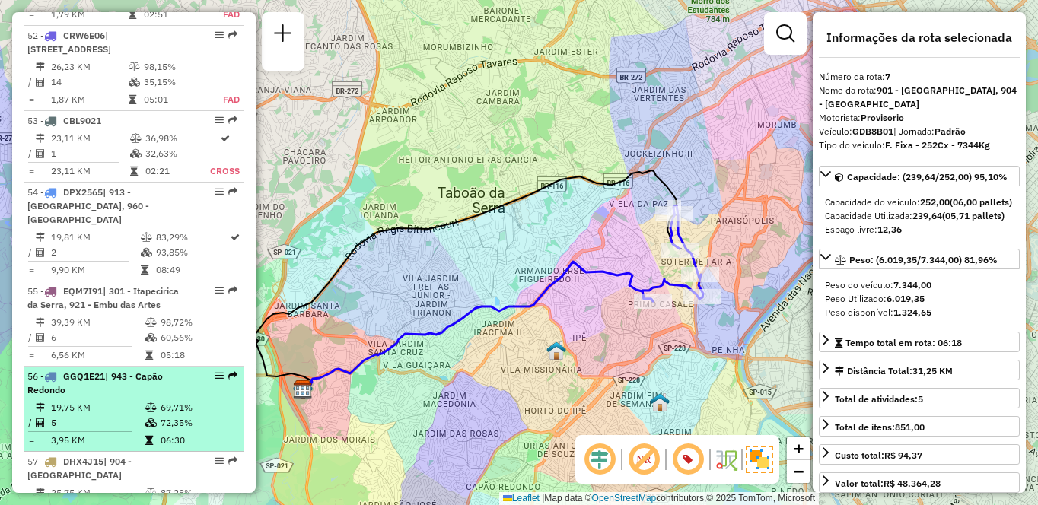
click at [126, 400] on td "19,75 KM" at bounding box center [97, 407] width 94 height 15
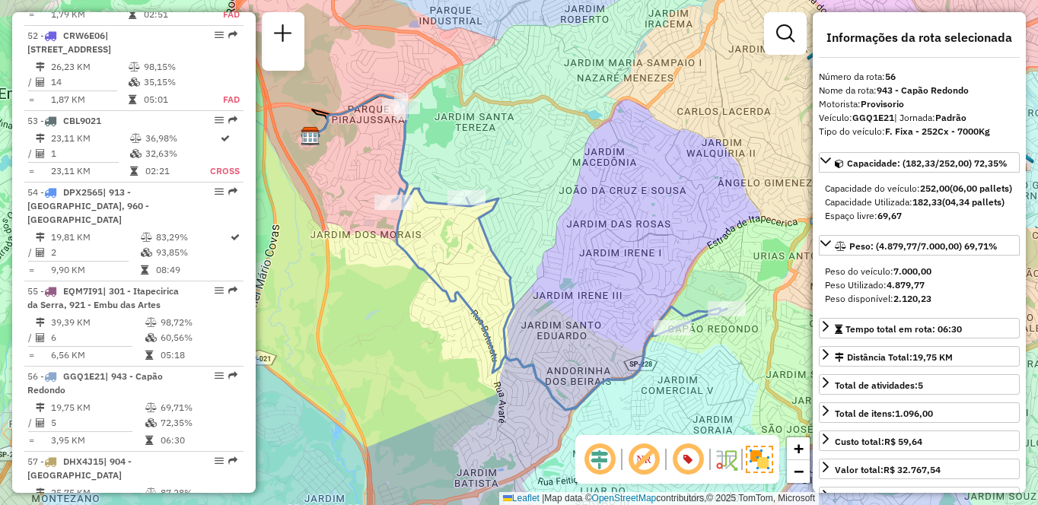
scroll to position [1626, 0]
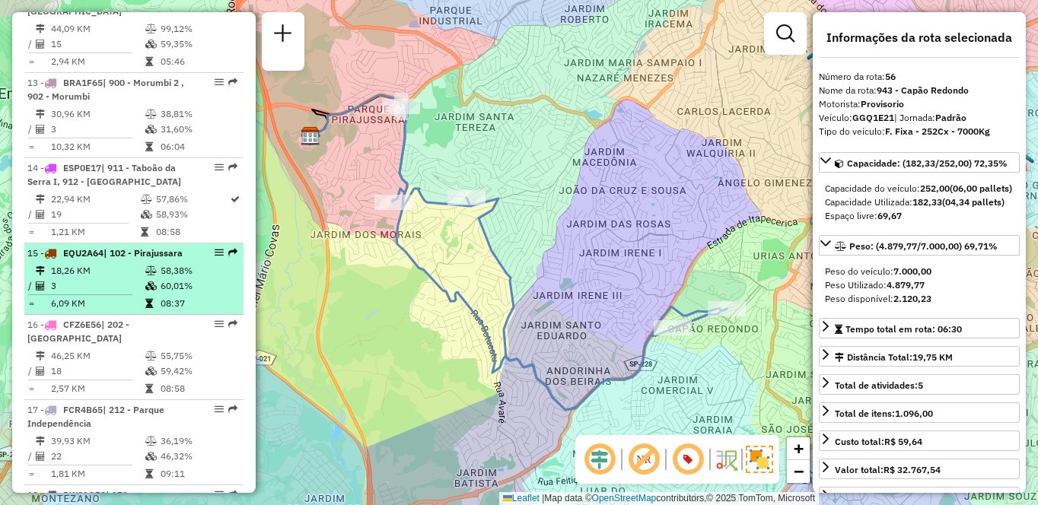
click at [103, 259] on span "| 102 - Pirajussara" at bounding box center [142, 252] width 79 height 11
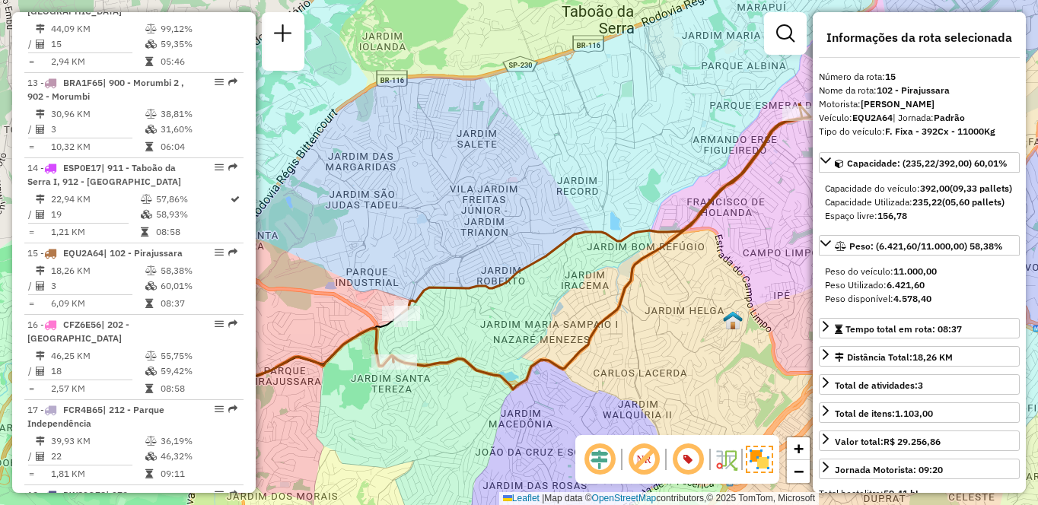
scroll to position [4963, 0]
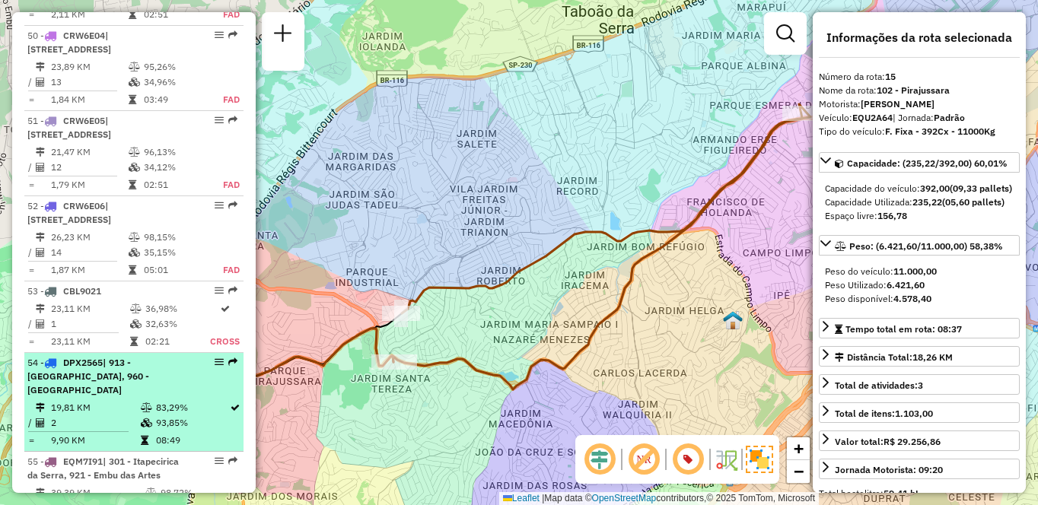
click at [141, 403] on icon at bounding box center [146, 407] width 11 height 9
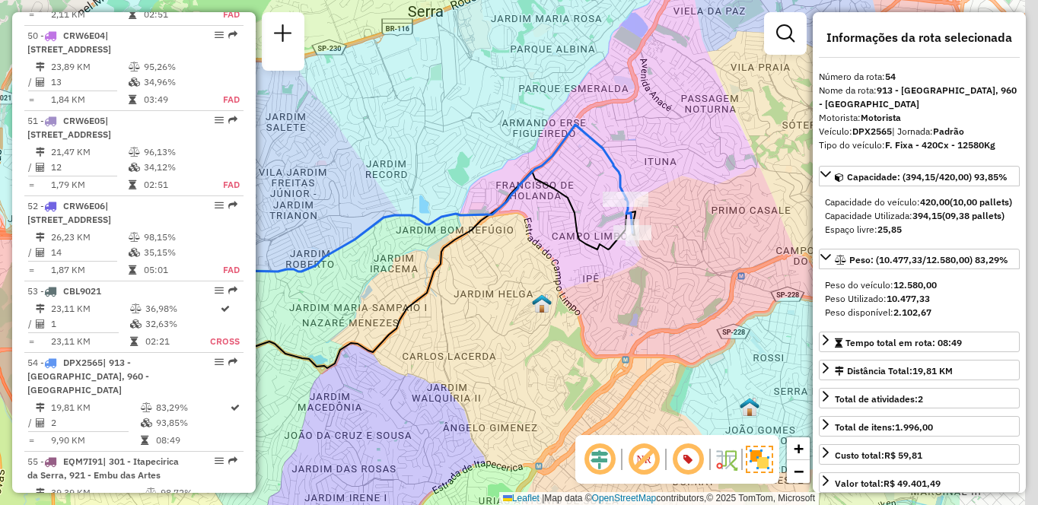
drag, startPoint x: 627, startPoint y: 358, endPoint x: 441, endPoint y: 359, distance: 185.6
click at [440, 360] on div "Janela de atendimento Grade de atendimento Capacidade Transportadoras Veículos …" at bounding box center [519, 252] width 1038 height 505
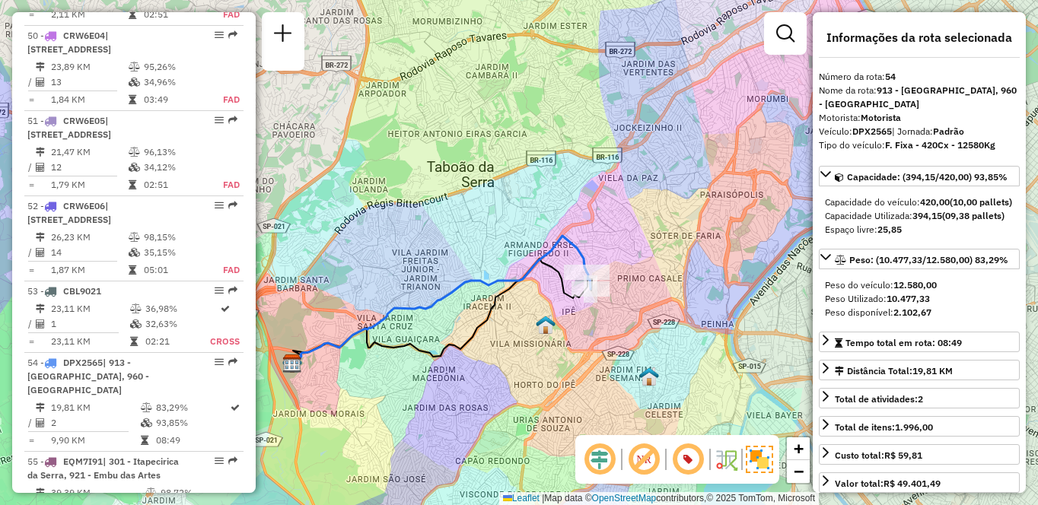
scroll to position [819, 0]
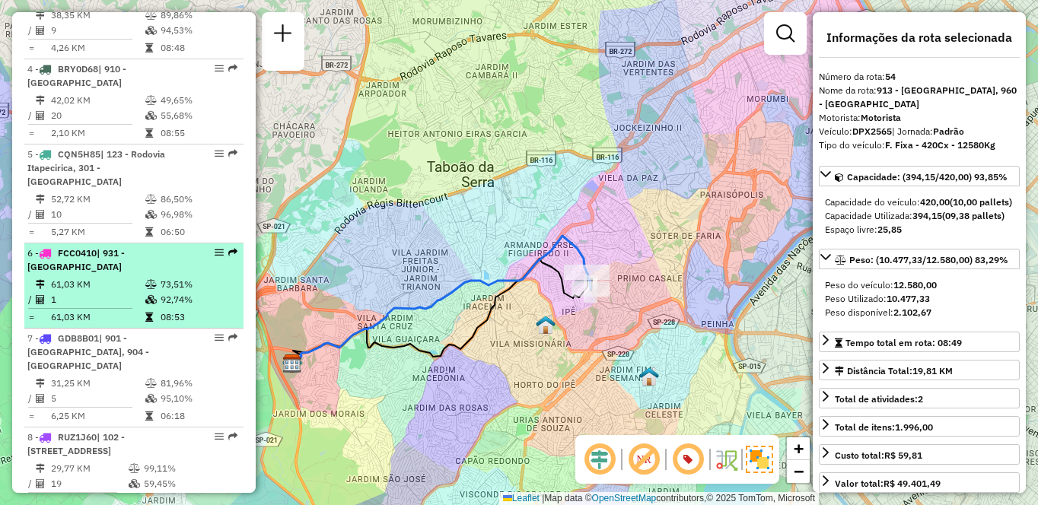
click at [73, 291] on td "61,03 KM" at bounding box center [97, 284] width 94 height 15
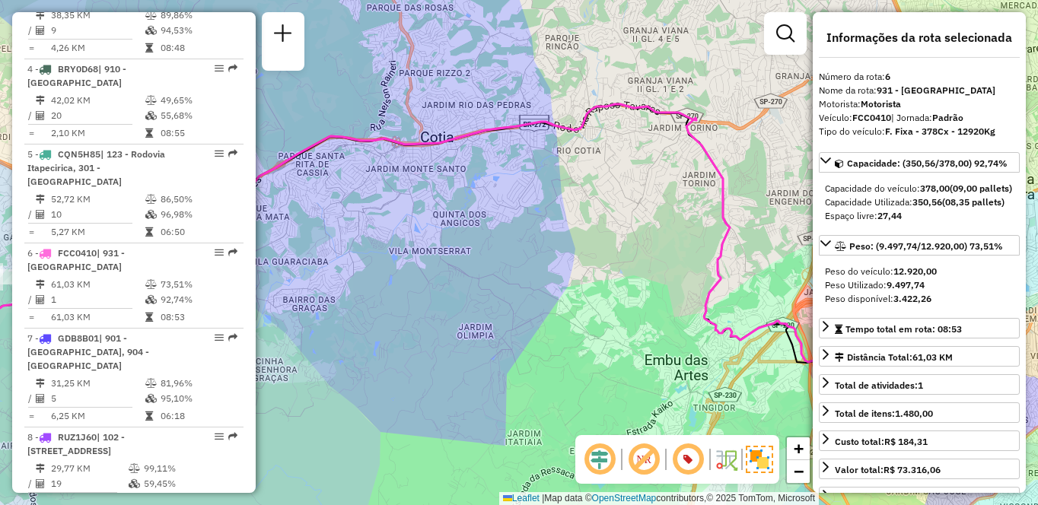
drag, startPoint x: 581, startPoint y: 311, endPoint x: 457, endPoint y: 308, distance: 124.0
click at [457, 308] on div "Janela de atendimento Grade de atendimento Capacidade Transportadoras Veículos …" at bounding box center [519, 252] width 1038 height 505
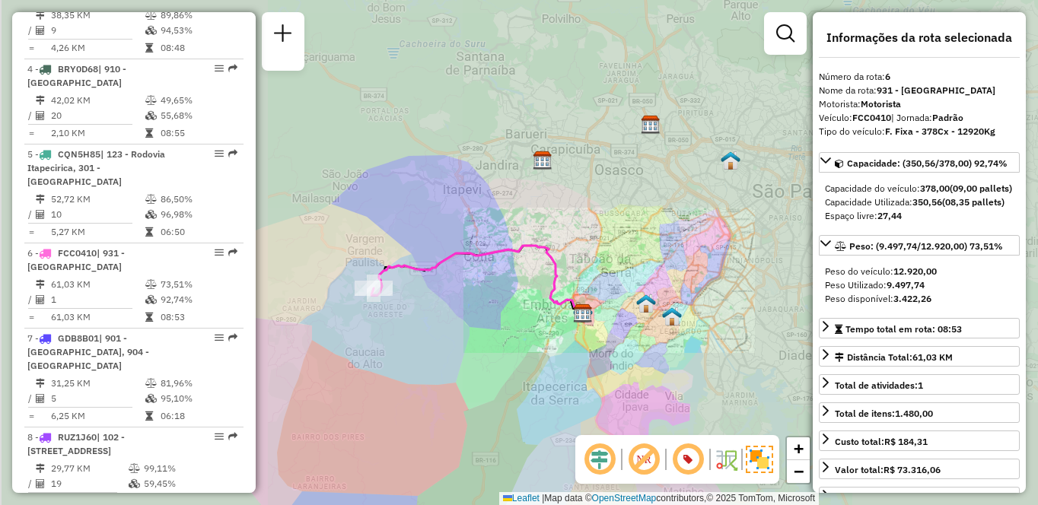
drag, startPoint x: 336, startPoint y: 306, endPoint x: 469, endPoint y: 298, distance: 132.6
click at [469, 298] on div "Janela de atendimento Grade de atendimento Capacidade Transportadoras Veículos …" at bounding box center [519, 252] width 1038 height 505
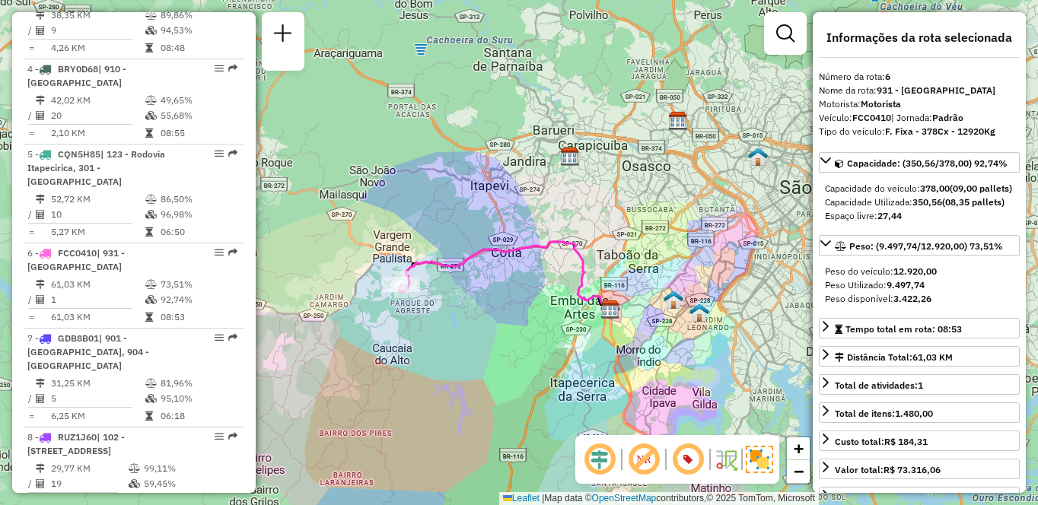
scroll to position [5133, 0]
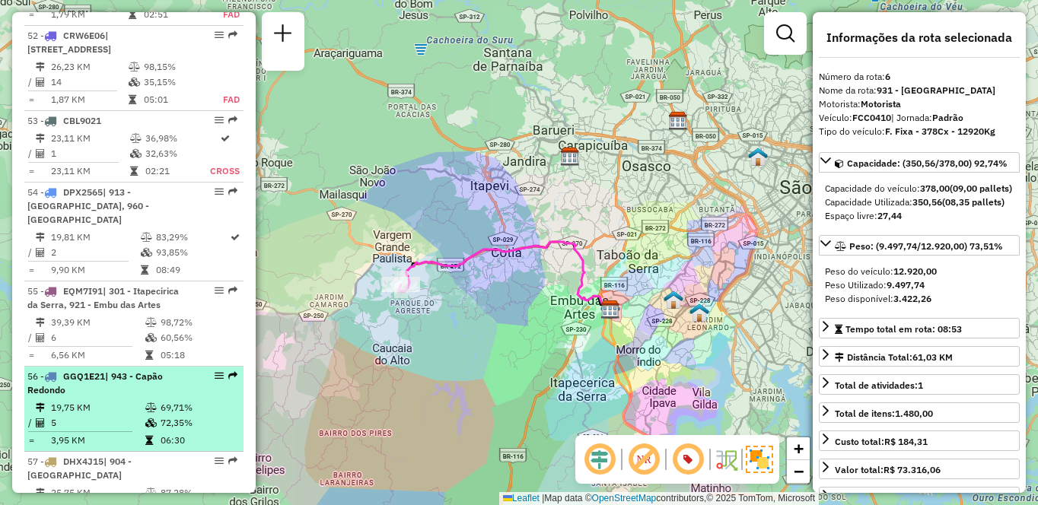
click at [86, 415] on td "5" at bounding box center [97, 422] width 94 height 15
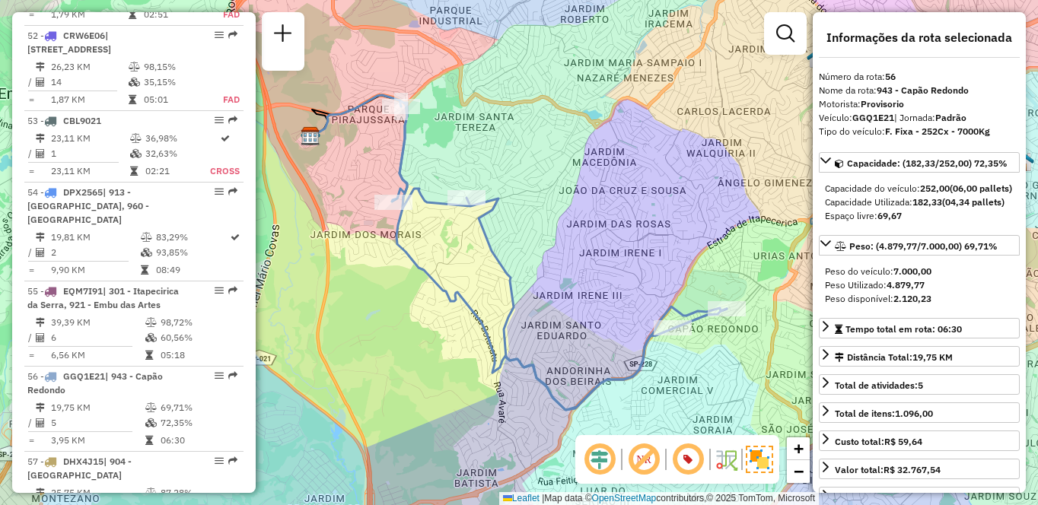
scroll to position [1626, 0]
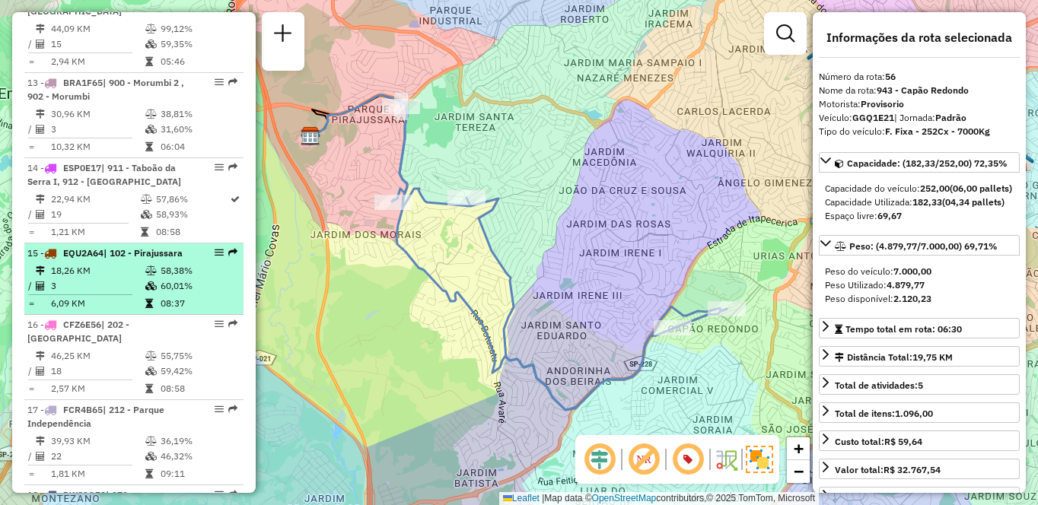
click at [103, 260] on div "15 - EQU2A64 | 102 - Pirajussara" at bounding box center [107, 253] width 161 height 14
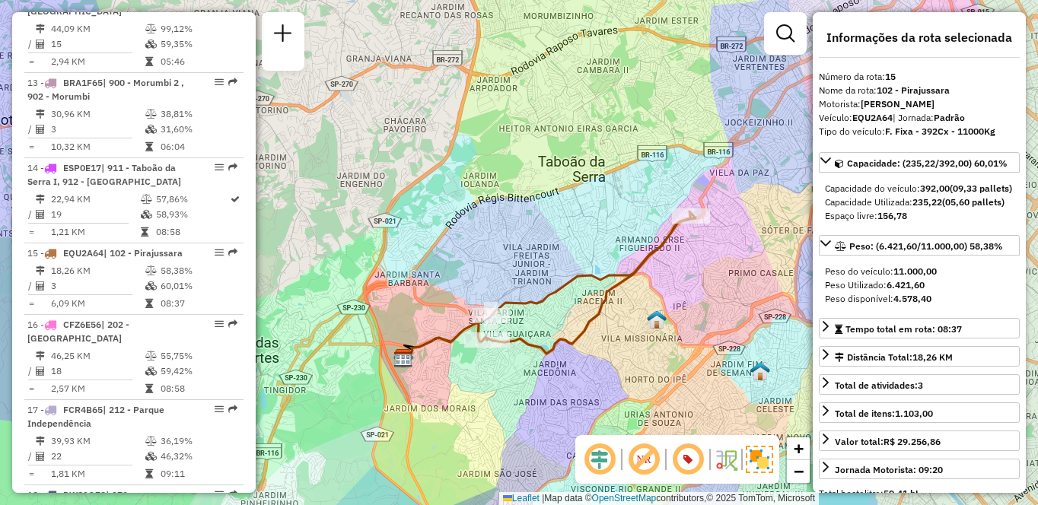
scroll to position [4963, 0]
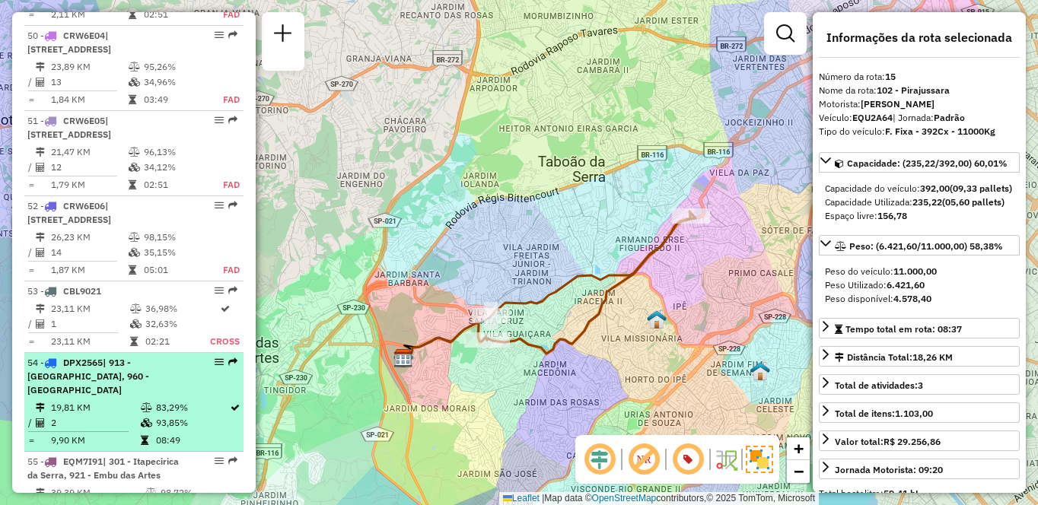
click at [148, 357] on span "| 913 - [GEOGRAPHIC_DATA], 960 - [GEOGRAPHIC_DATA]" at bounding box center [88, 376] width 122 height 39
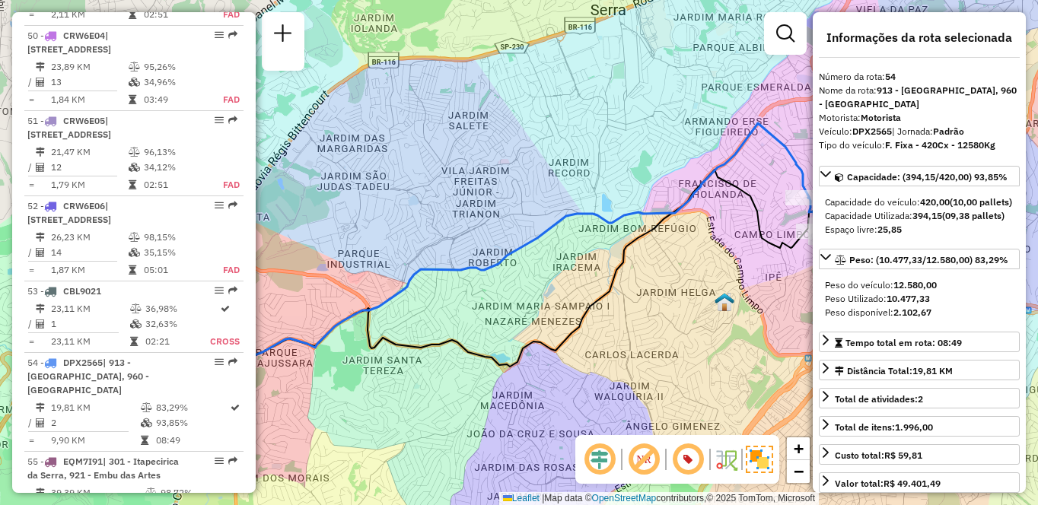
scroll to position [819, 0]
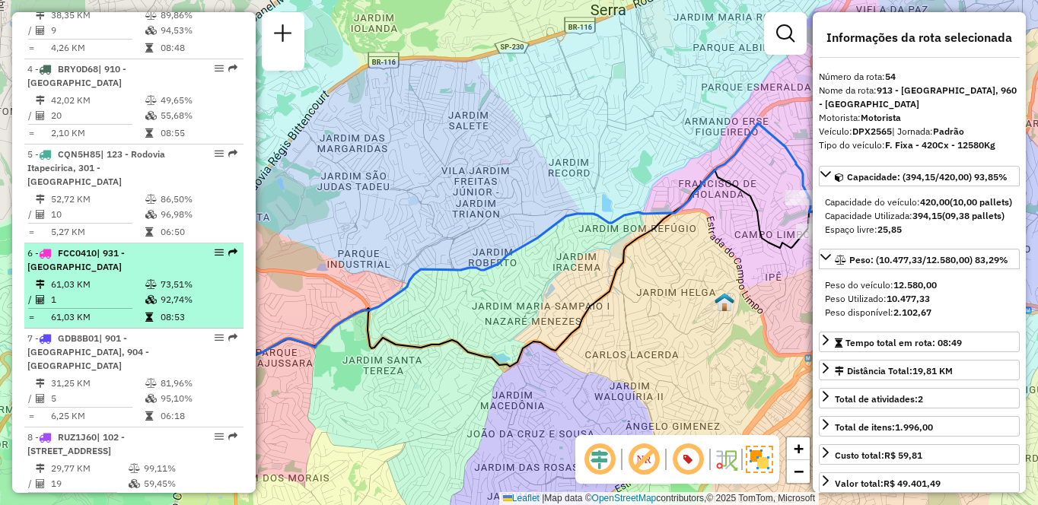
click at [161, 290] on td "73,51%" at bounding box center [198, 284] width 77 height 15
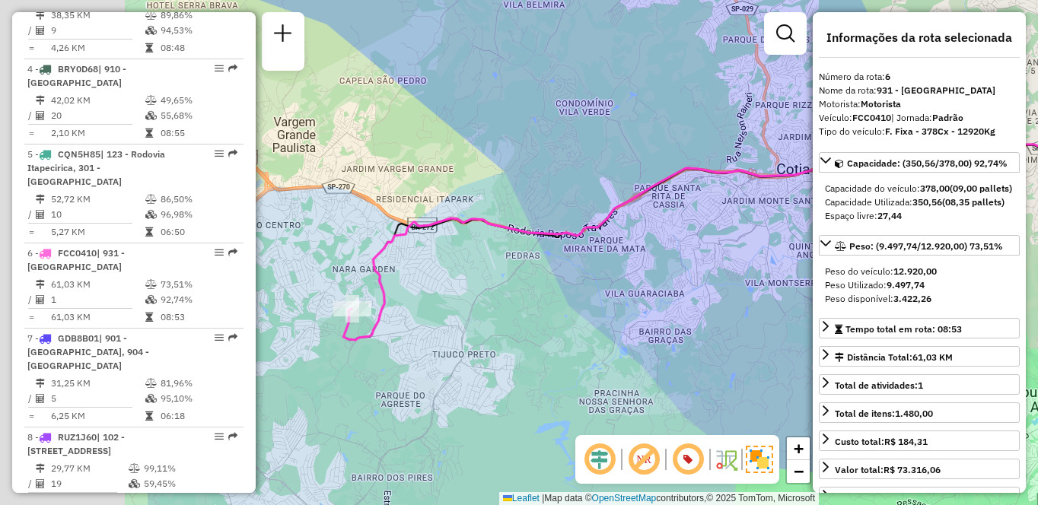
drag, startPoint x: 715, startPoint y: 256, endPoint x: 740, endPoint y: 262, distance: 25.8
click at [740, 262] on div "Janela de atendimento Grade de atendimento Capacidade Transportadoras Veículos …" at bounding box center [519, 252] width 1038 height 505
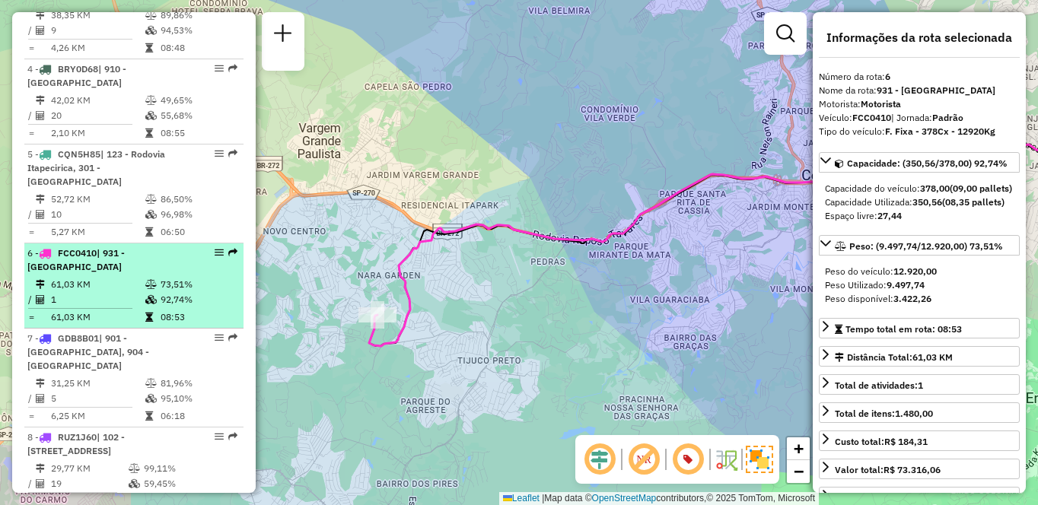
drag, startPoint x: 216, startPoint y: 245, endPoint x: 197, endPoint y: 253, distance: 20.8
click at [197, 253] on div at bounding box center [215, 252] width 46 height 9
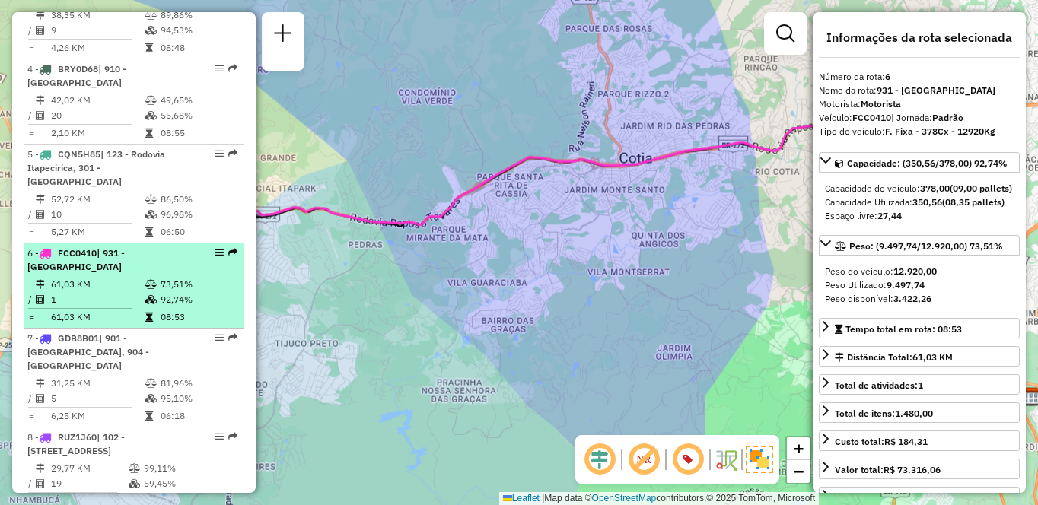
click at [215, 252] on em at bounding box center [219, 252] width 9 height 9
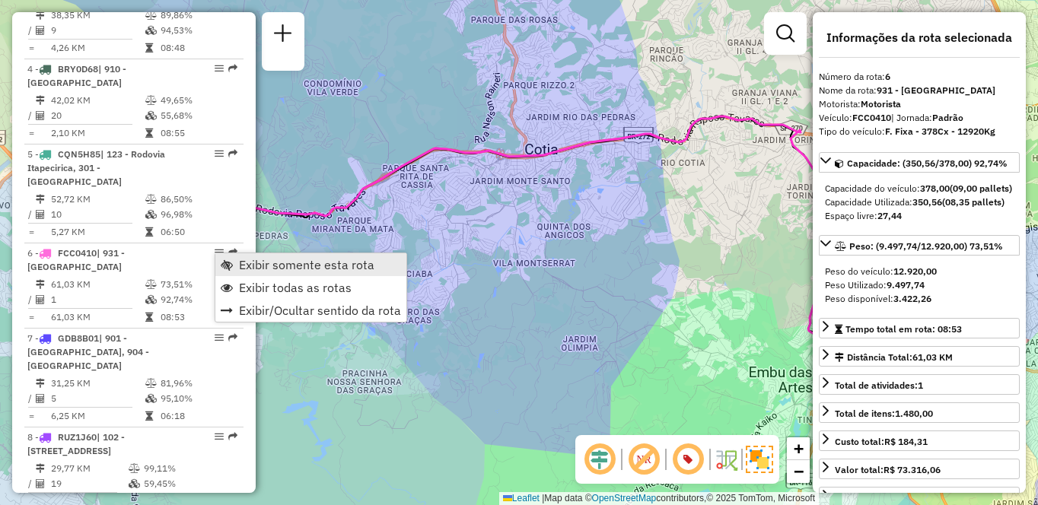
click at [258, 269] on span "Exibir somente esta rota" at bounding box center [306, 265] width 135 height 12
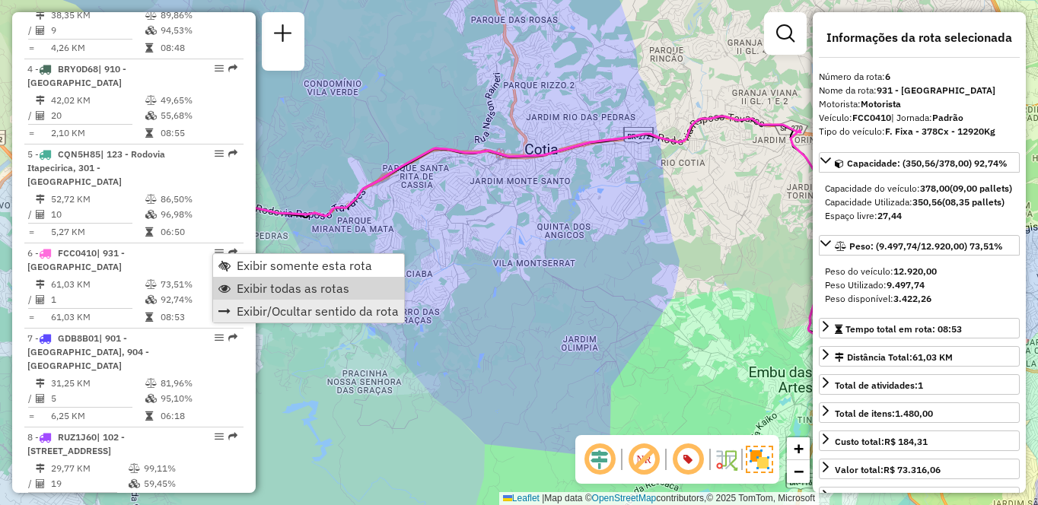
click at [253, 292] on span "Exibir todas as rotas" at bounding box center [293, 288] width 113 height 12
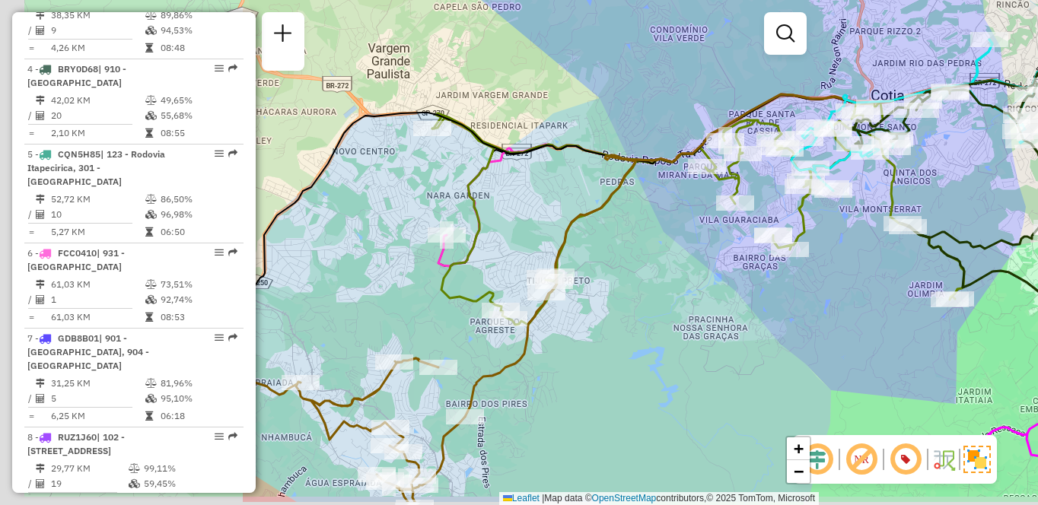
drag, startPoint x: 348, startPoint y: 377, endPoint x: 708, endPoint y: 318, distance: 365.3
click at [708, 318] on div "Janela de atendimento Grade de atendimento Capacidade Transportadoras Veículos …" at bounding box center [519, 252] width 1038 height 505
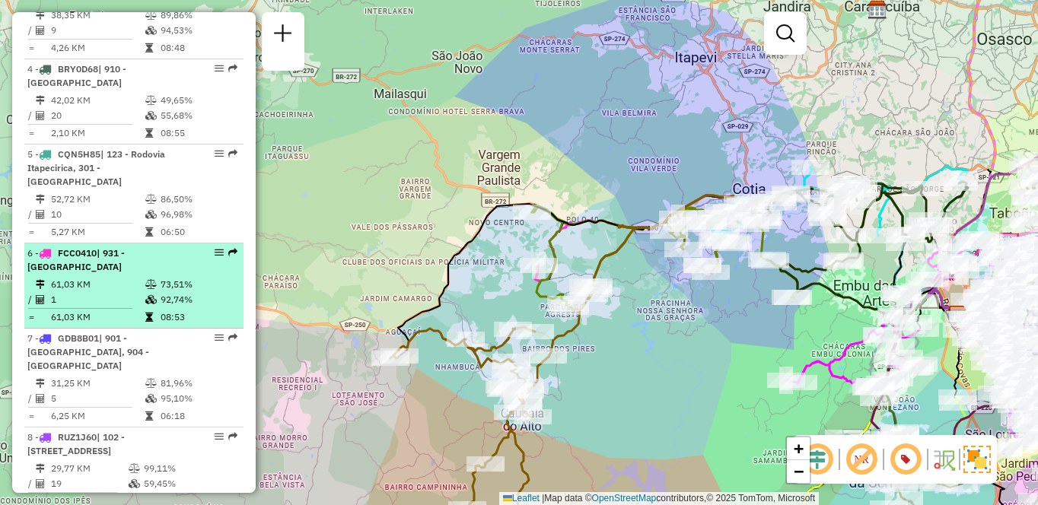
select select "**********"
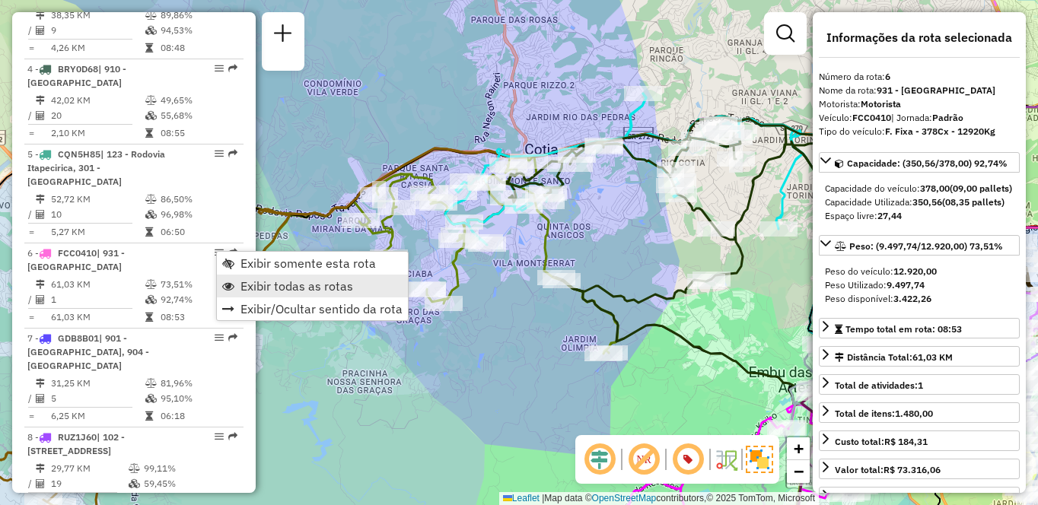
click at [298, 287] on span "Exibir todas as rotas" at bounding box center [296, 286] width 113 height 12
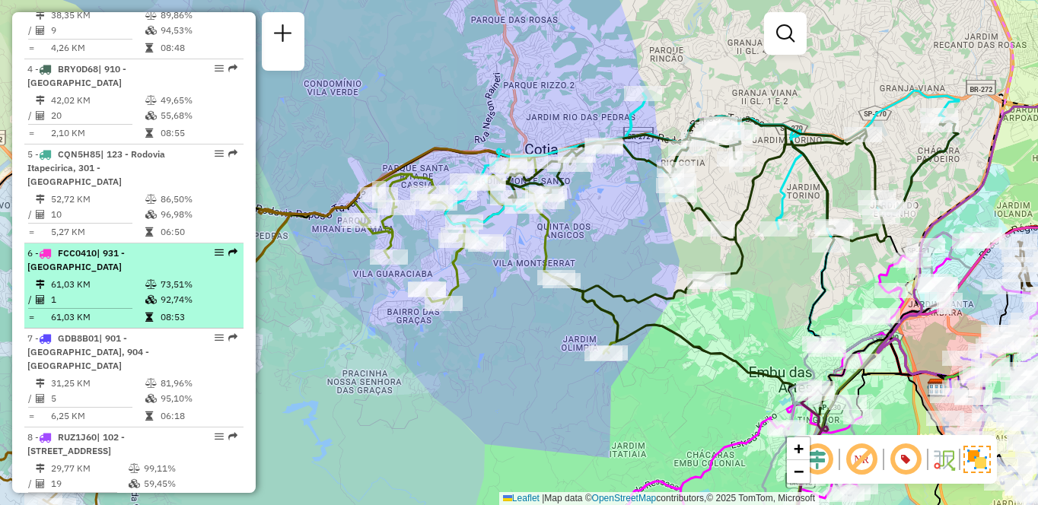
select select "**********"
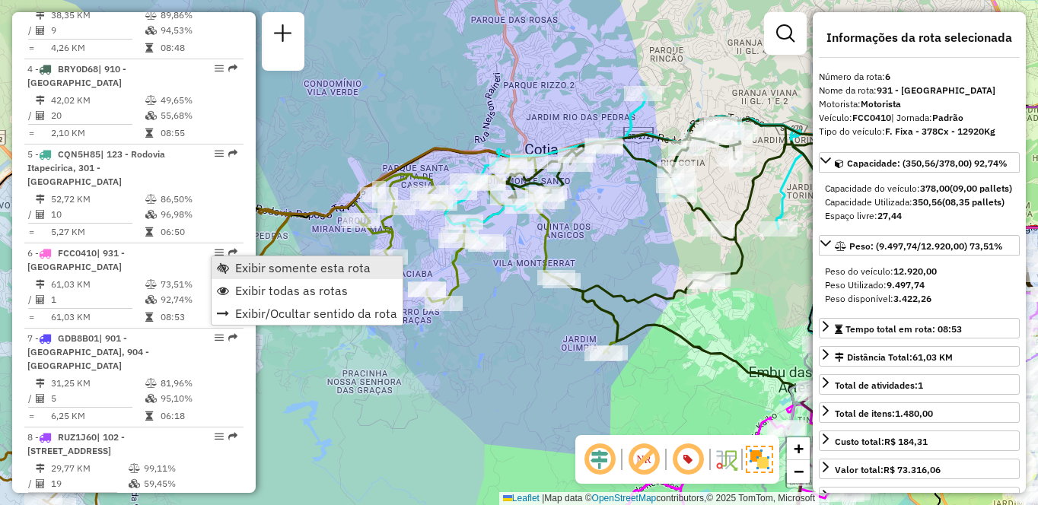
click at [265, 269] on span "Exibir somente esta rota" at bounding box center [302, 268] width 135 height 12
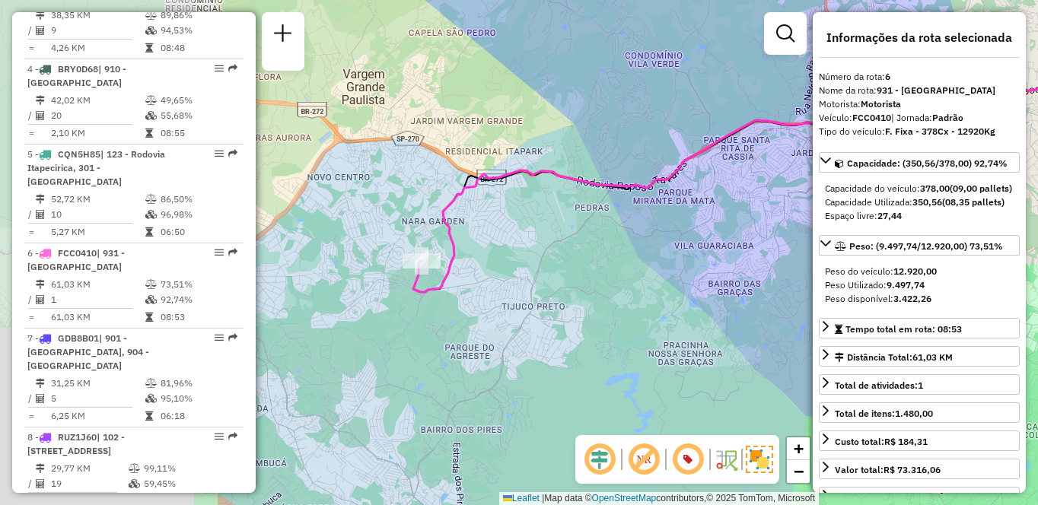
drag, startPoint x: 377, startPoint y: 311, endPoint x: 703, endPoint y: 281, distance: 326.9
click at [703, 281] on div "Janela de atendimento Grade de atendimento Capacidade Transportadoras Veículos …" at bounding box center [519, 252] width 1038 height 505
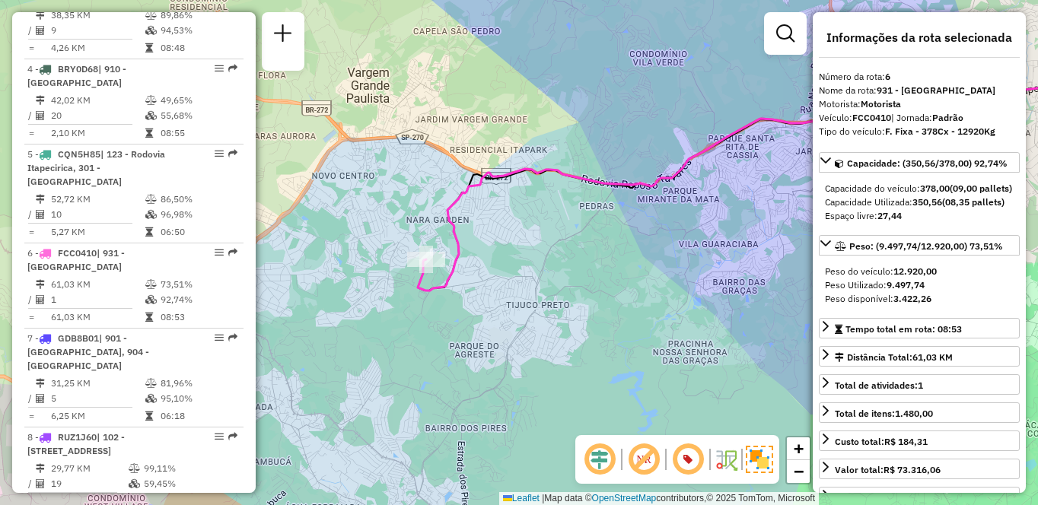
scroll to position [1882, 0]
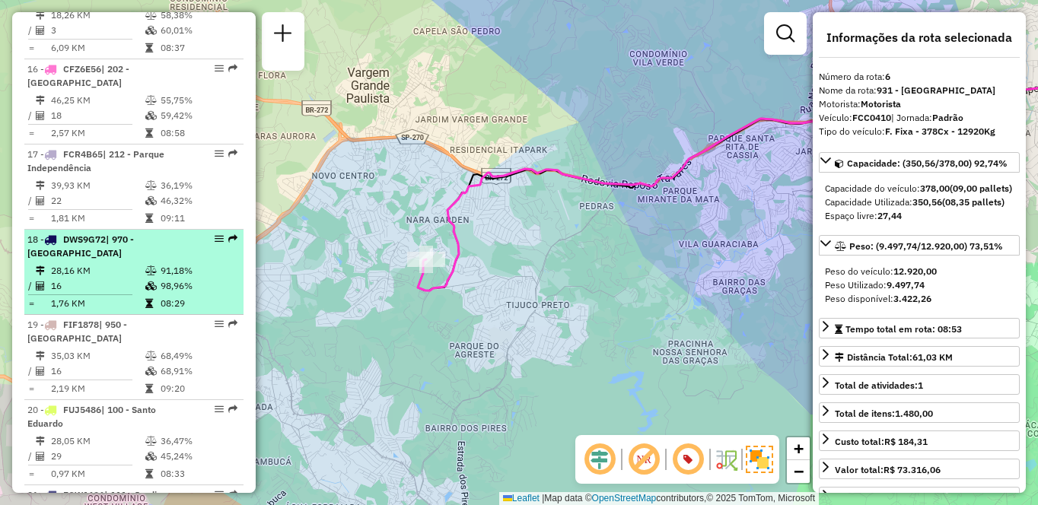
click at [114, 294] on td "16" at bounding box center [97, 285] width 94 height 15
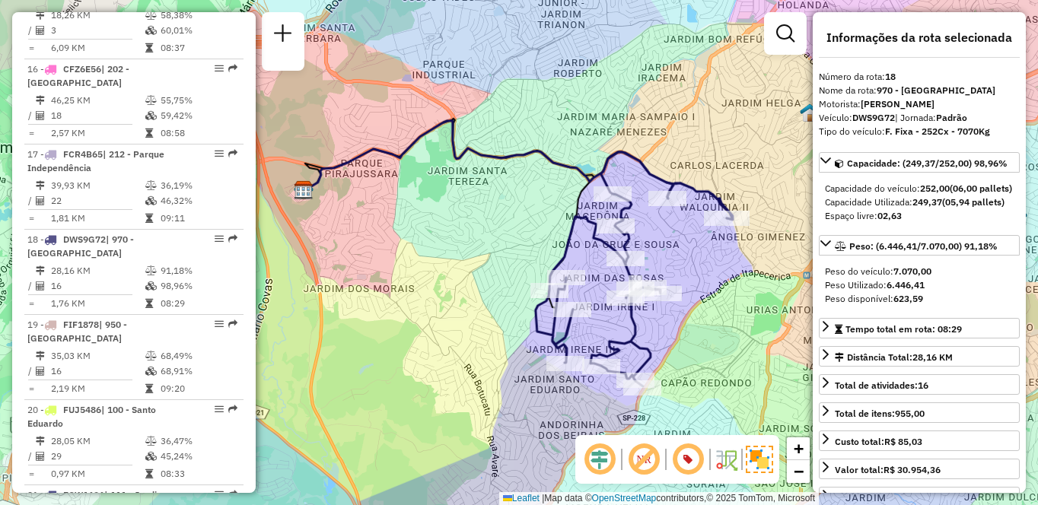
scroll to position [1626, 0]
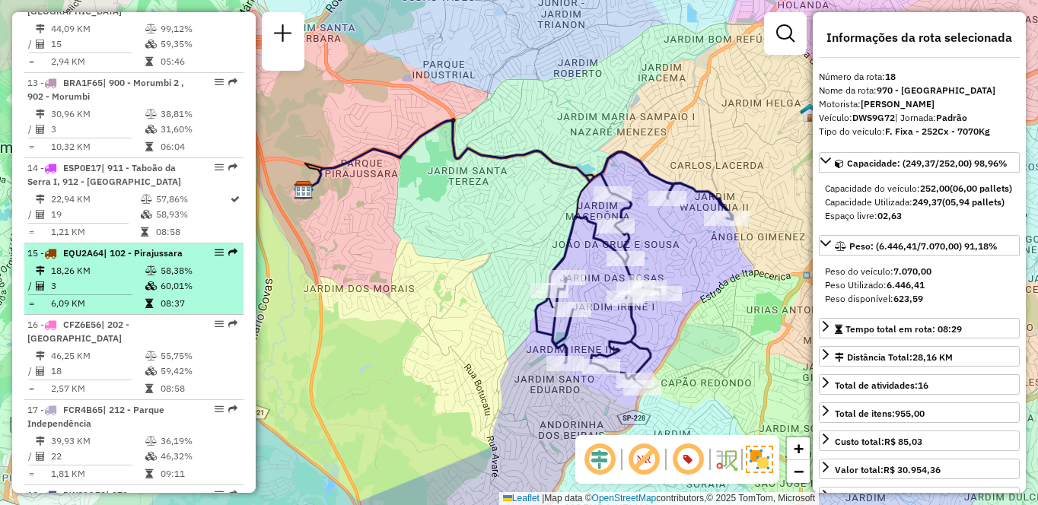
click at [105, 294] on td "3" at bounding box center [97, 285] width 94 height 15
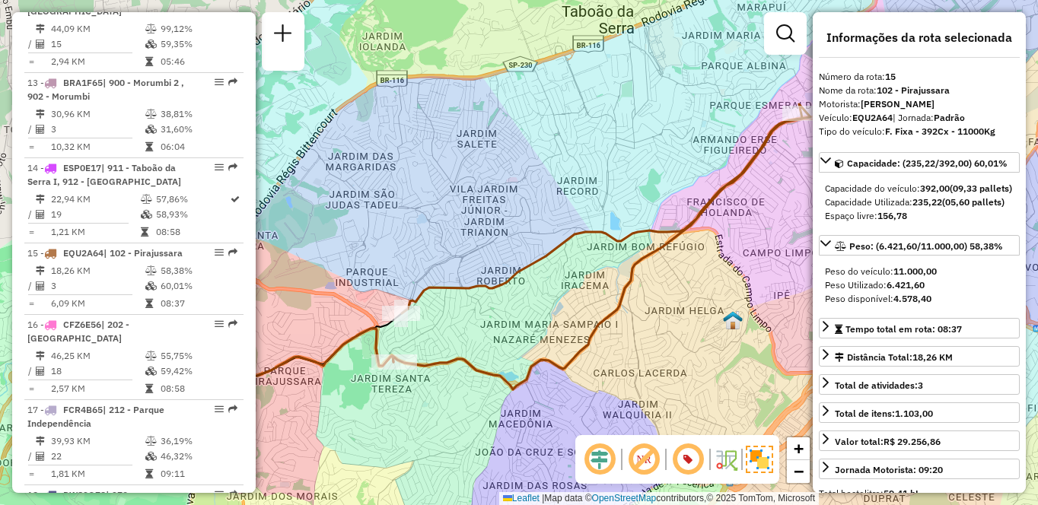
scroll to position [2748, 0]
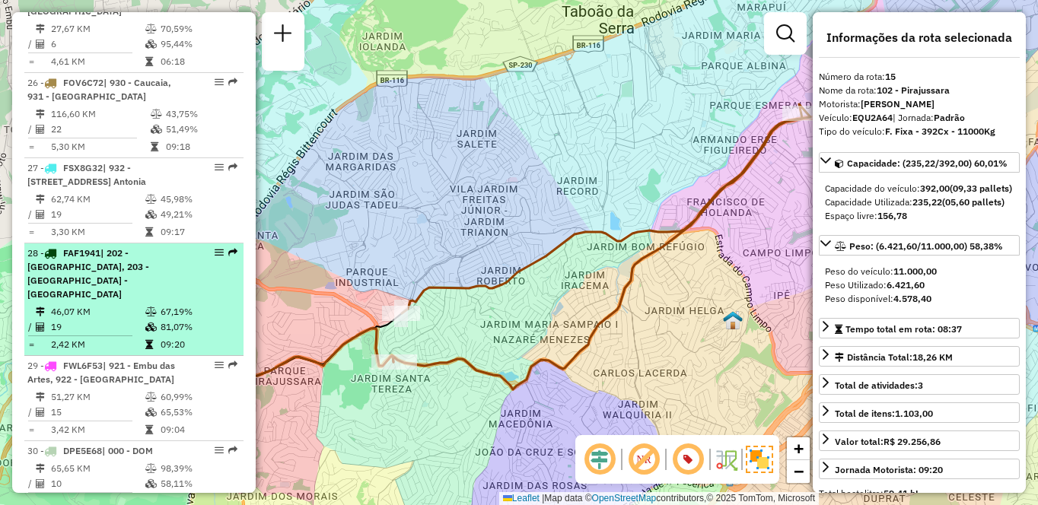
click at [86, 259] on div "28 - FAF1941 | 202 - [GEOGRAPHIC_DATA], 203 - [GEOGRAPHIC_DATA] - [GEOGRAPHIC_D…" at bounding box center [107, 273] width 161 height 55
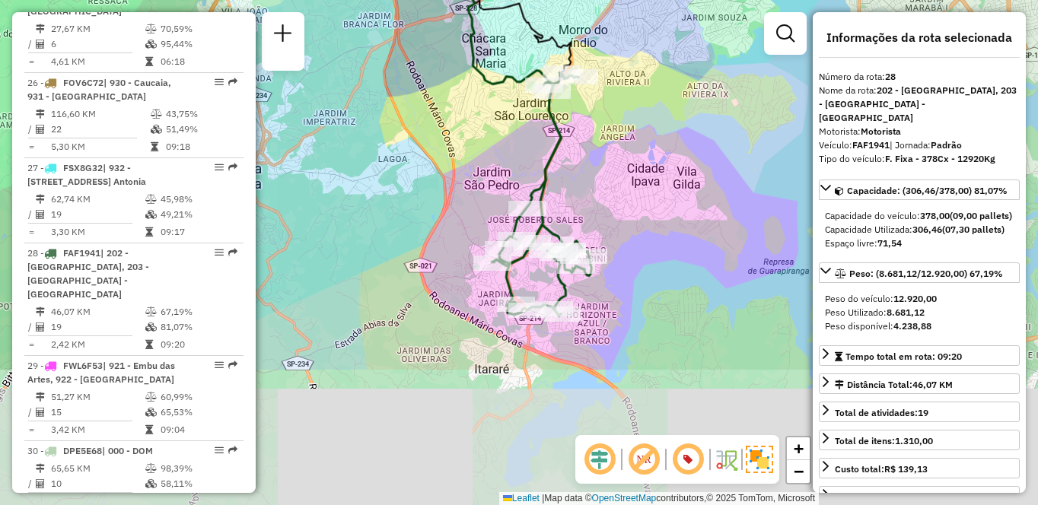
drag, startPoint x: 649, startPoint y: 375, endPoint x: 610, endPoint y: 187, distance: 191.9
click at [610, 187] on div "Janela de atendimento Grade de atendimento Capacidade Transportadoras Veículos …" at bounding box center [519, 252] width 1038 height 505
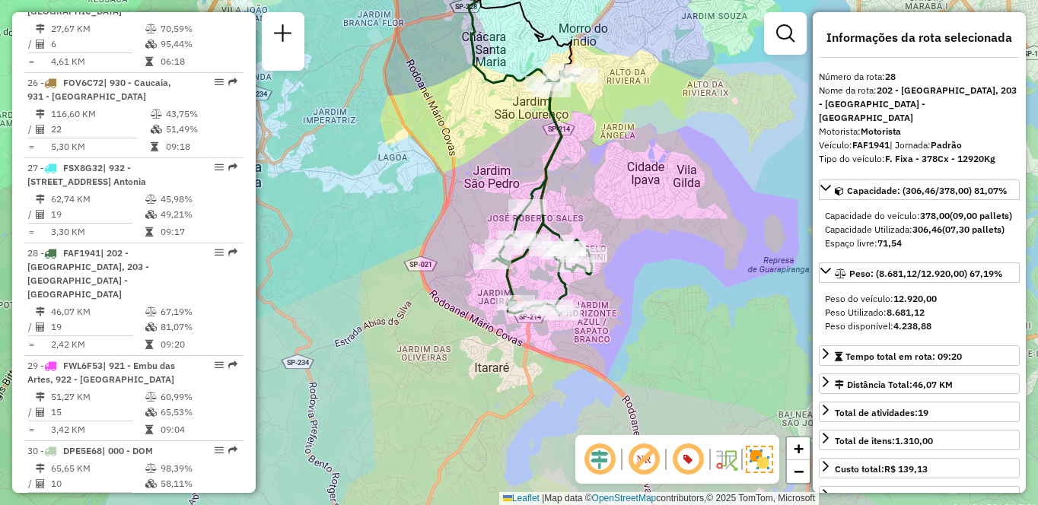
scroll to position [4268, 0]
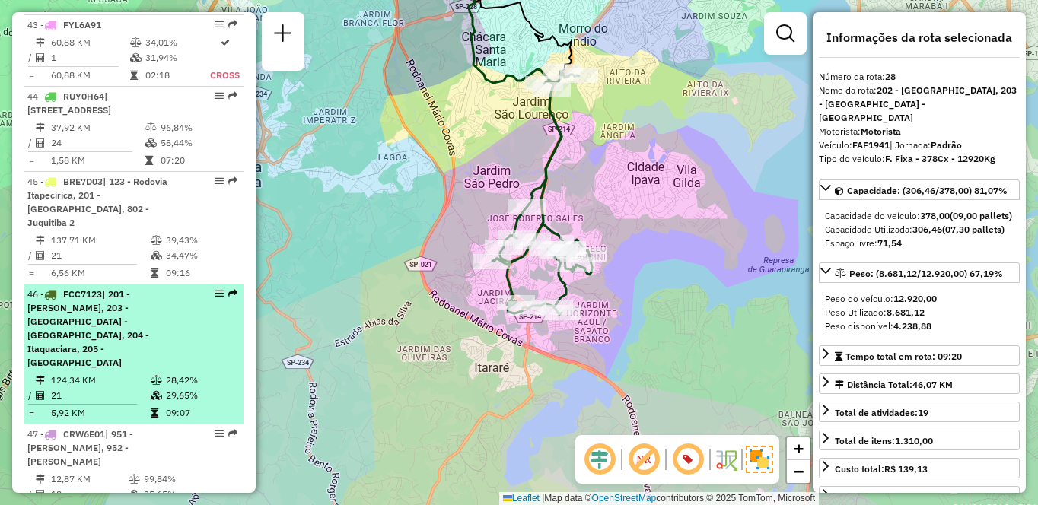
click at [121, 288] on span "| 201 - [PERSON_NAME], 203 - [GEOGRAPHIC_DATA] - [GEOGRAPHIC_DATA], 204 - Itaqu…" at bounding box center [88, 328] width 122 height 80
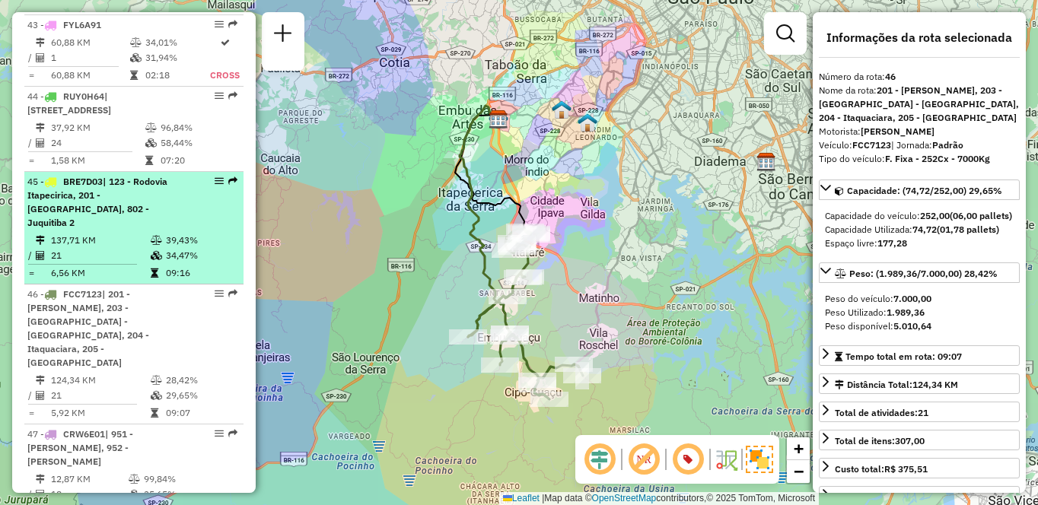
scroll to position [2748, 0]
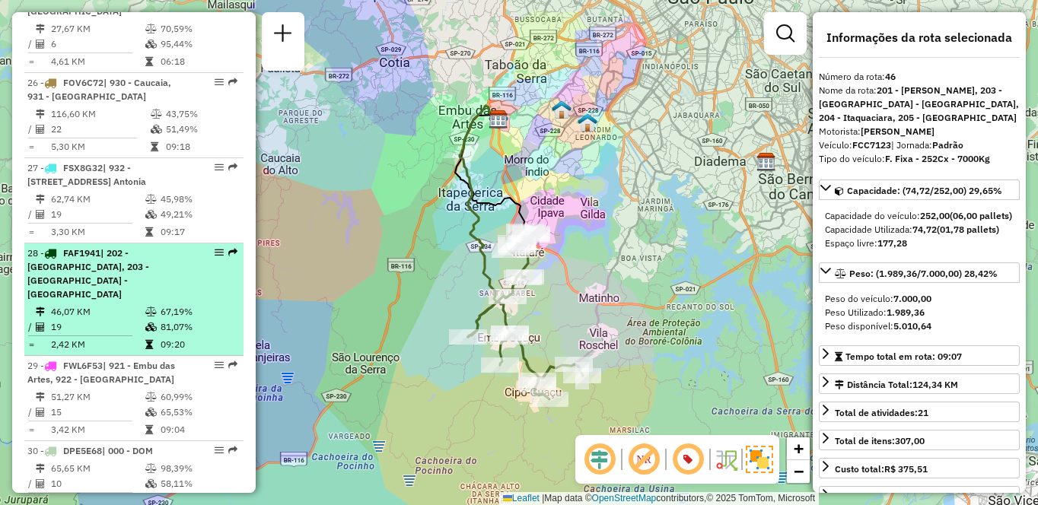
click at [141, 265] on span "| 202 - [GEOGRAPHIC_DATA], 203 - [GEOGRAPHIC_DATA] - [GEOGRAPHIC_DATA]" at bounding box center [88, 273] width 122 height 52
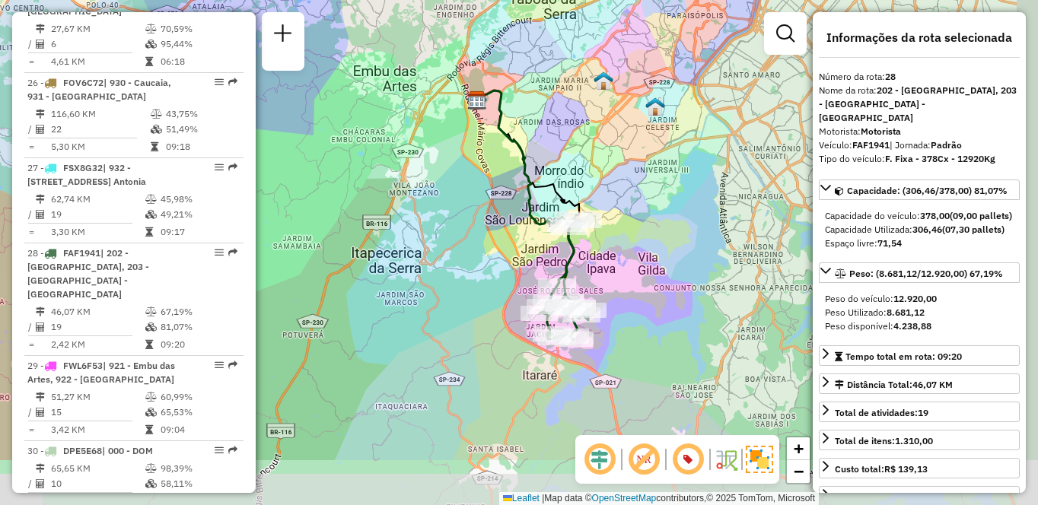
drag, startPoint x: 739, startPoint y: 393, endPoint x: 657, endPoint y: 278, distance: 141.2
click at [657, 278] on div "Janela de atendimento Grade de atendimento Capacidade Transportadoras Veículos …" at bounding box center [519, 252] width 1038 height 505
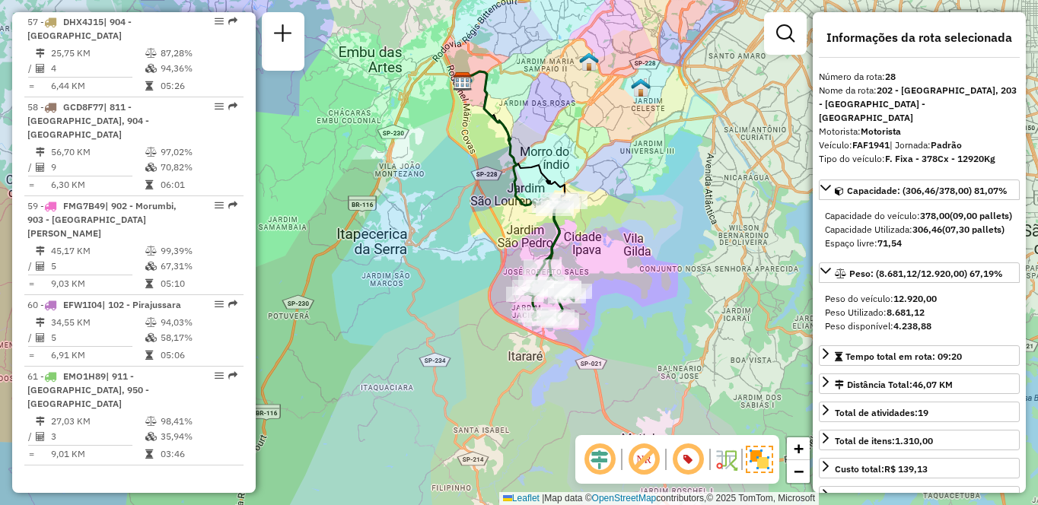
scroll to position [1286, 0]
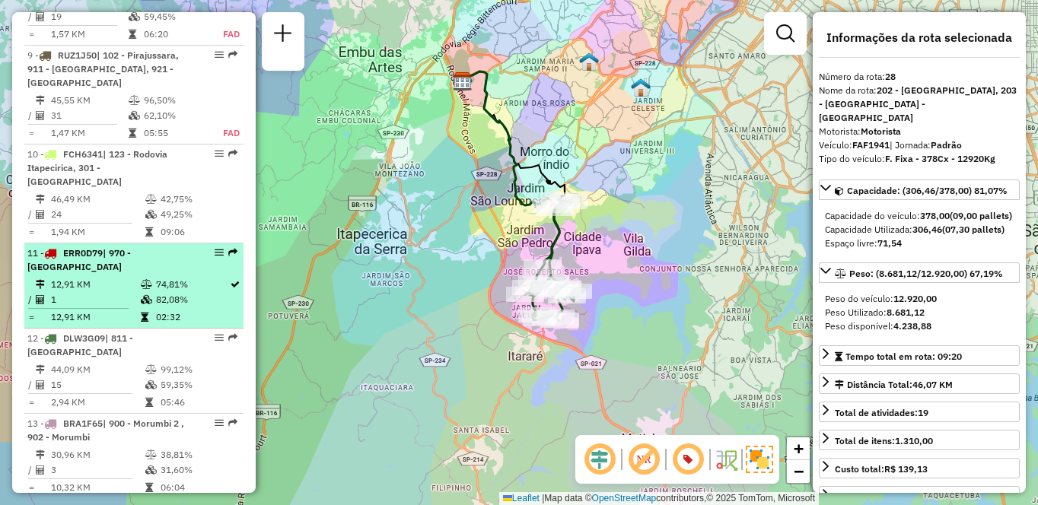
click at [122, 275] on li "11 - ERR0D79 | 970 - [GEOGRAPHIC_DATA] 12,91 KM 74,81% / 1 82,08% = 12,91 KM 02…" at bounding box center [133, 285] width 219 height 85
